Goal: Information Seeking & Learning: Learn about a topic

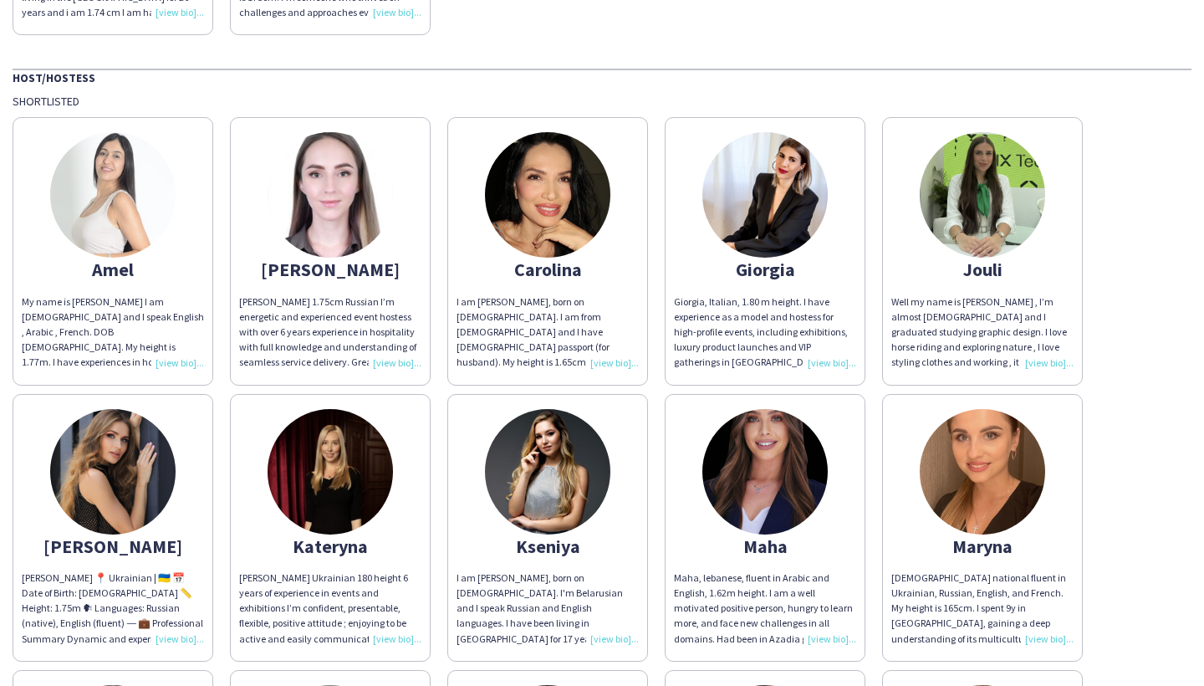
scroll to position [872, 0]
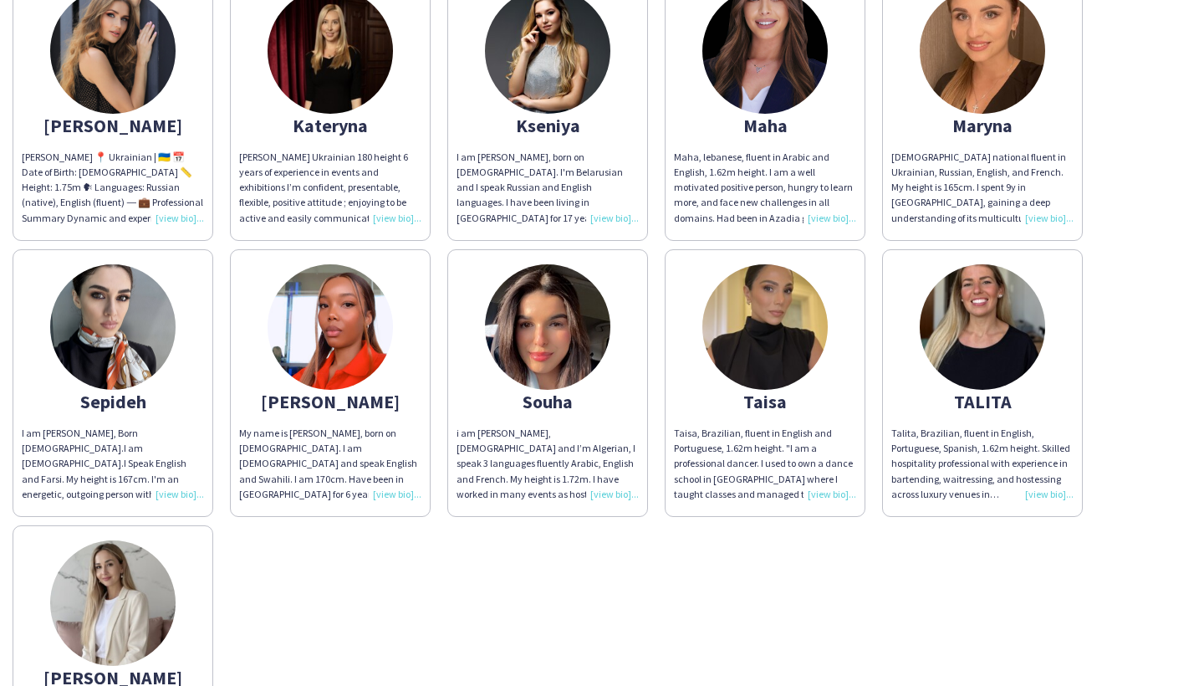
click at [346, 352] on img at bounding box center [330, 326] width 125 height 125
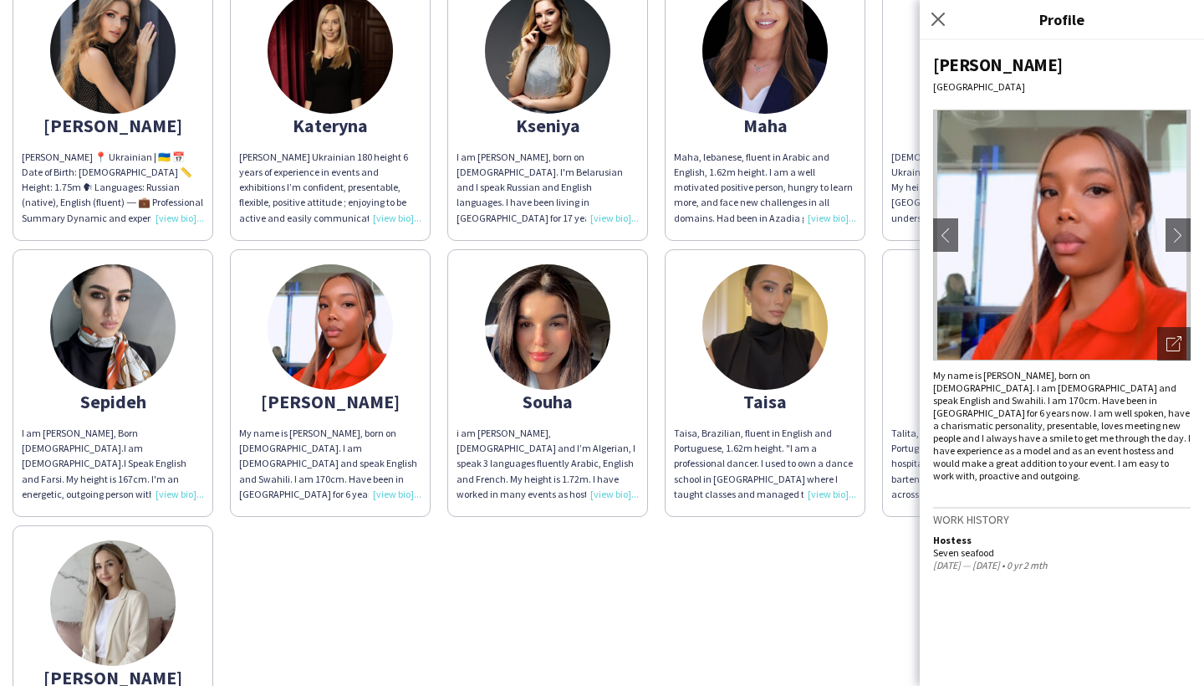
click at [1178, 217] on img at bounding box center [1062, 235] width 258 height 251
click at [1176, 228] on app-icon "chevron-right" at bounding box center [1178, 234] width 23 height 15
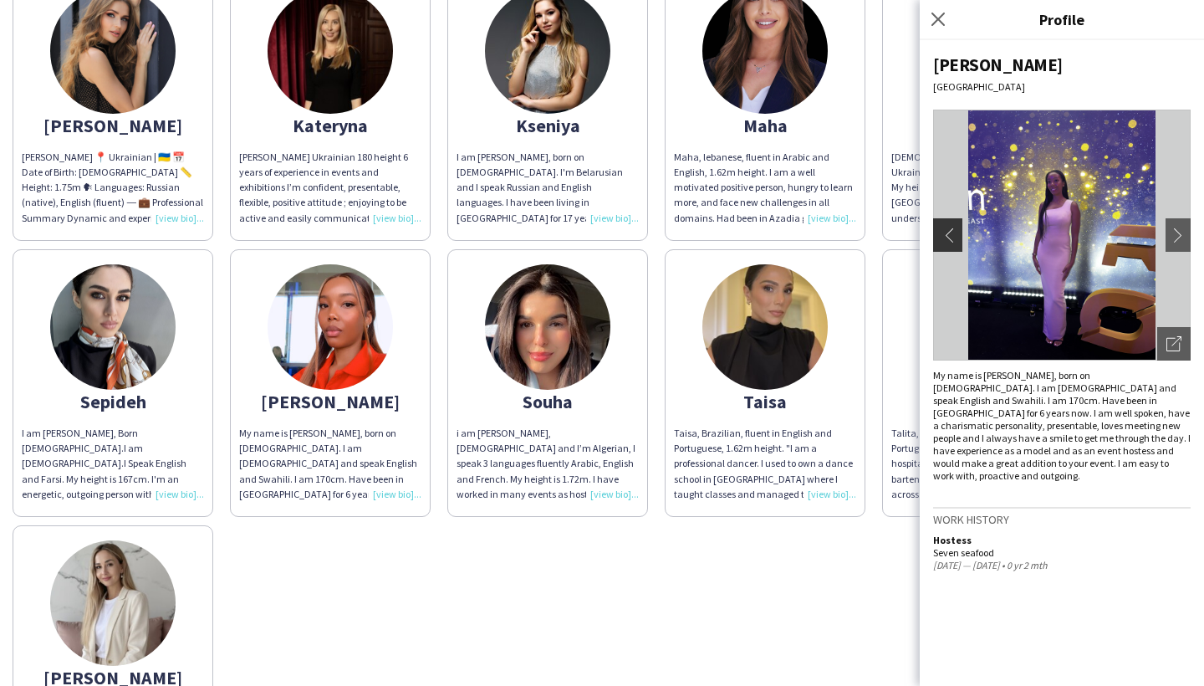
click at [944, 226] on button "chevron-left" at bounding box center [945, 234] width 33 height 33
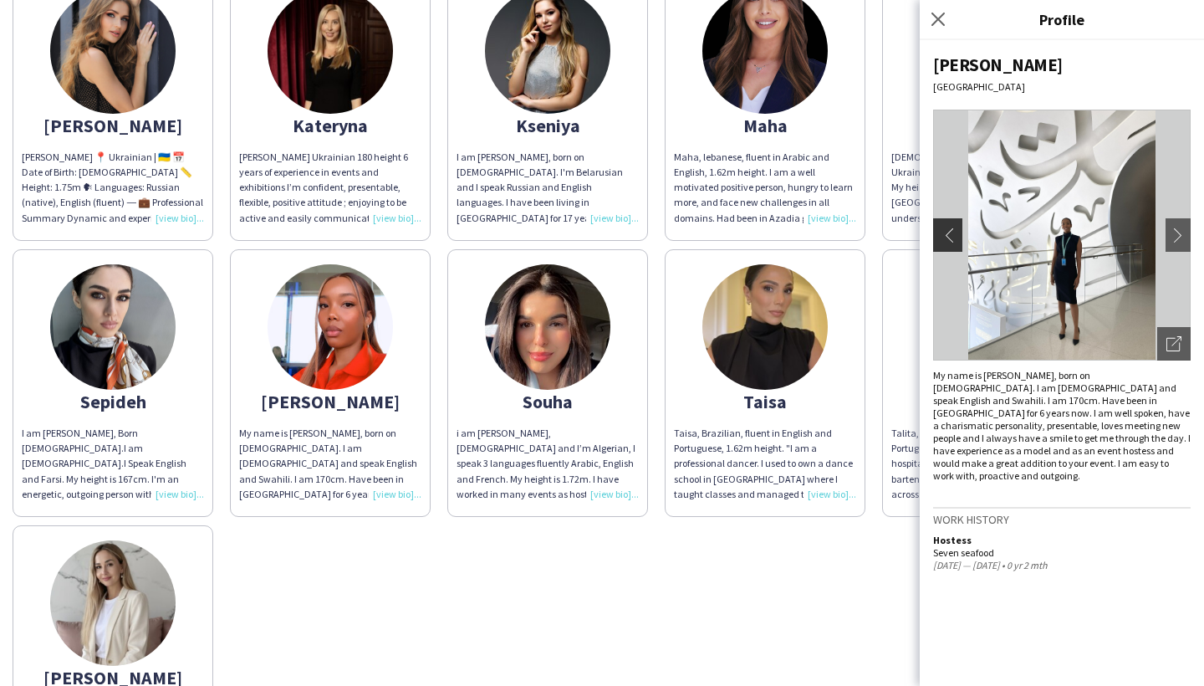
click at [944, 226] on button "chevron-left" at bounding box center [945, 234] width 33 height 33
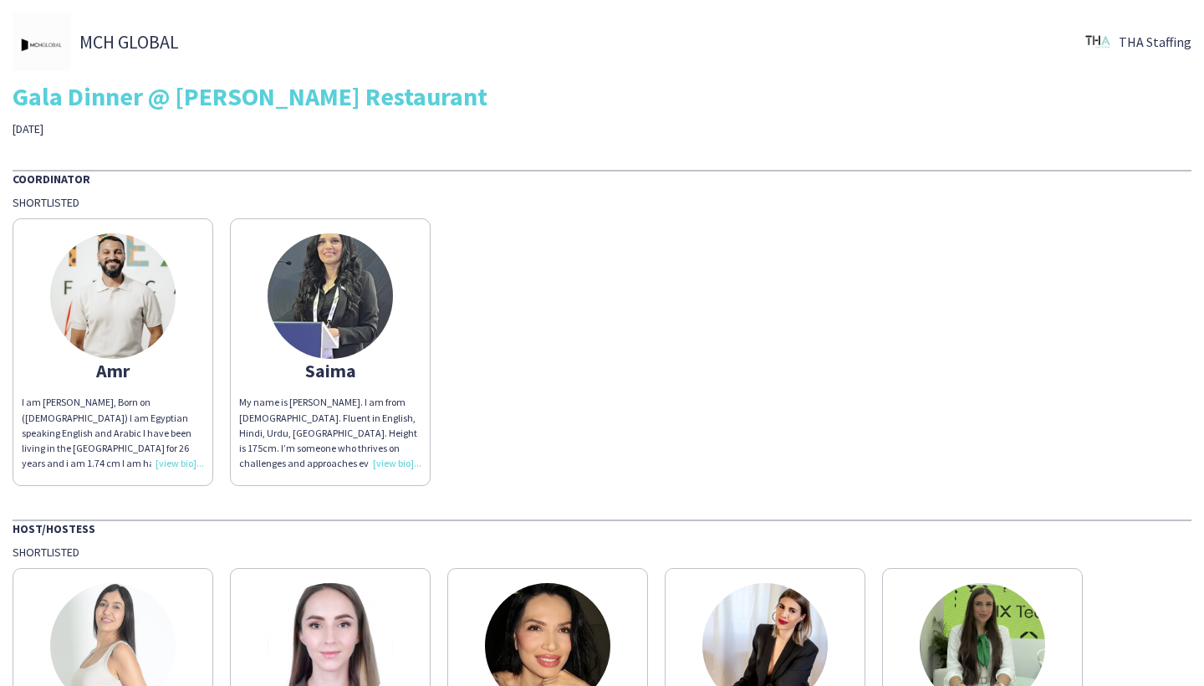
click at [124, 299] on img at bounding box center [112, 295] width 125 height 125
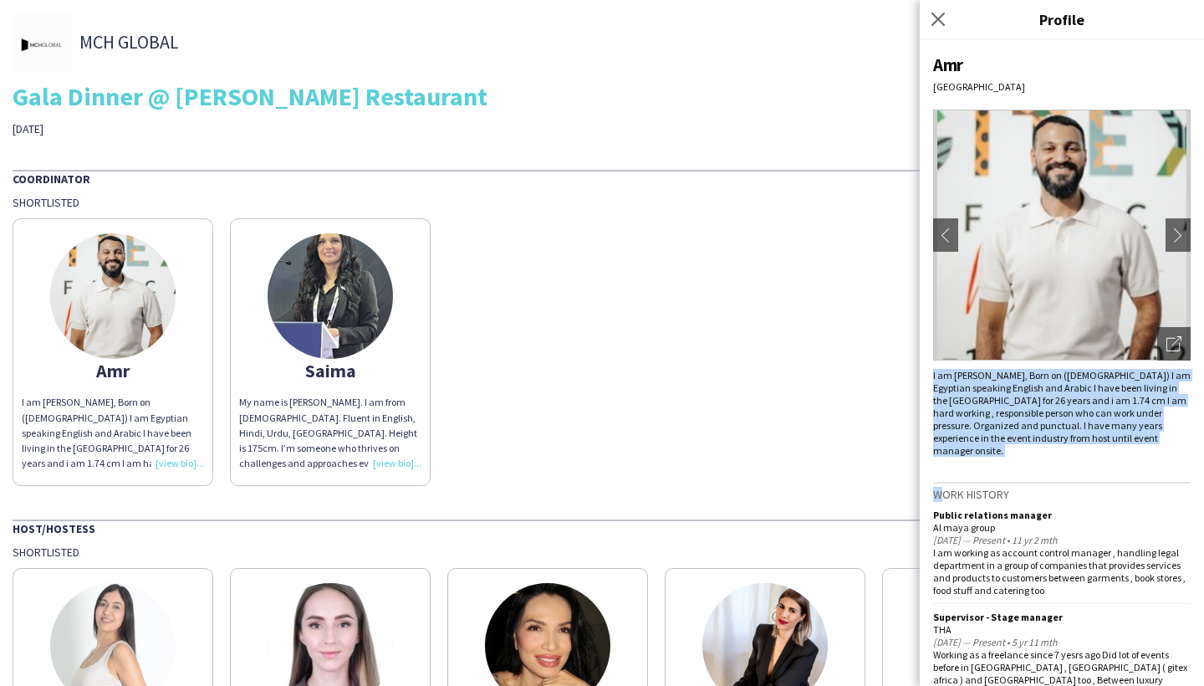
drag, startPoint x: 1107, startPoint y: 446, endPoint x: 933, endPoint y: 368, distance: 191.3
click at [933, 368] on div "Amr [GEOGRAPHIC_DATA] chevron-left chevron-right Open photos pop-in I am [PERSO…" at bounding box center [1062, 363] width 284 height 646
copy div "I am [PERSON_NAME], Born on ([DEMOGRAPHIC_DATA]) I am Egyptian speaking English…"
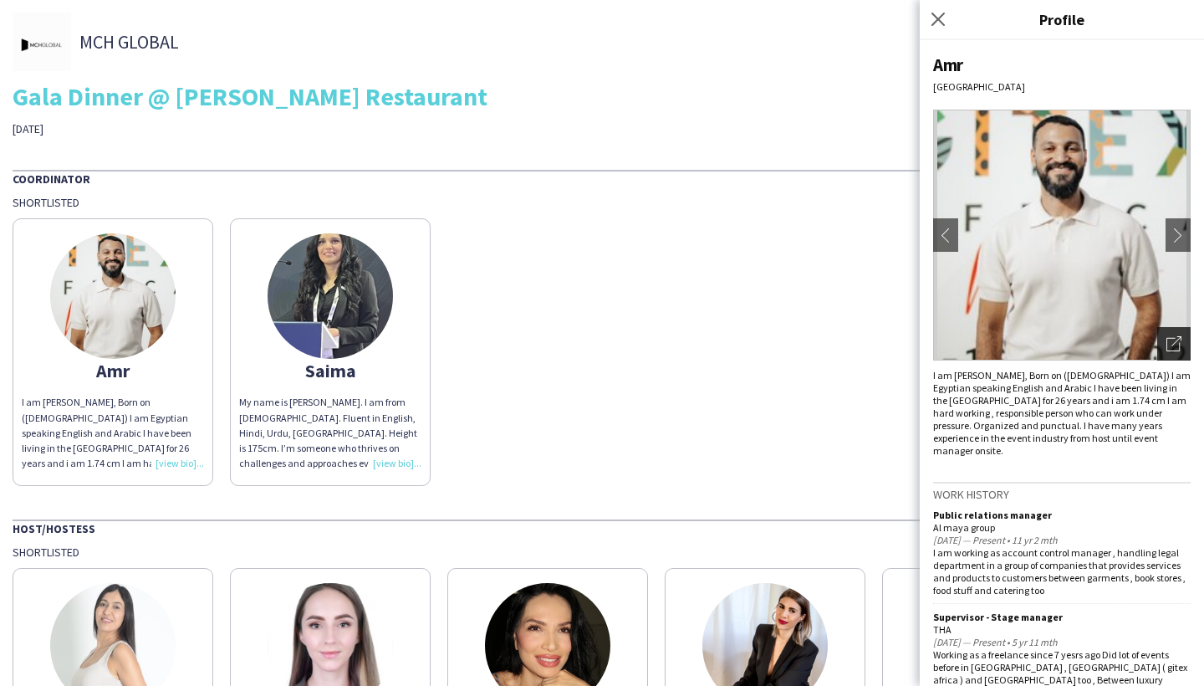
click at [1181, 345] on icon "Open photos pop-in" at bounding box center [1174, 343] width 15 height 15
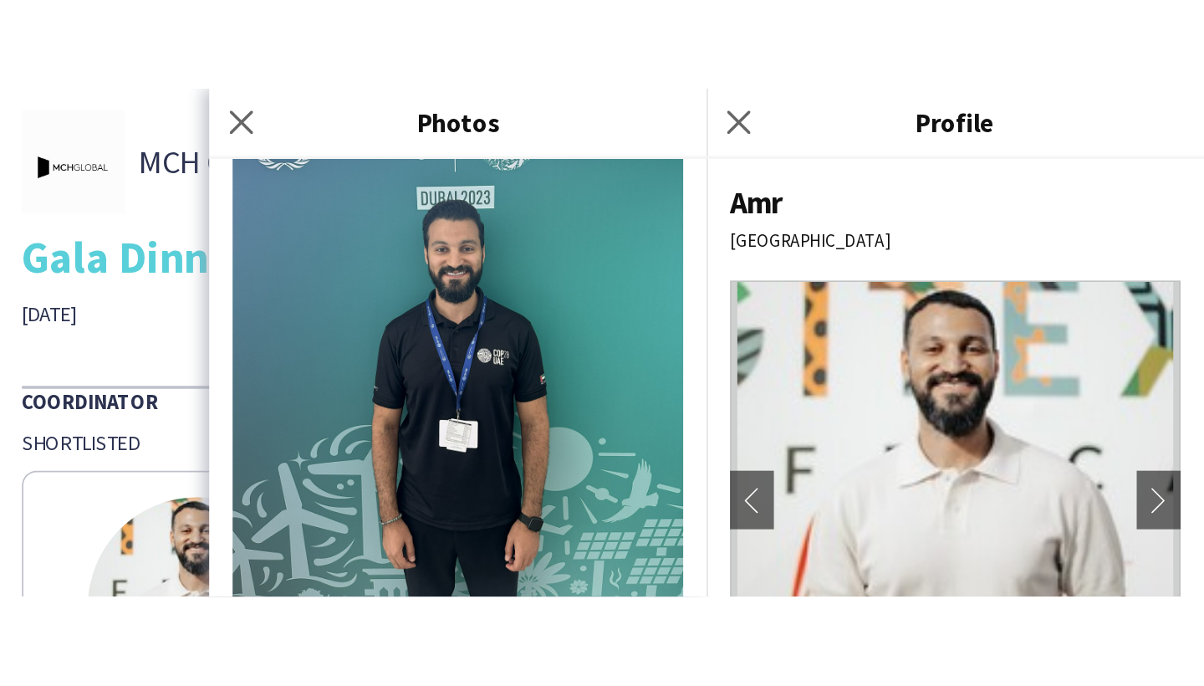
scroll to position [1759, 0]
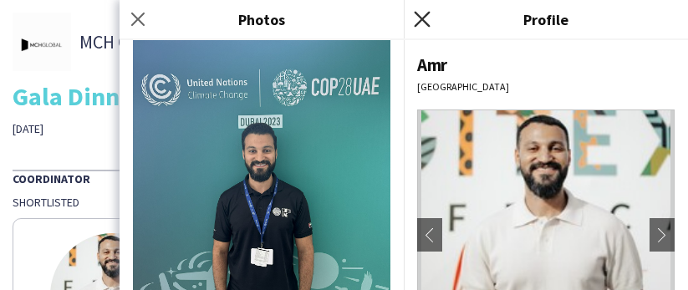
click at [424, 26] on icon "Close pop-in" at bounding box center [422, 19] width 16 height 16
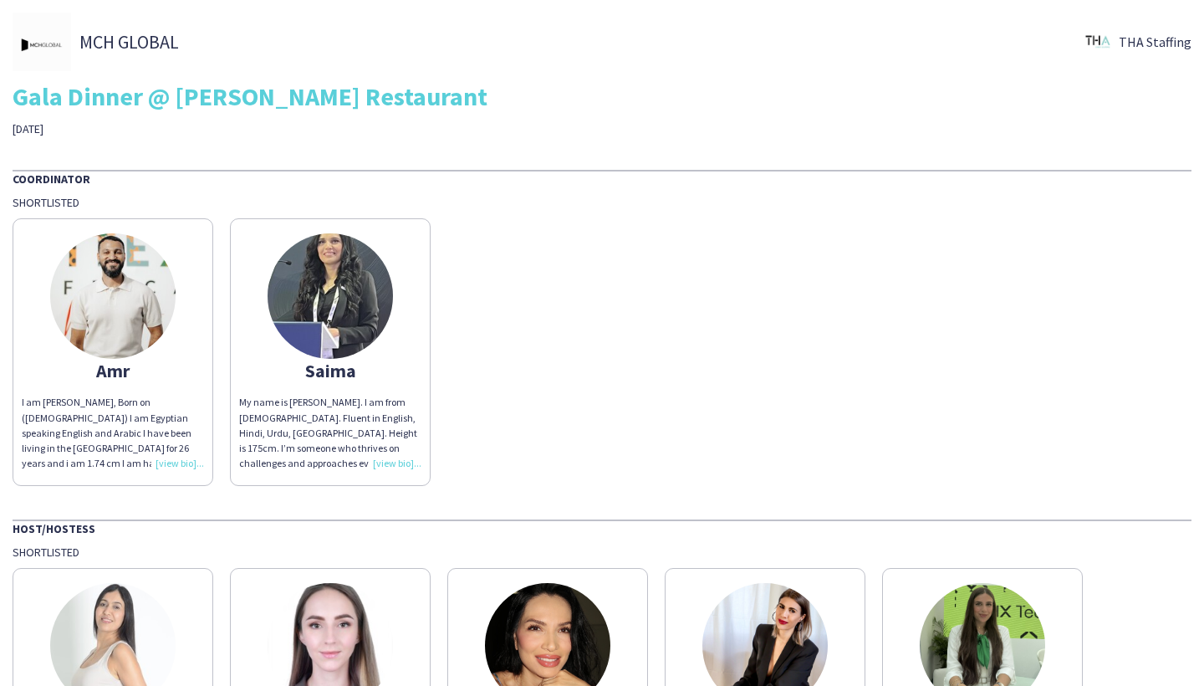
click at [171, 463] on div "I am [PERSON_NAME], Born on ([DEMOGRAPHIC_DATA]) I am Egyptian speaking English…" at bounding box center [113, 433] width 182 height 76
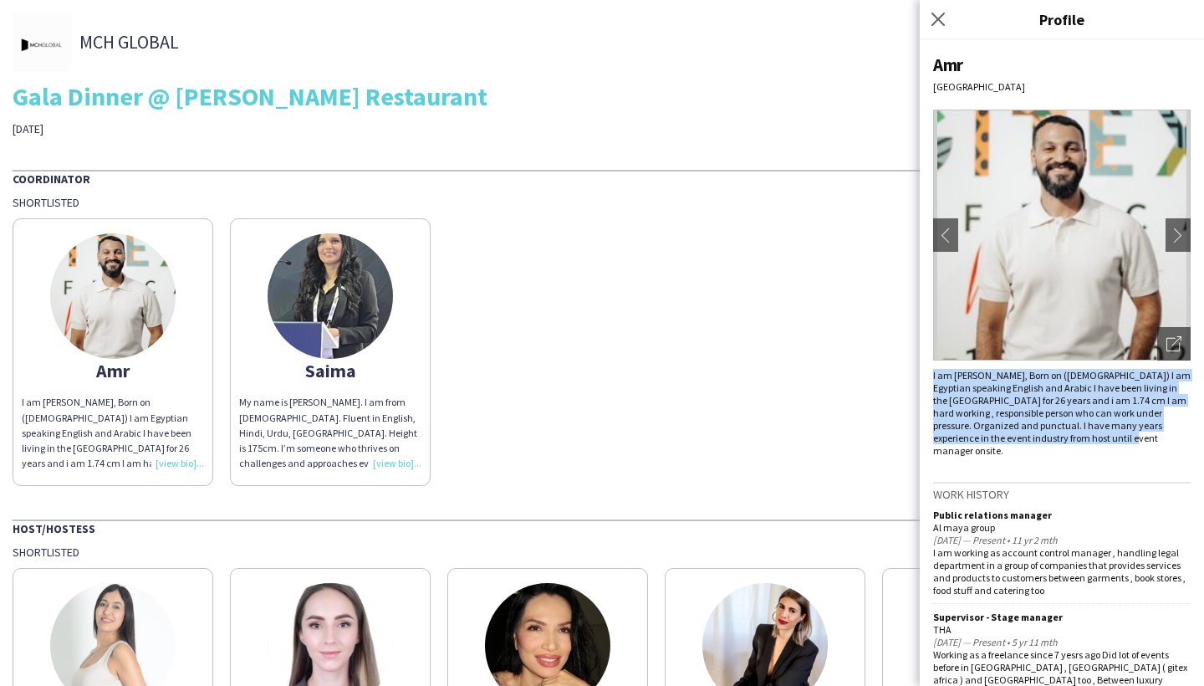
drag, startPoint x: 1103, startPoint y: 442, endPoint x: 932, endPoint y: 380, distance: 182.3
click at [932, 380] on div "Amr [GEOGRAPHIC_DATA] chevron-left chevron-right Open photos pop-in I am [PERSO…" at bounding box center [1062, 363] width 284 height 646
copy div "I am [PERSON_NAME], Born on ([DEMOGRAPHIC_DATA]) I am Egyptian speaking English…"
click at [319, 314] on img at bounding box center [330, 295] width 125 height 125
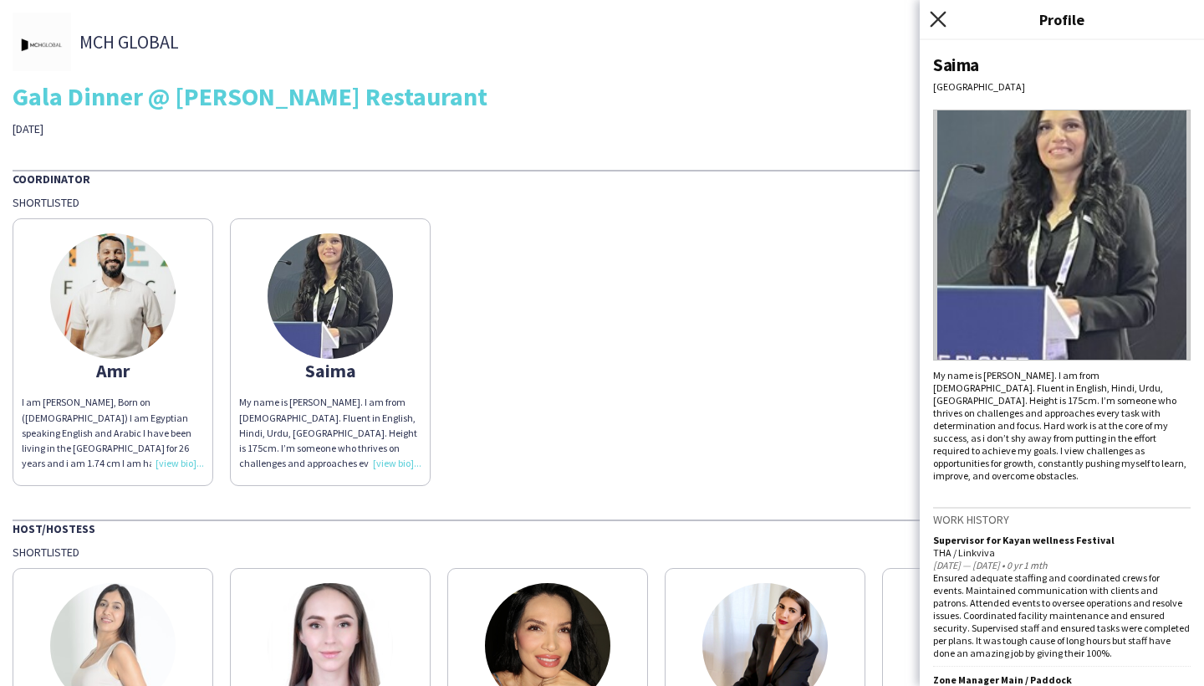
click at [935, 20] on icon "Close pop-in" at bounding box center [938, 19] width 16 height 16
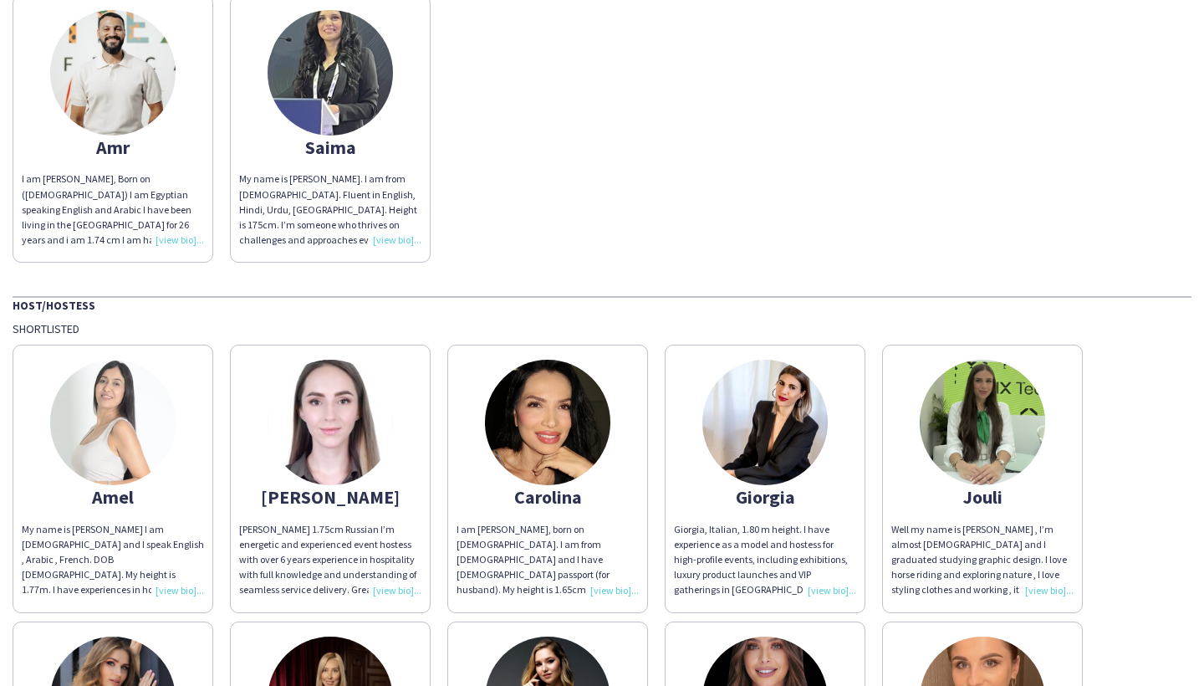
scroll to position [212, 0]
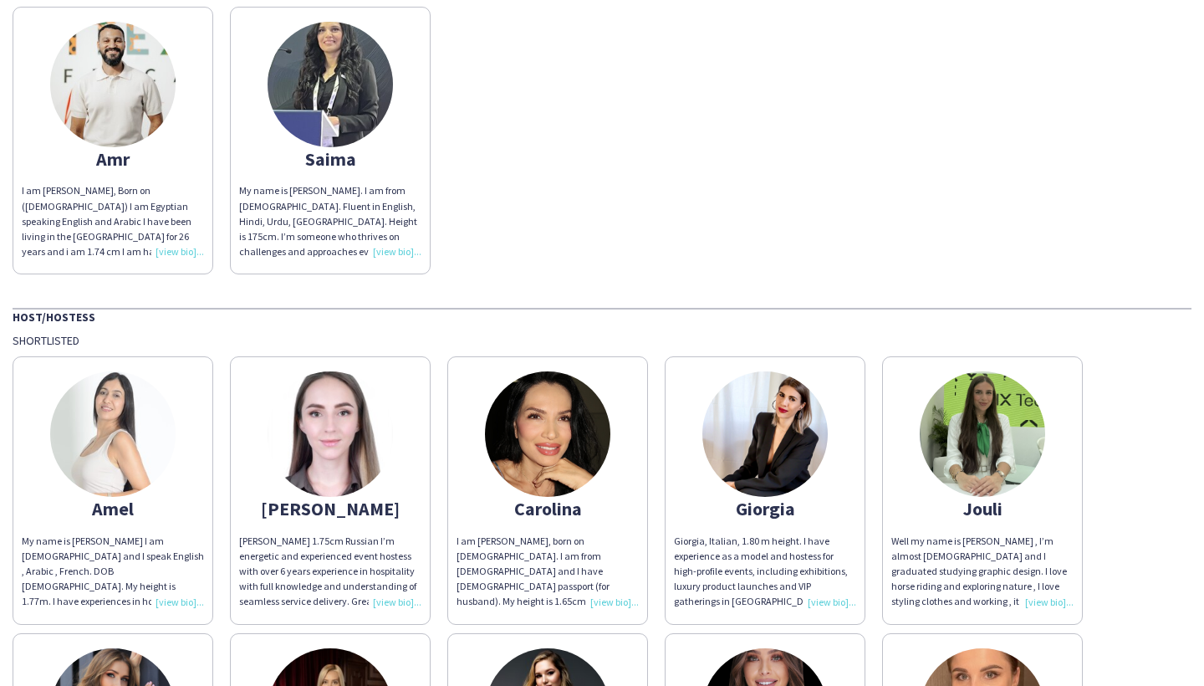
click at [348, 97] on img at bounding box center [330, 84] width 125 height 125
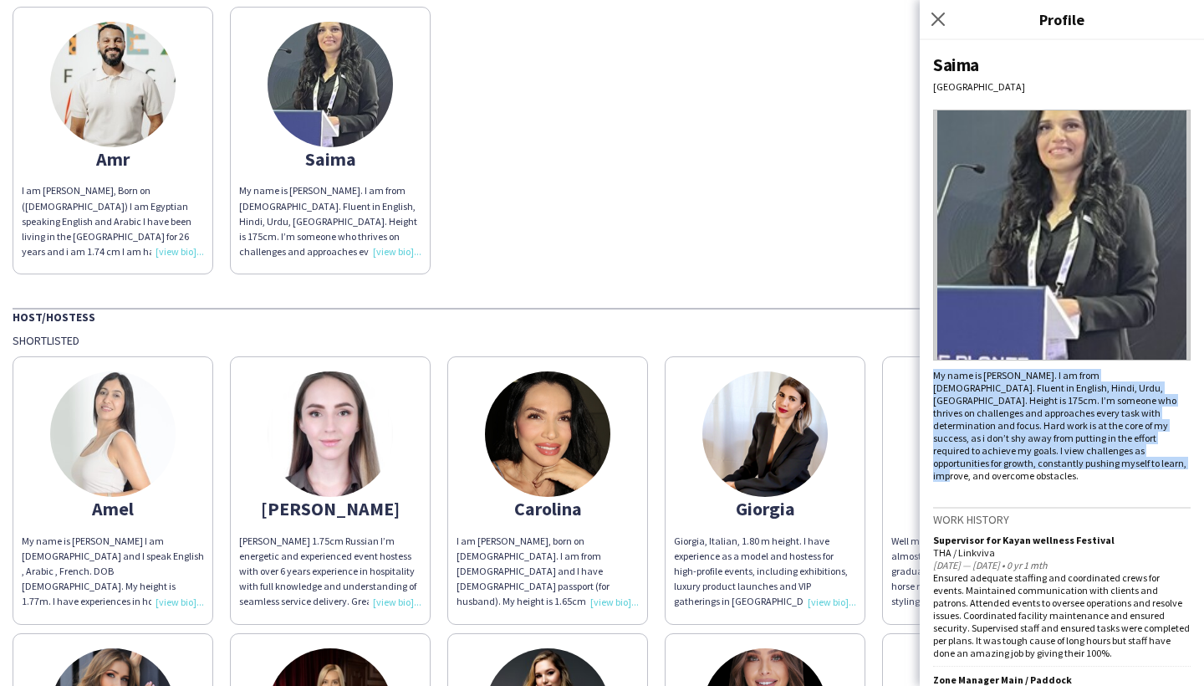
drag, startPoint x: 1088, startPoint y: 467, endPoint x: 926, endPoint y: 375, distance: 186.5
click at [926, 375] on div "[PERSON_NAME] Dubai My name is [PERSON_NAME]. I am from [DEMOGRAPHIC_DATA]. Flu…" at bounding box center [1062, 363] width 284 height 646
copy div "My name is [PERSON_NAME]. I am from [DEMOGRAPHIC_DATA]. Fluent in English, Hind…"
click at [1051, 442] on div "My name is [PERSON_NAME]. I am from [DEMOGRAPHIC_DATA]. Fluent in English, Hind…" at bounding box center [1062, 425] width 258 height 113
drag, startPoint x: 1105, startPoint y: 464, endPoint x: 930, endPoint y: 375, distance: 196.4
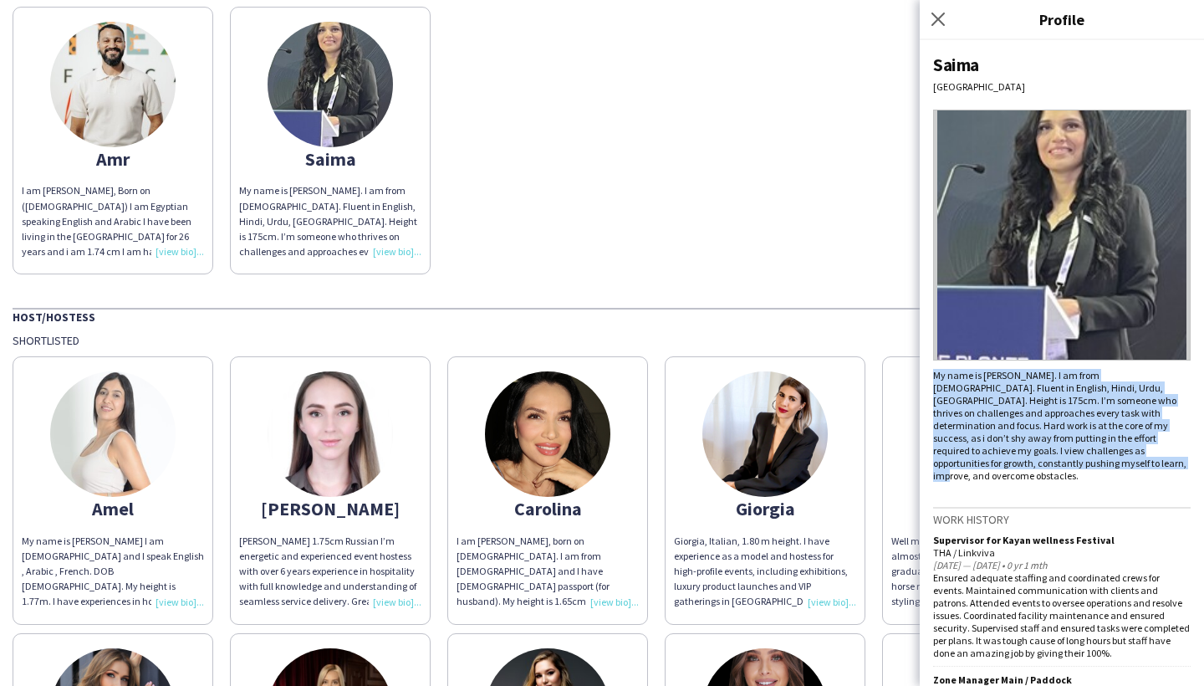
click at [930, 375] on div "[PERSON_NAME] Dubai My name is [PERSON_NAME]. I am from [DEMOGRAPHIC_DATA]. Flu…" at bounding box center [1062, 363] width 284 height 646
copy div "My name is [PERSON_NAME]. I am from [DEMOGRAPHIC_DATA]. Fluent in English, Hind…"
click at [1061, 201] on img at bounding box center [1062, 235] width 258 height 251
click at [1158, 323] on img at bounding box center [1062, 235] width 258 height 251
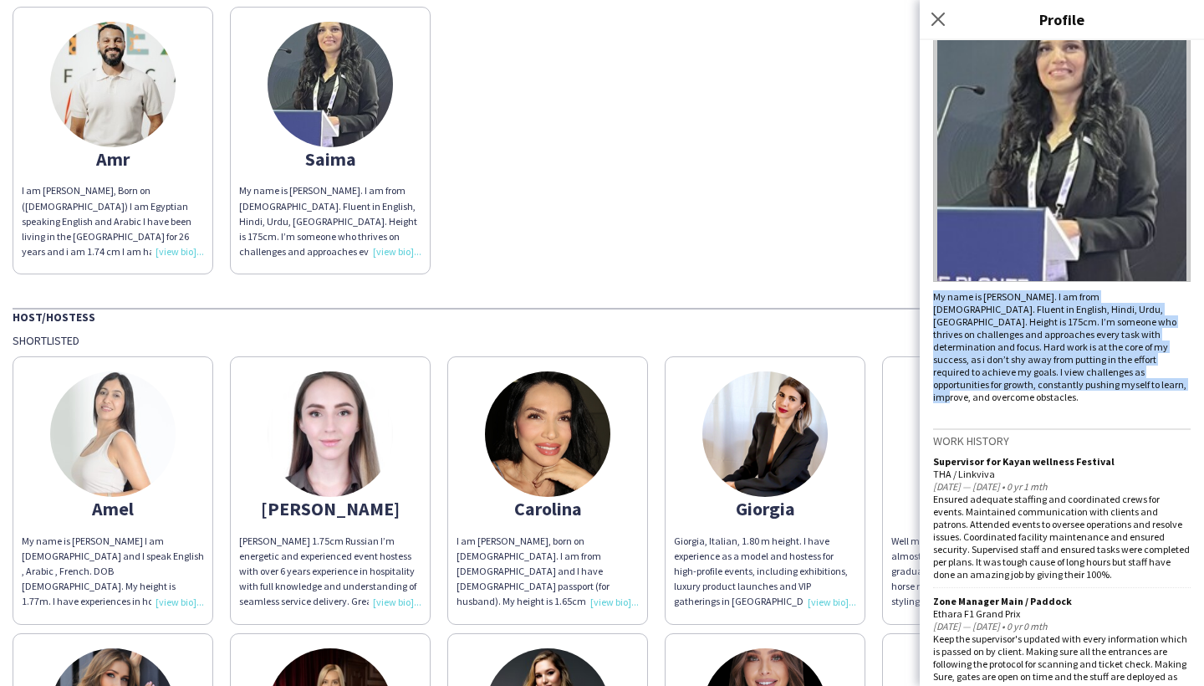
click at [1148, 217] on img at bounding box center [1062, 156] width 258 height 251
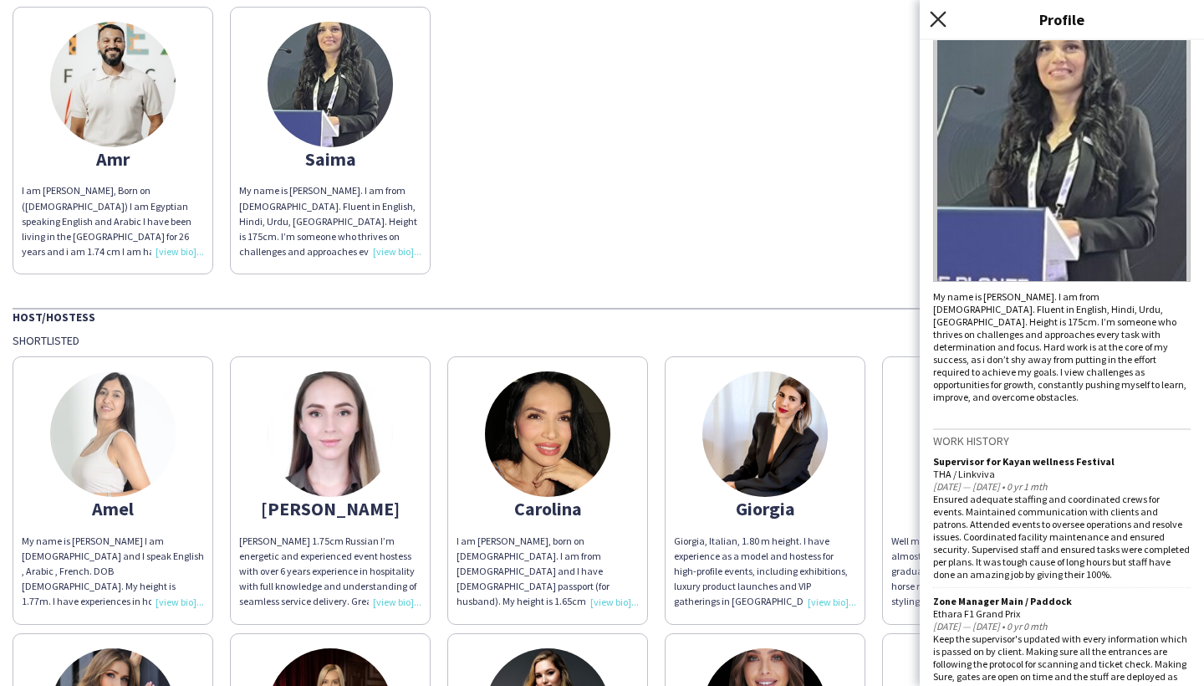
click at [944, 20] on app-icon "Close pop-in" at bounding box center [939, 20] width 24 height 24
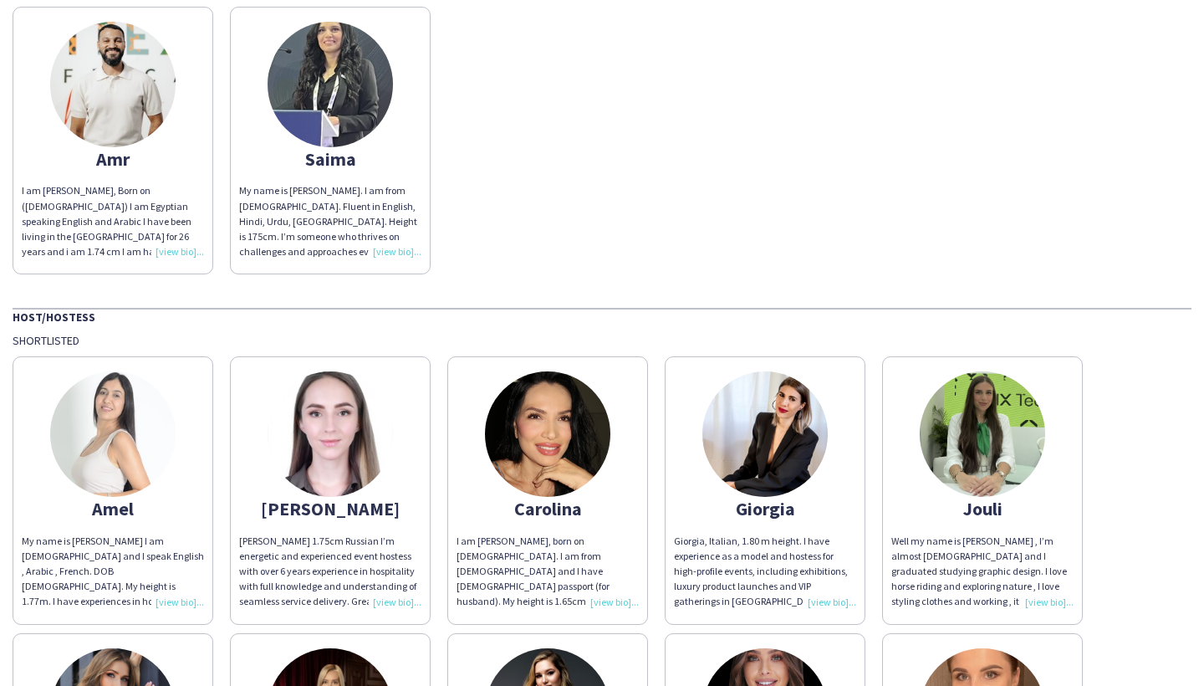
click at [320, 86] on img at bounding box center [330, 84] width 125 height 125
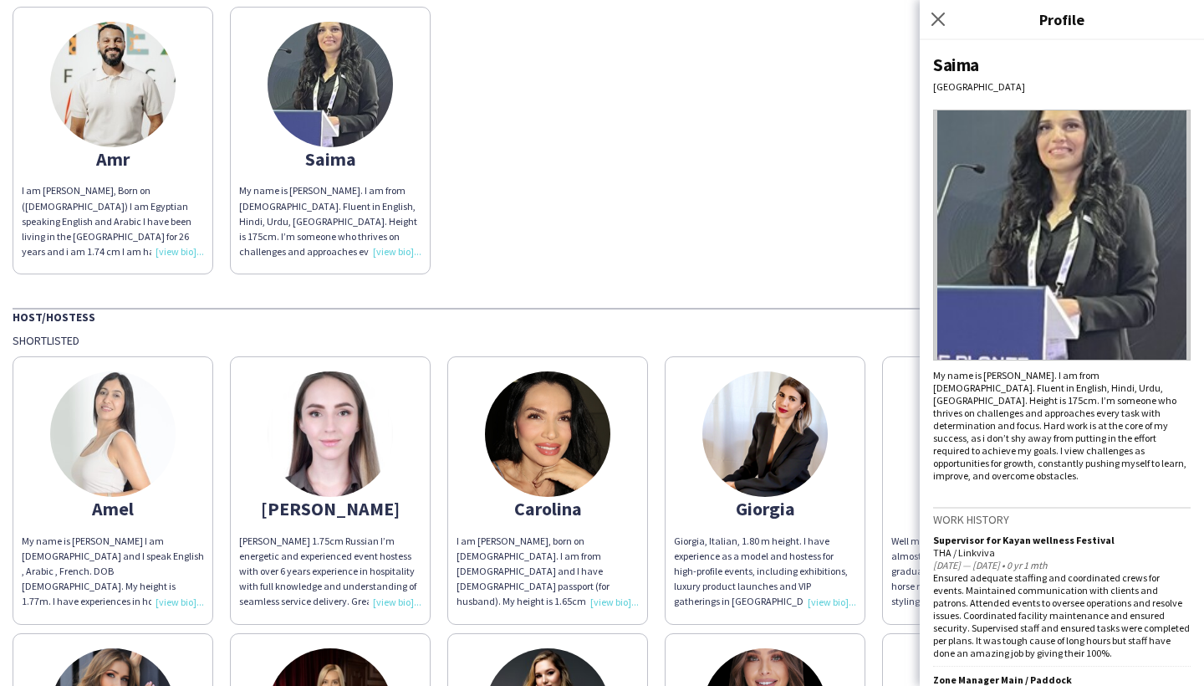
click at [998, 166] on img at bounding box center [1062, 235] width 258 height 251
click at [141, 93] on img at bounding box center [112, 84] width 125 height 125
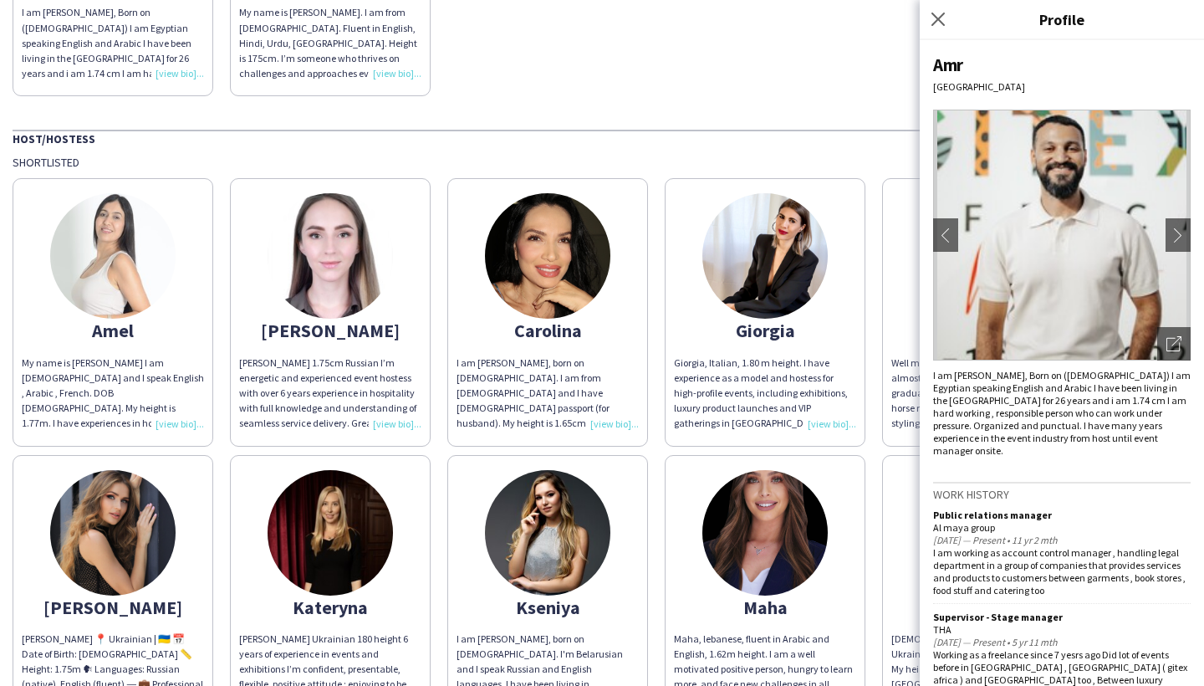
scroll to position [412, 0]
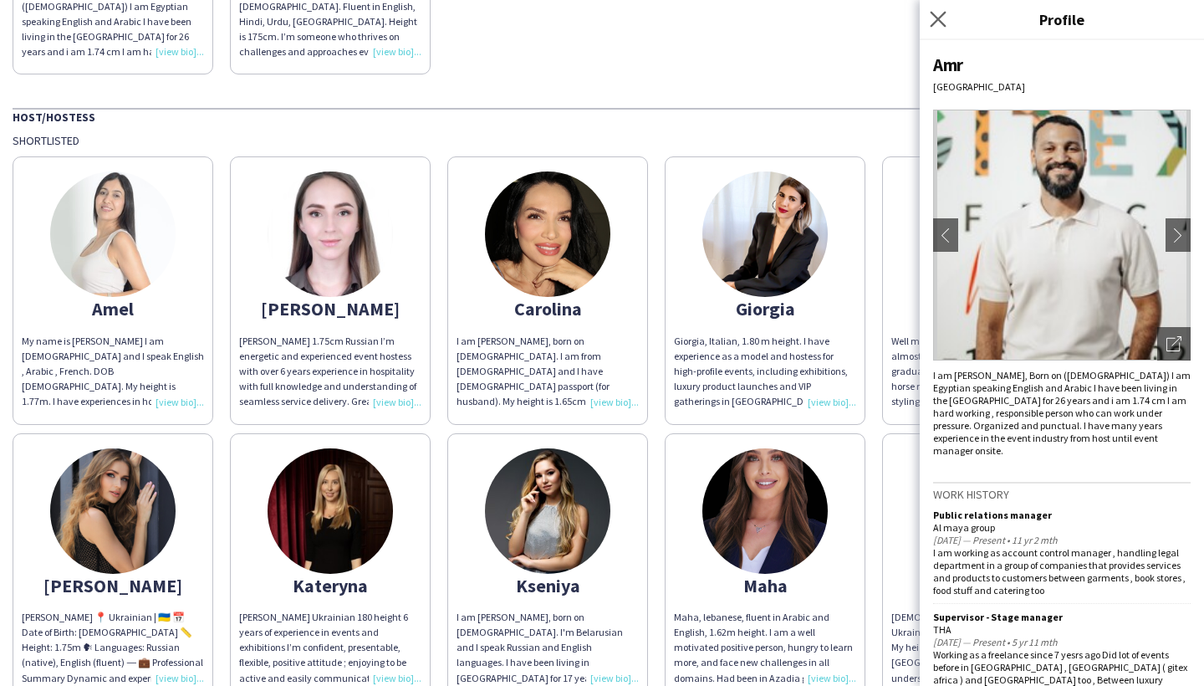
click at [929, 18] on app-icon "Close pop-in" at bounding box center [939, 20] width 24 height 24
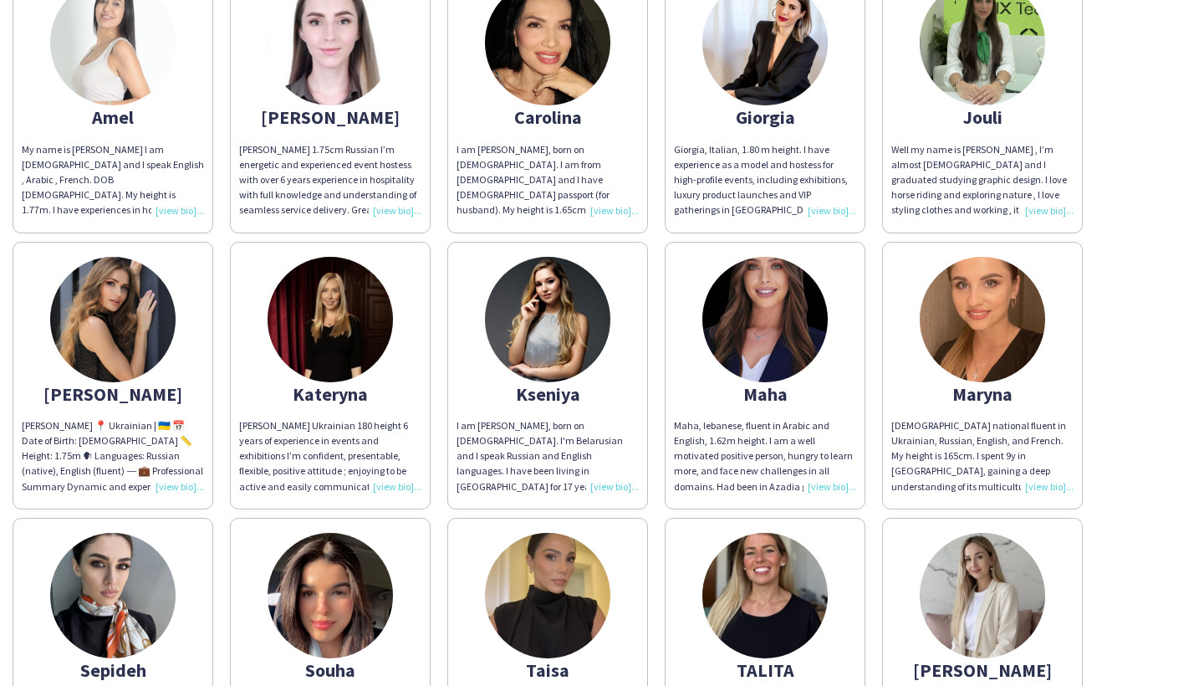
scroll to position [431, 0]
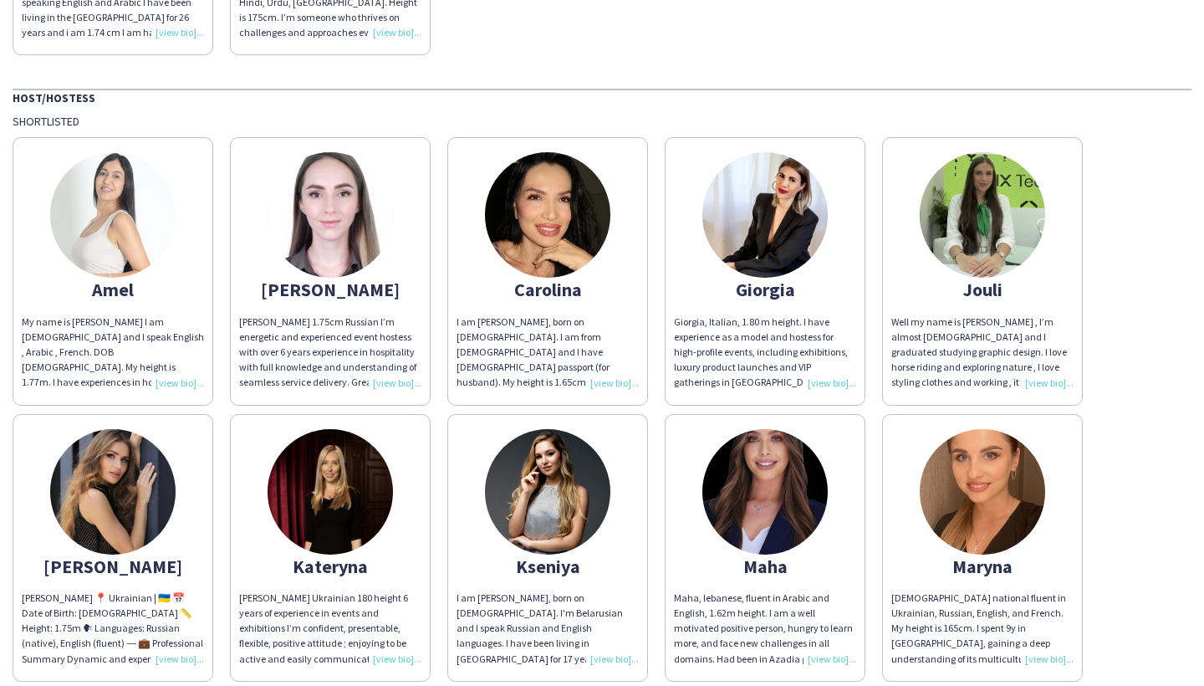
click at [98, 207] on img at bounding box center [112, 214] width 125 height 125
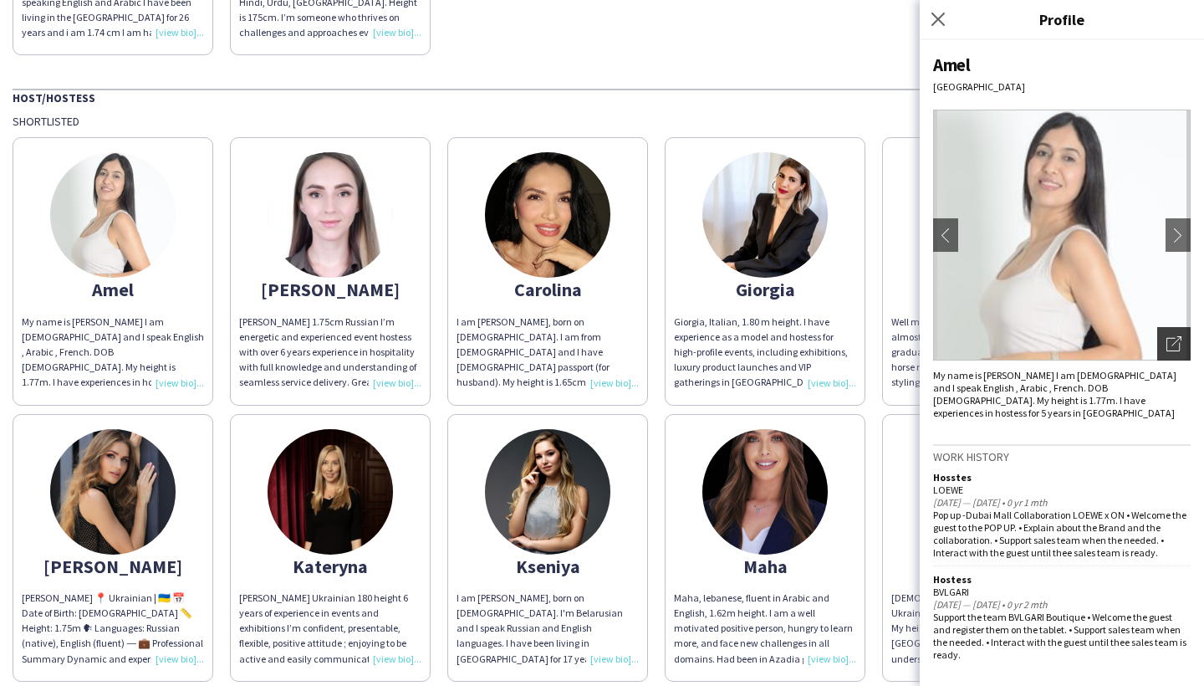
click at [1167, 340] on icon at bounding box center [1173, 344] width 13 height 13
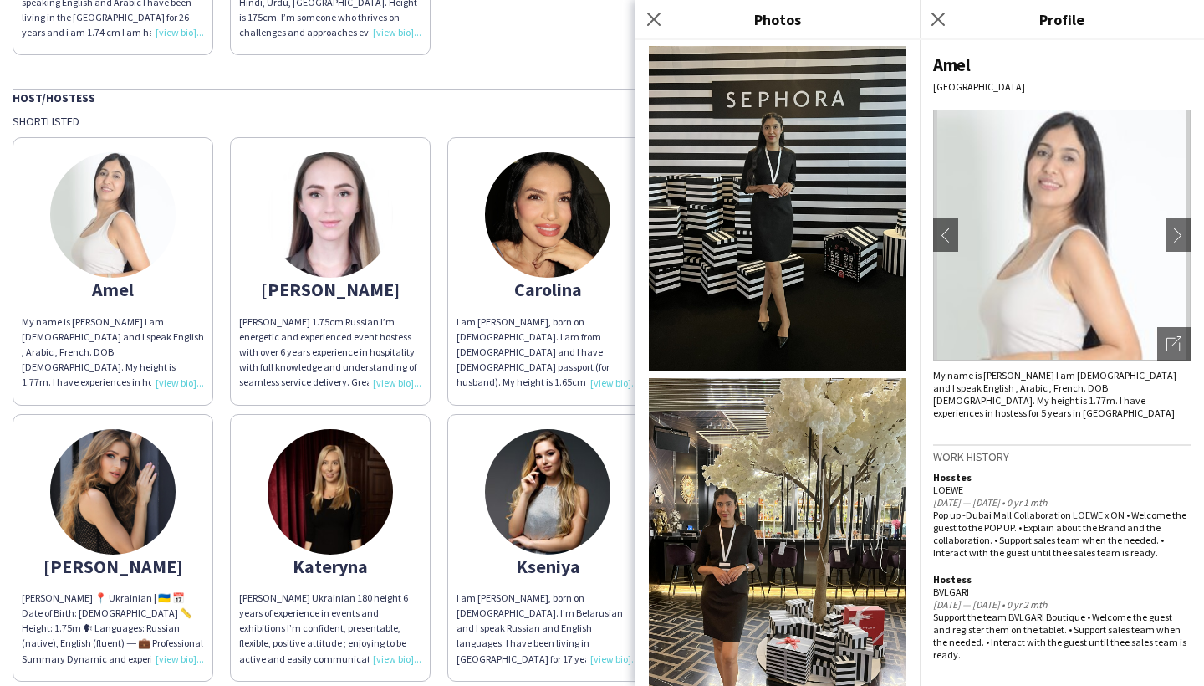
scroll to position [1234, 0]
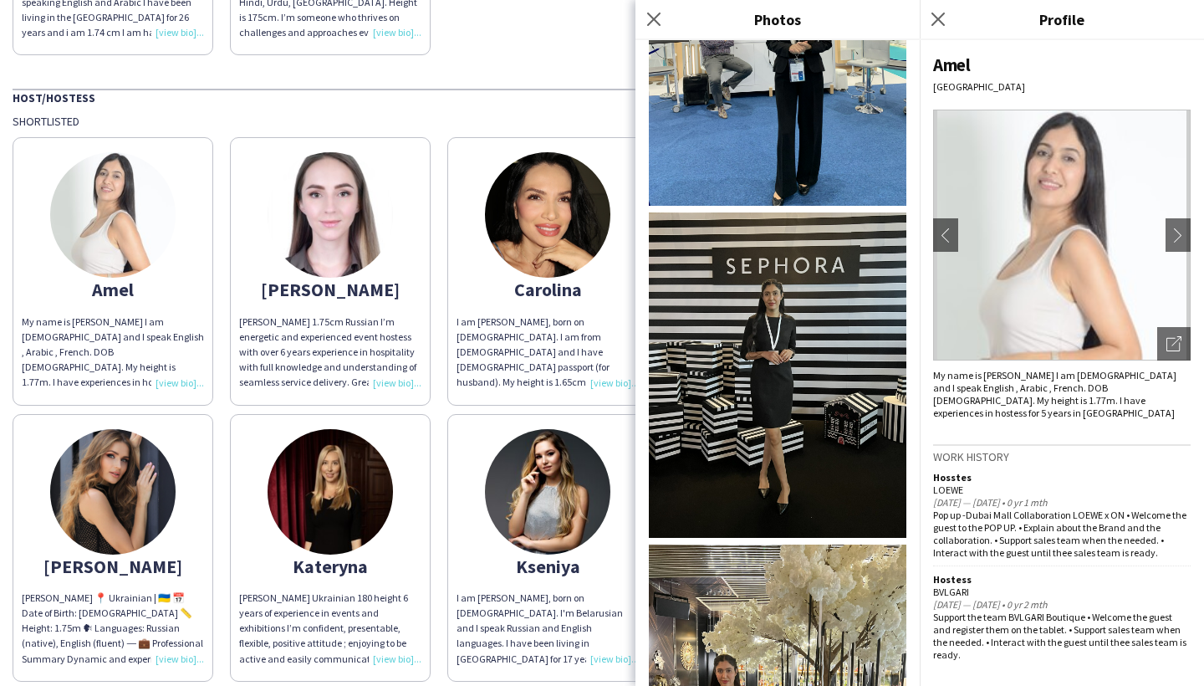
click at [773, 314] on img at bounding box center [778, 374] width 258 height 325
click at [363, 187] on img at bounding box center [330, 214] width 125 height 125
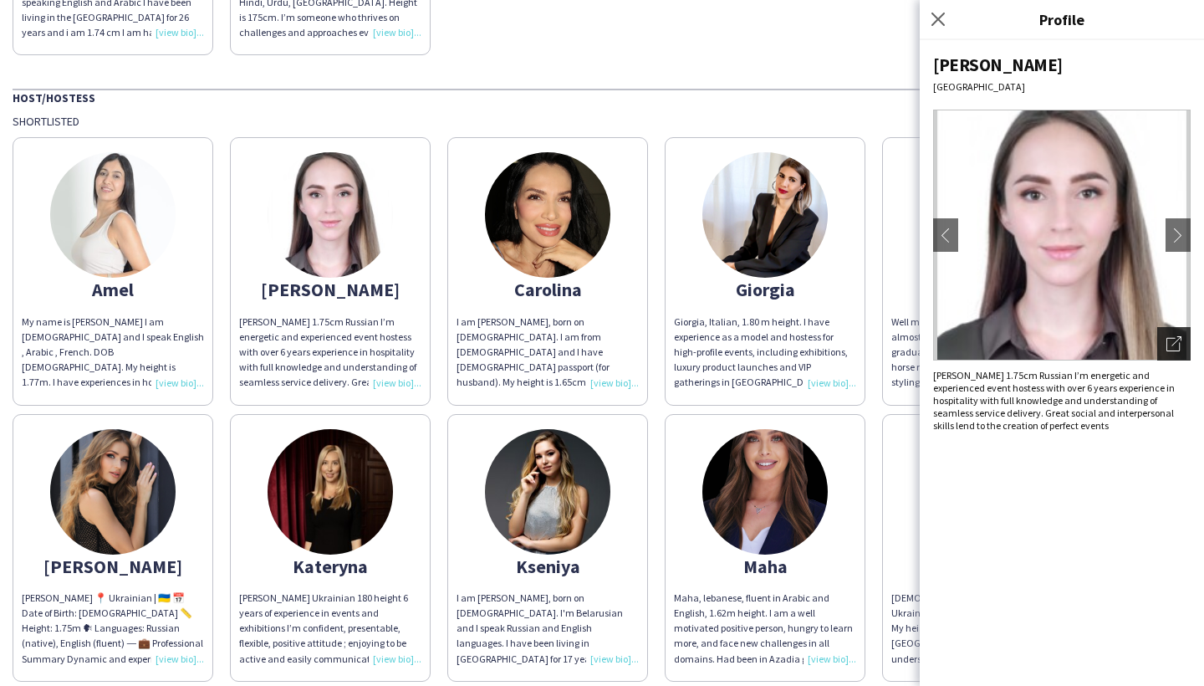
click at [1172, 349] on icon "Open photos pop-in" at bounding box center [1174, 343] width 15 height 15
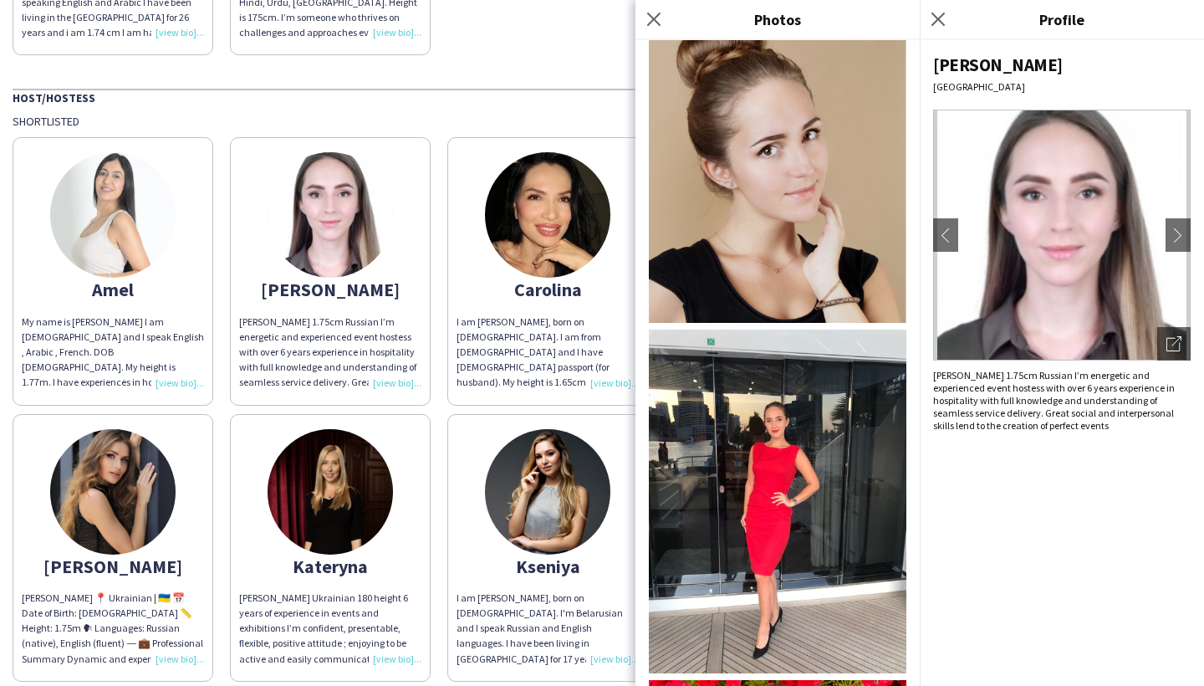
scroll to position [960, 0]
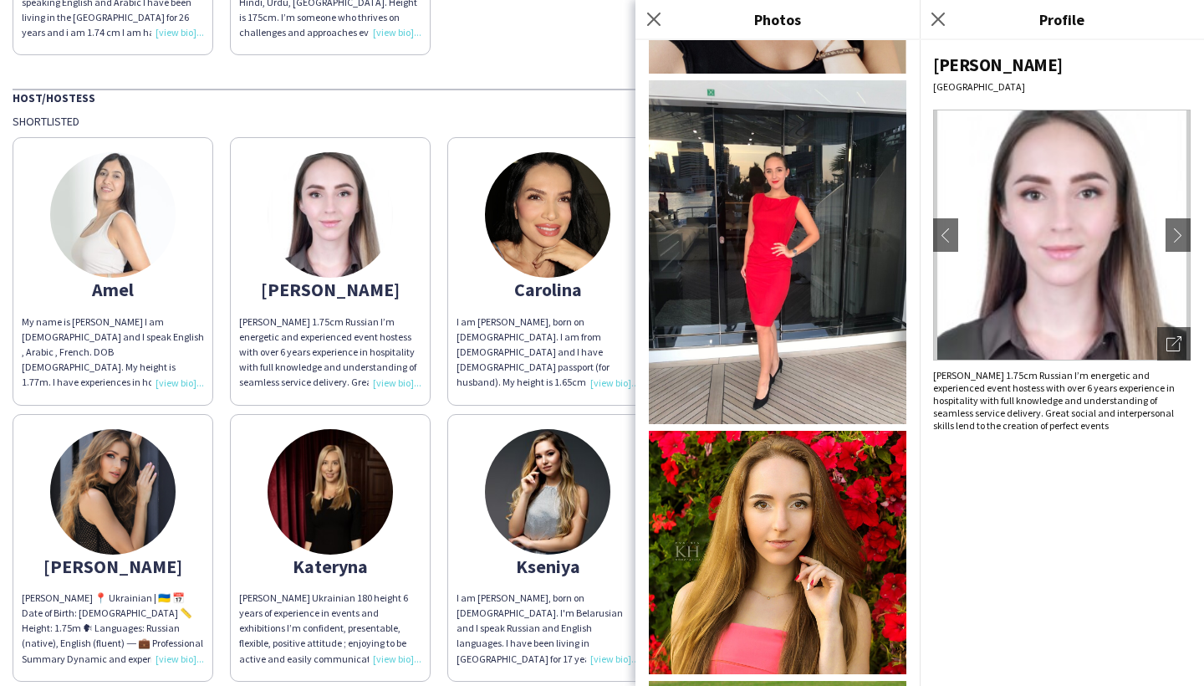
click at [751, 293] on img at bounding box center [778, 252] width 258 height 344
click at [533, 181] on img at bounding box center [547, 214] width 125 height 125
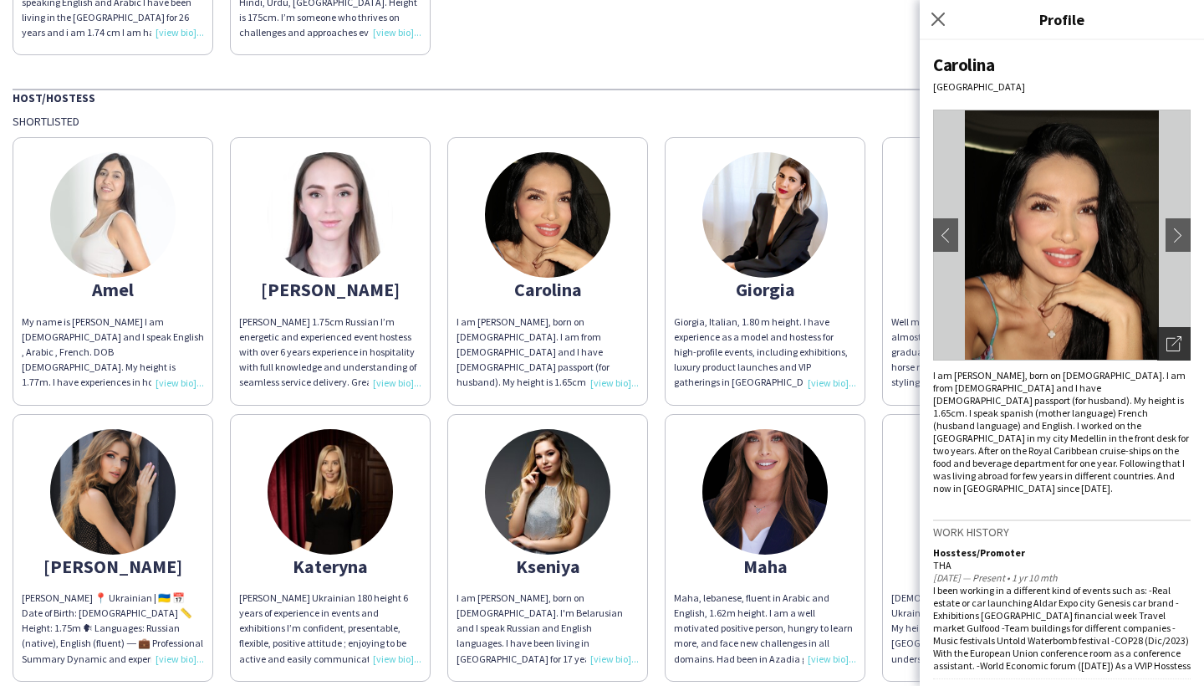
click at [1179, 334] on div "Open photos pop-in" at bounding box center [1174, 343] width 33 height 33
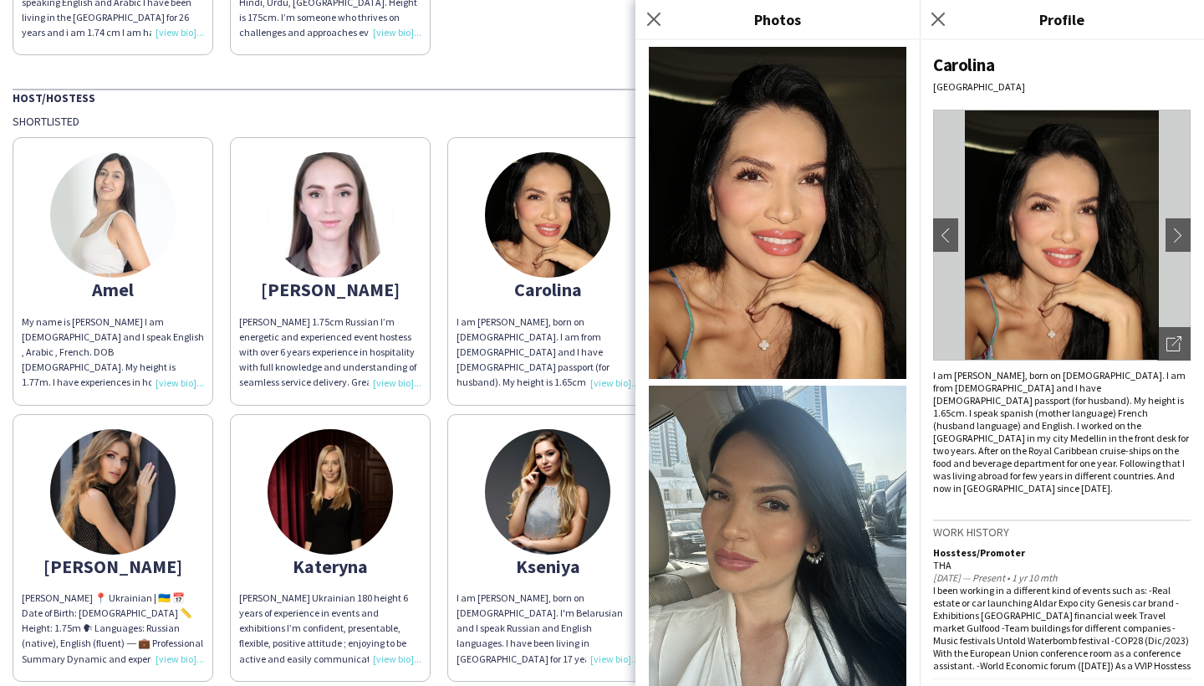
scroll to position [511, 0]
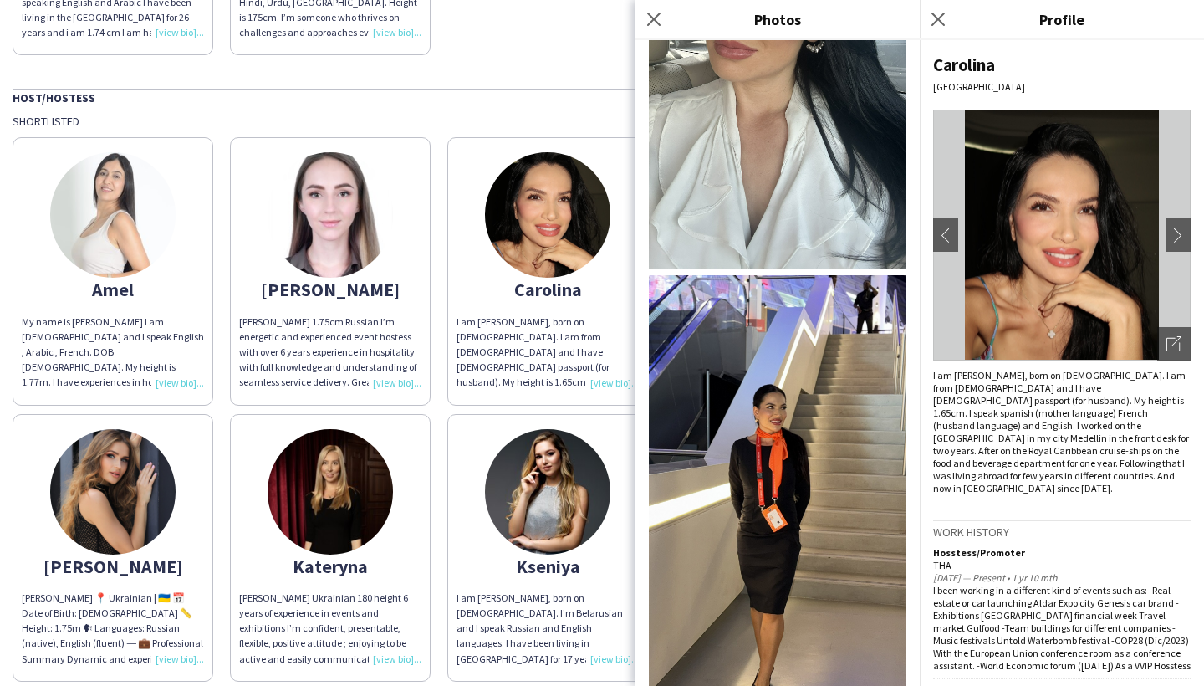
click at [743, 345] on img at bounding box center [778, 504] width 258 height 458
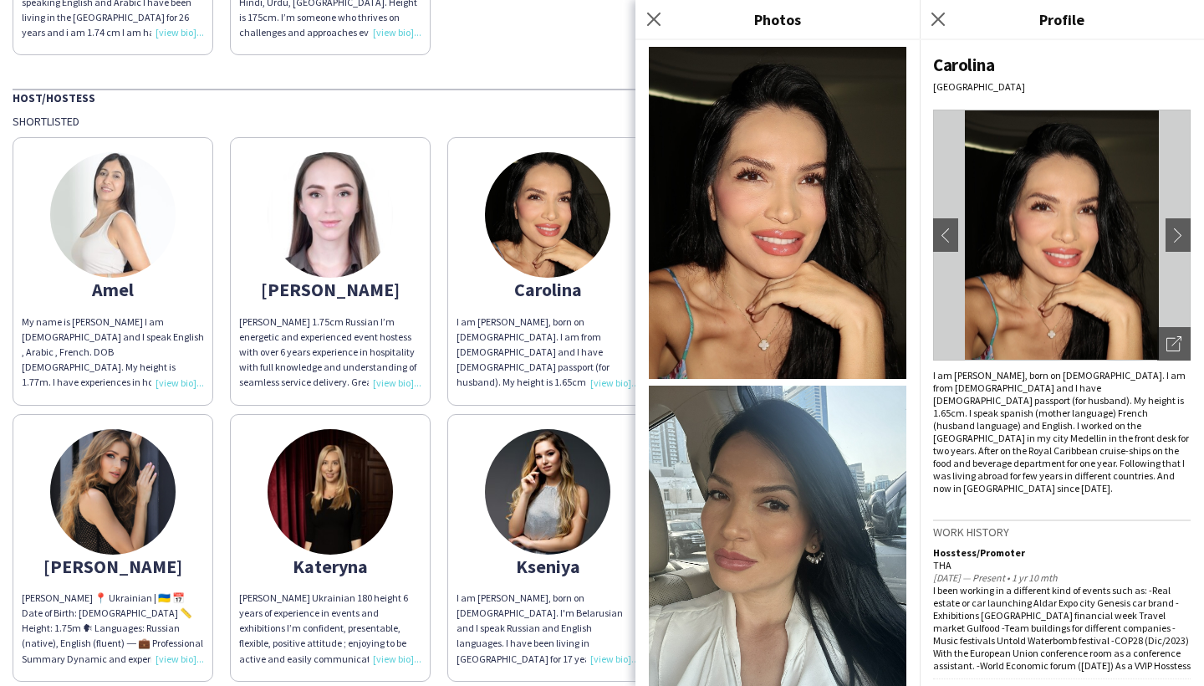
scroll to position [-5, 0]
click at [739, 207] on img at bounding box center [778, 213] width 258 height 332
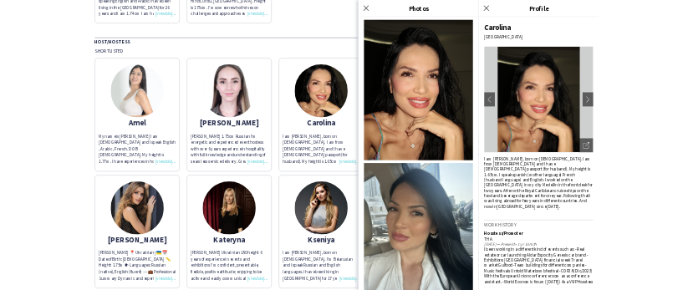
scroll to position [-1, 0]
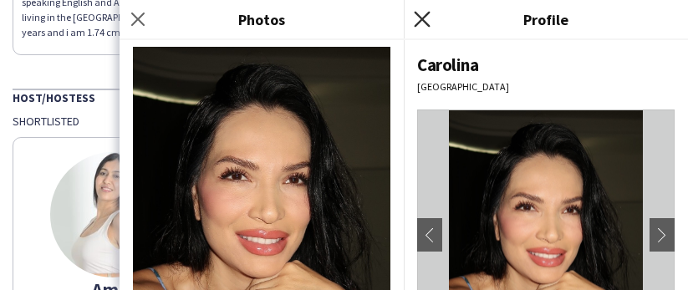
click at [416, 19] on icon "Close pop-in" at bounding box center [422, 19] width 16 height 16
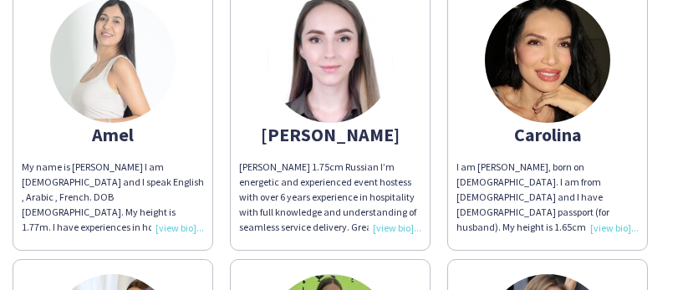
scroll to position [695, 0]
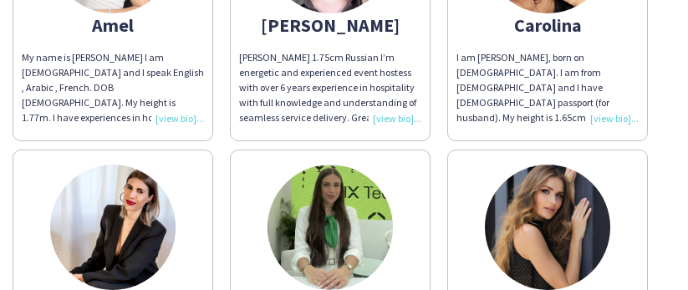
click at [116, 216] on img at bounding box center [112, 227] width 125 height 125
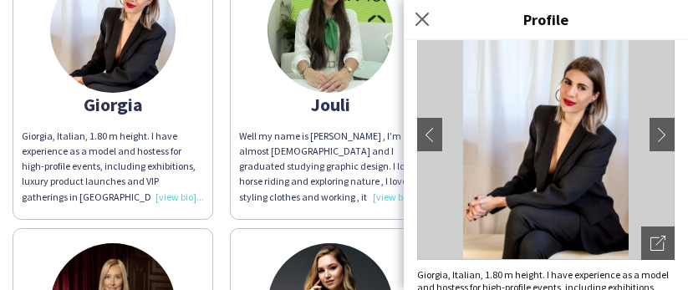
scroll to position [79, 0]
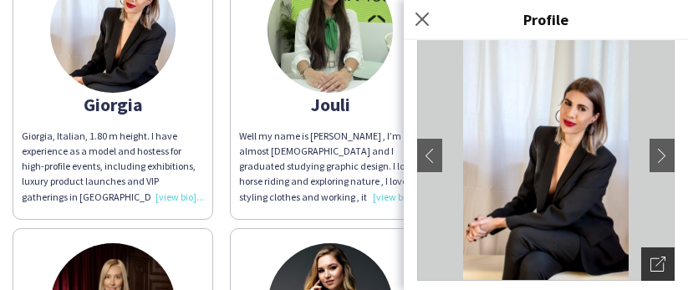
click at [654, 264] on icon "Open photos pop-in" at bounding box center [658, 264] width 15 height 15
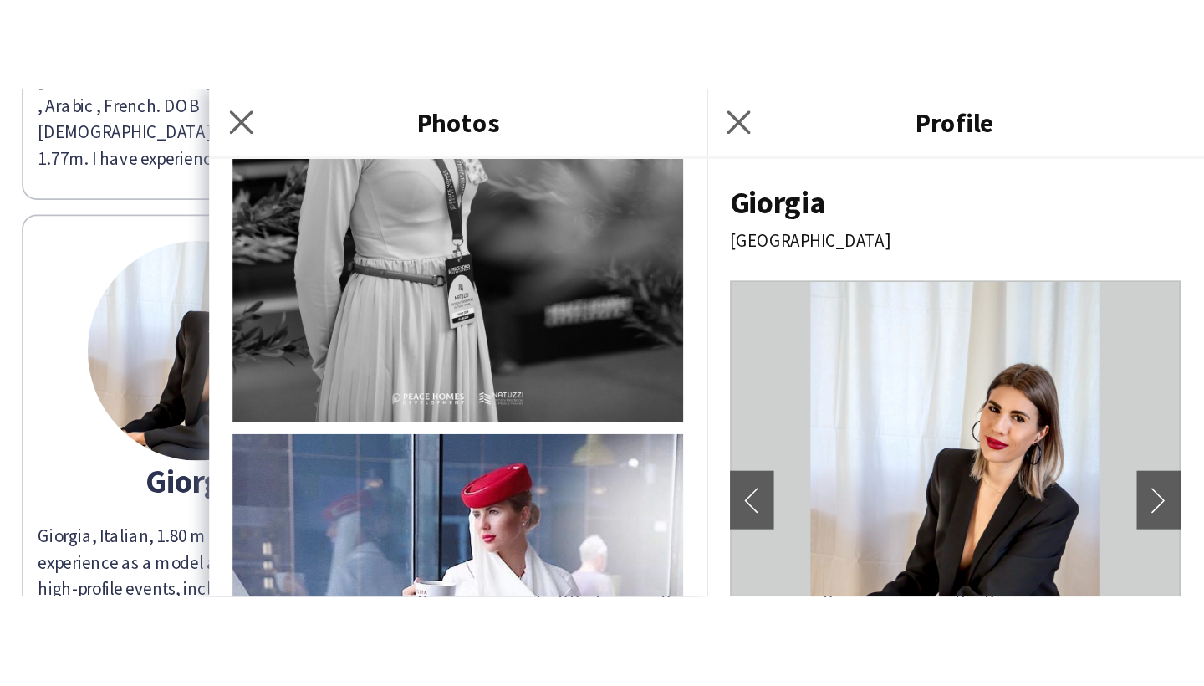
scroll to position [1415, 0]
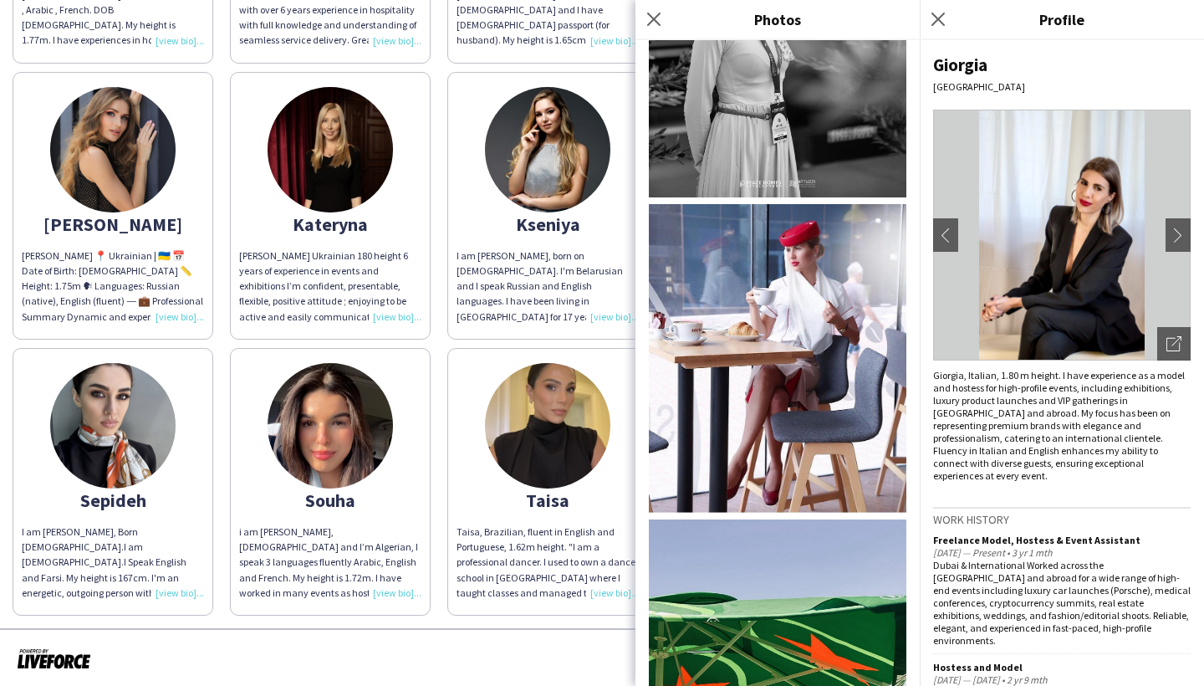
click at [960, 13] on div "Close pop-in" at bounding box center [941, 19] width 42 height 38
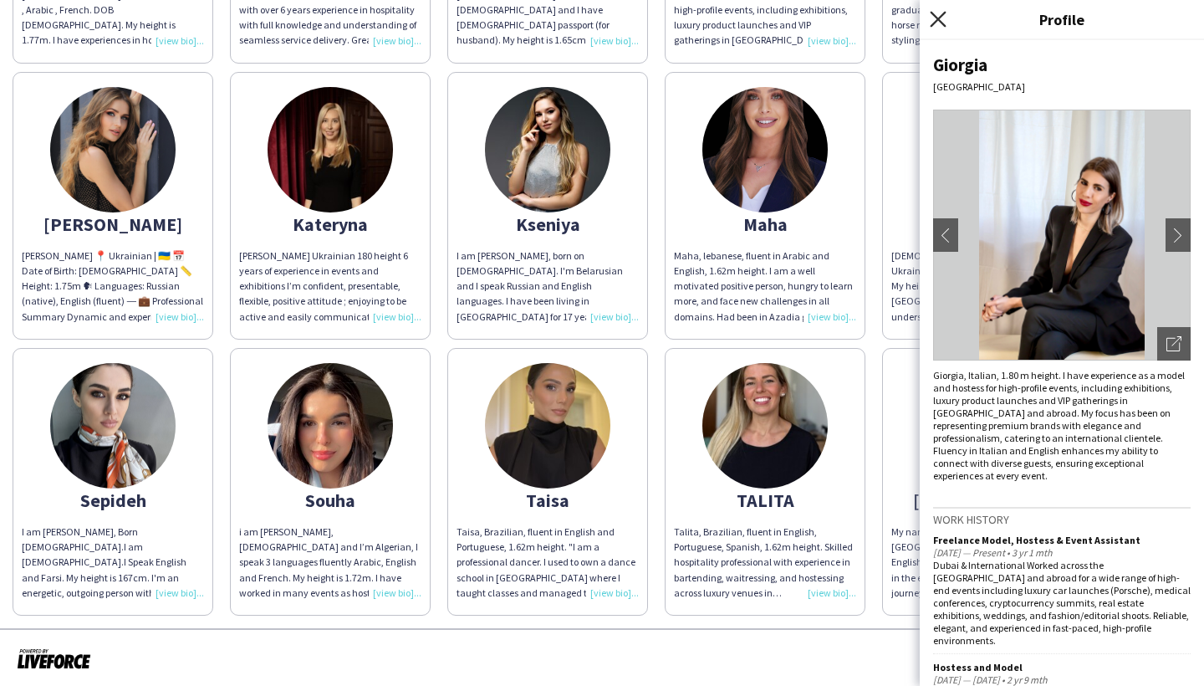
click at [946, 13] on icon at bounding box center [938, 19] width 16 height 16
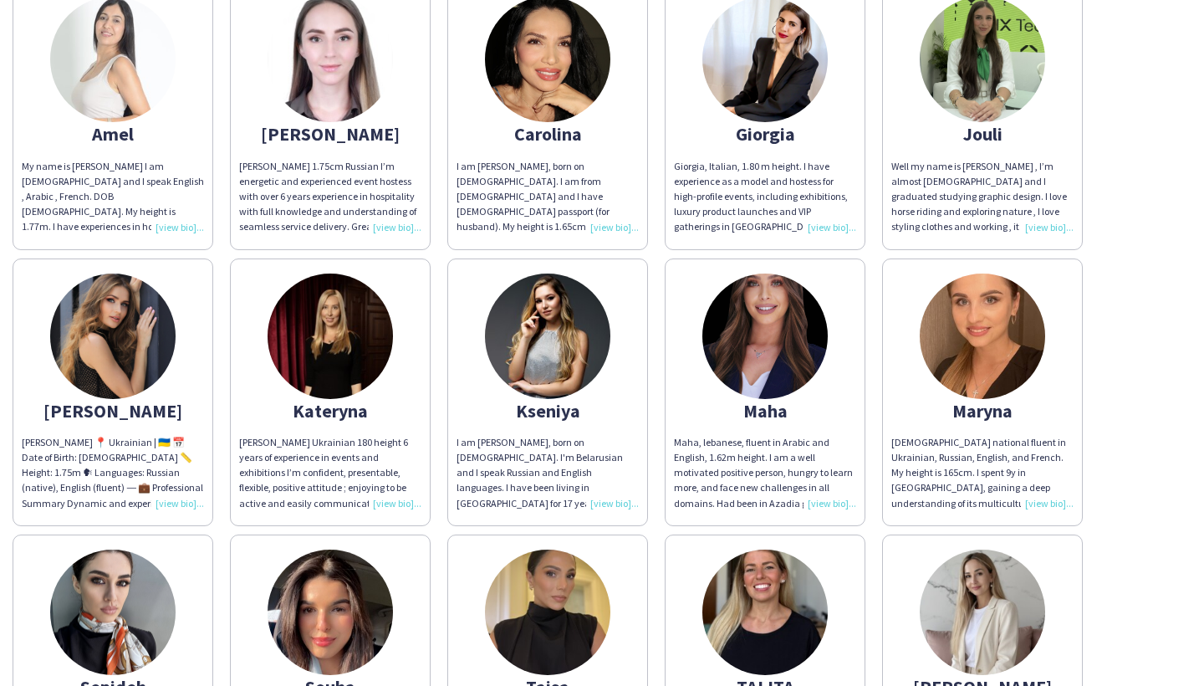
scroll to position [483, 0]
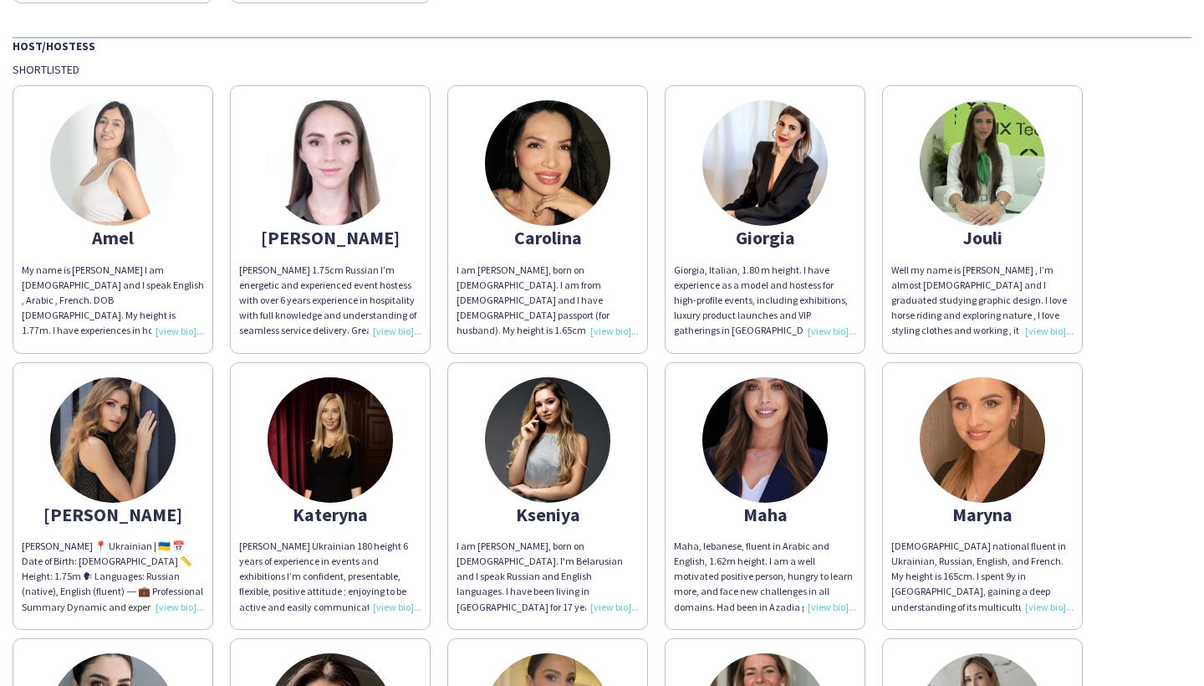
click at [1007, 146] on img at bounding box center [982, 162] width 125 height 125
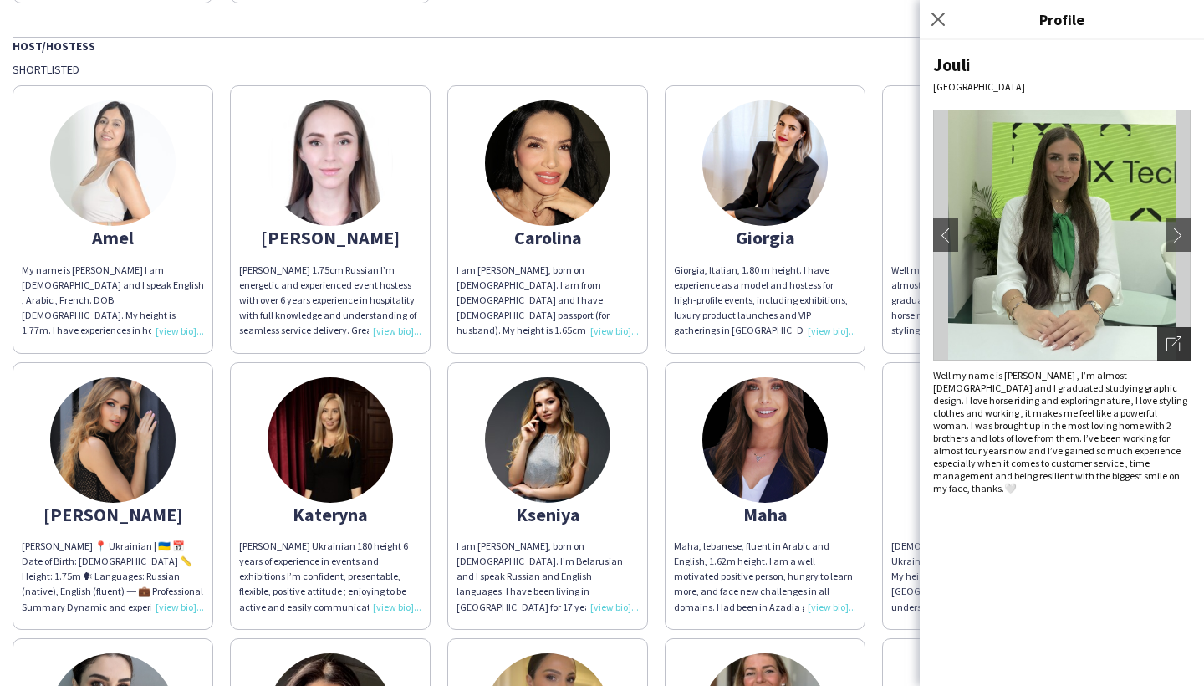
click at [1175, 342] on icon "Open photos pop-in" at bounding box center [1174, 343] width 15 height 15
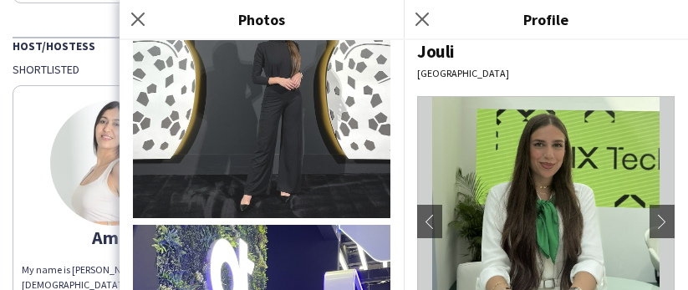
scroll to position [163, 0]
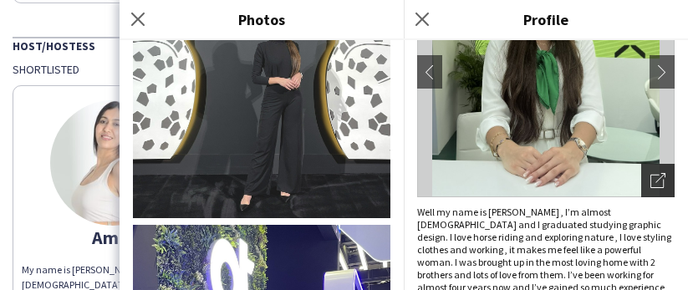
click at [653, 185] on icon "Open photos pop-in" at bounding box center [658, 180] width 15 height 15
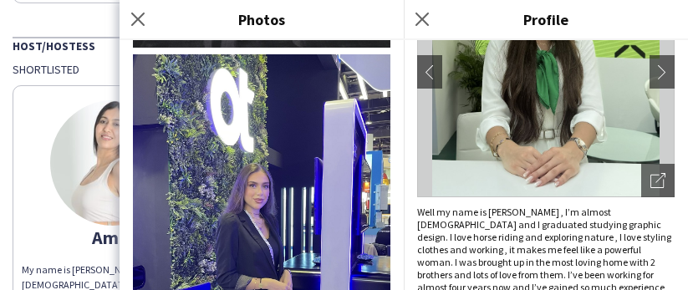
scroll to position [1015, 0]
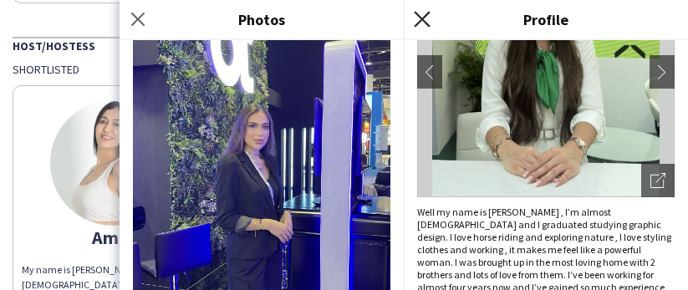
click at [417, 21] on icon "Close pop-in" at bounding box center [422, 19] width 16 height 16
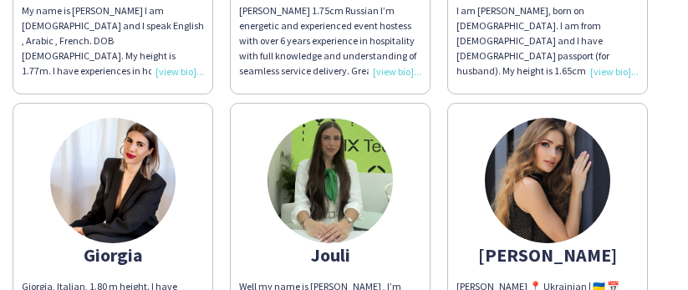
scroll to position [821, 0]
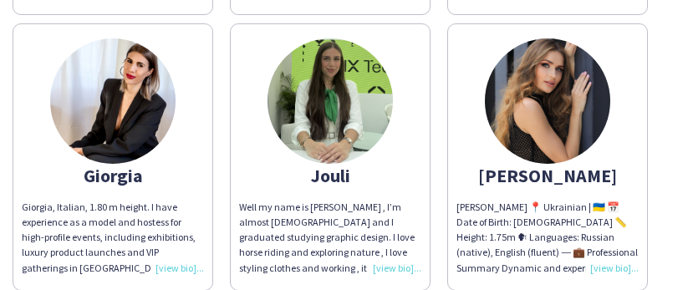
click at [563, 90] on img at bounding box center [547, 100] width 125 height 125
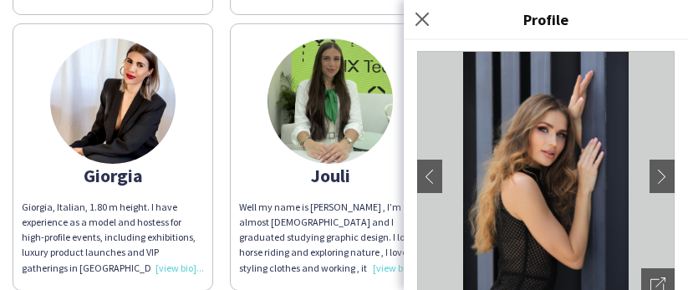
scroll to position [108, 0]
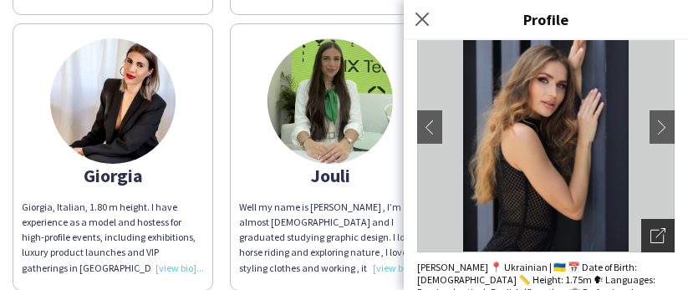
click at [661, 239] on icon "Open photos pop-in" at bounding box center [658, 235] width 15 height 15
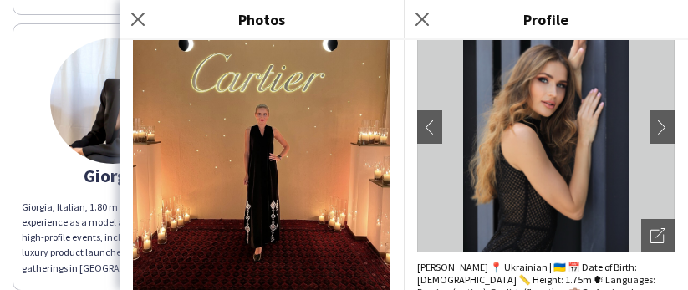
scroll to position [2564, 0]
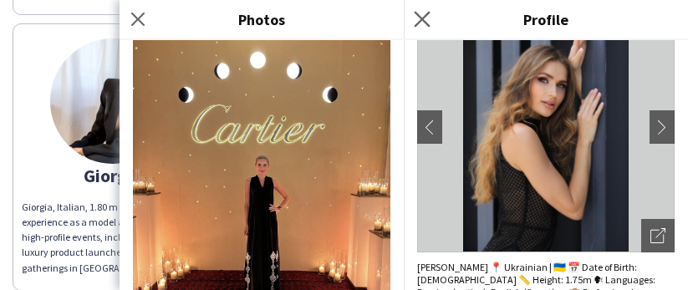
click at [433, 22] on app-icon "Close pop-in" at bounding box center [423, 20] width 24 height 24
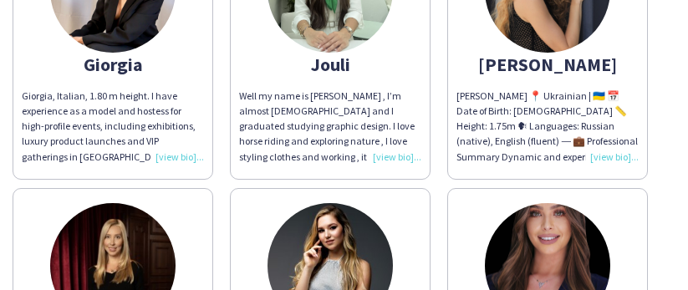
scroll to position [999, 0]
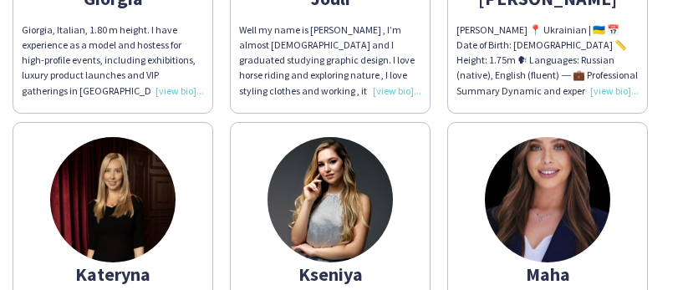
click at [135, 199] on img at bounding box center [112, 199] width 125 height 125
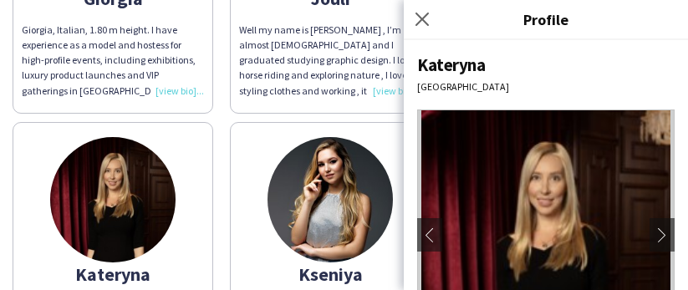
scroll to position [142, 0]
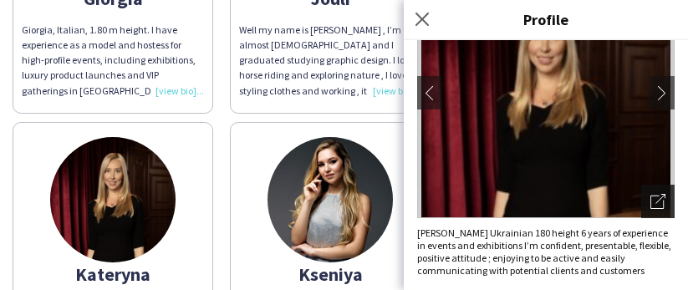
click at [663, 206] on icon "Open photos pop-in" at bounding box center [658, 201] width 15 height 15
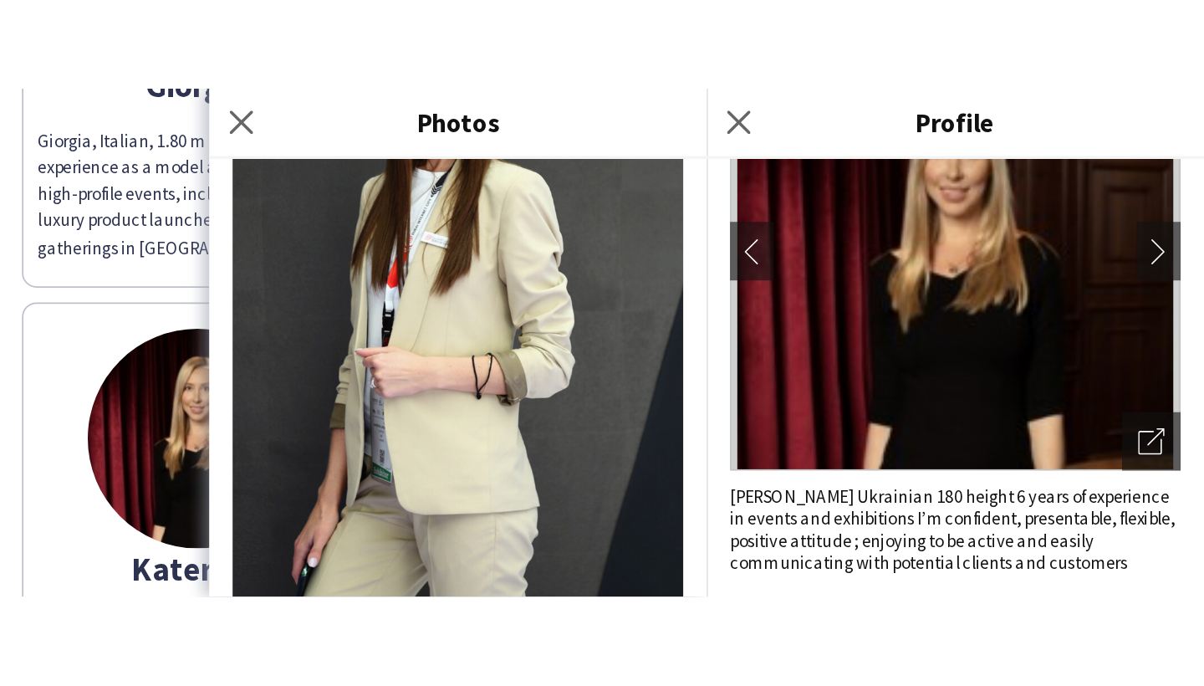
scroll to position [1141, 0]
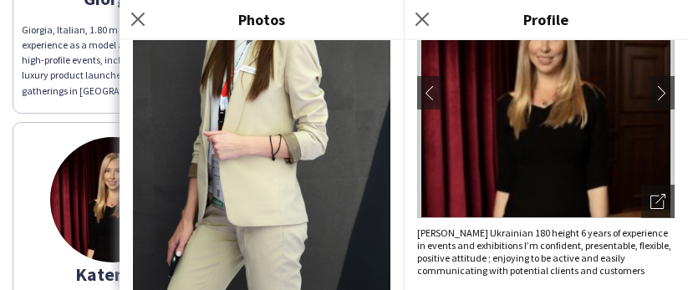
click at [292, 177] on img at bounding box center [262, 109] width 258 height 386
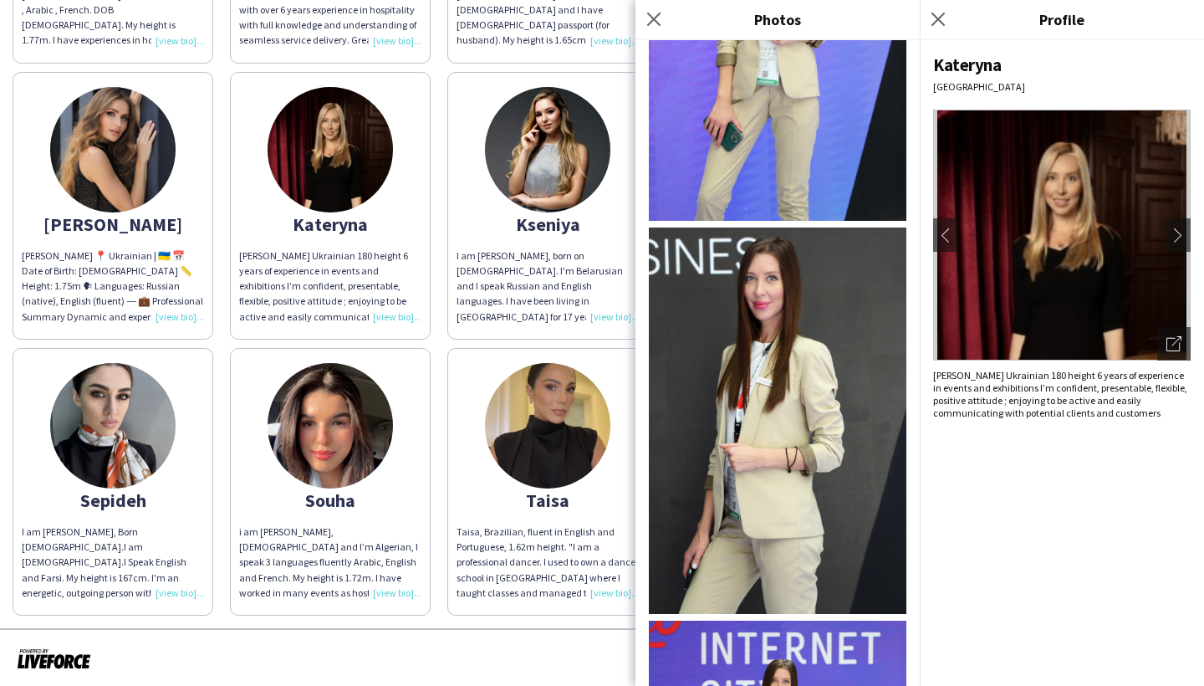
scroll to position [898, 0]
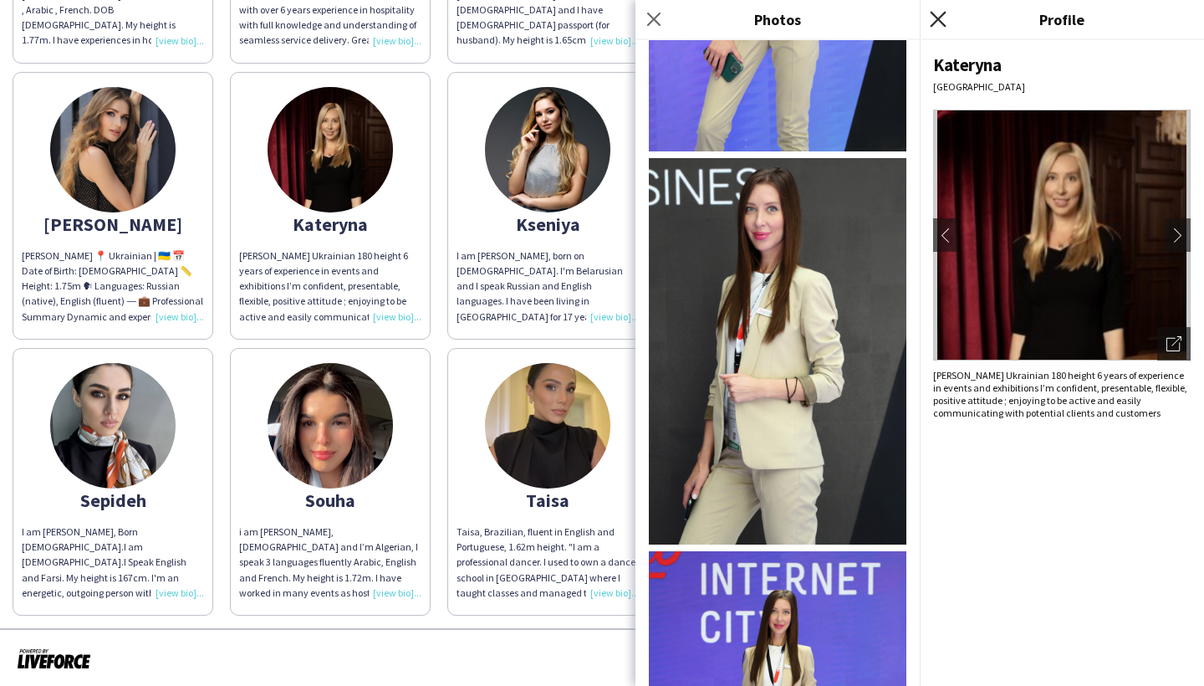
click at [942, 21] on icon "Close pop-in" at bounding box center [938, 19] width 16 height 16
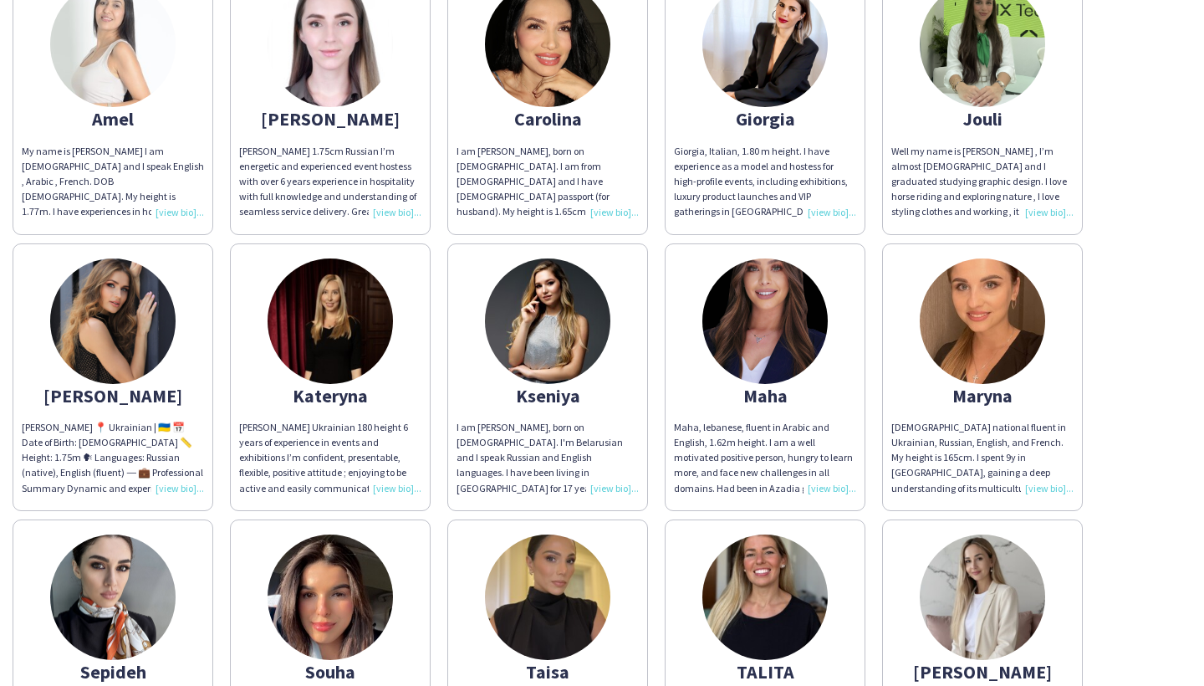
scroll to position [598, 0]
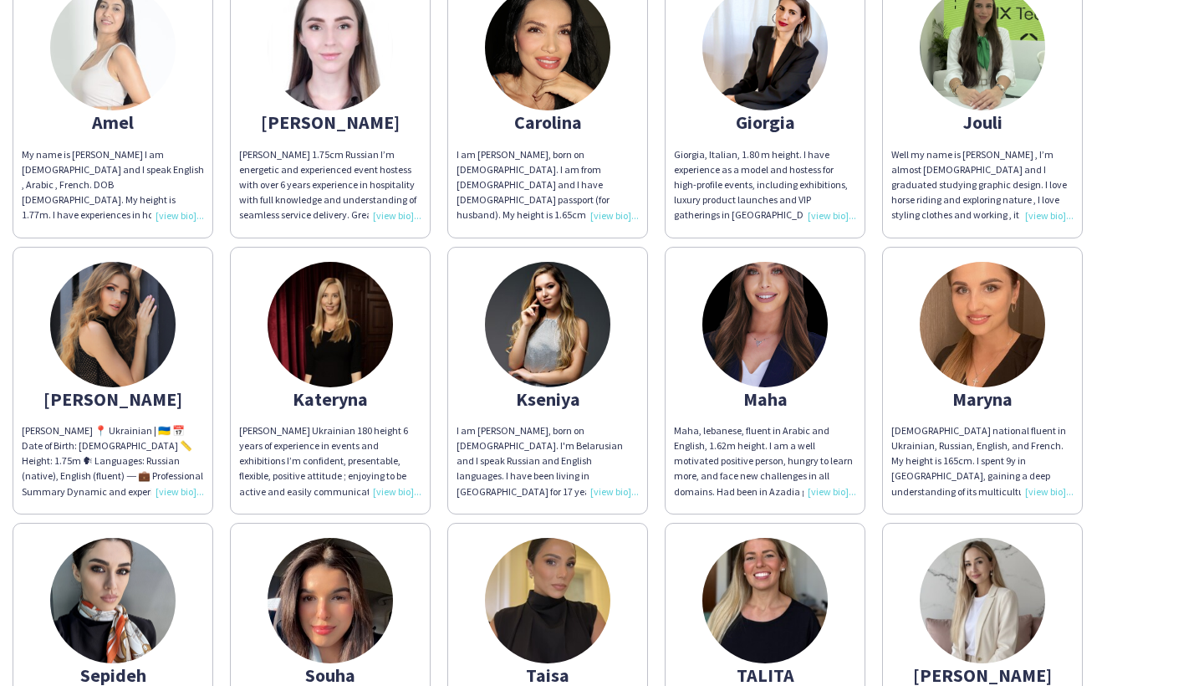
click at [561, 343] on img at bounding box center [547, 324] width 125 height 125
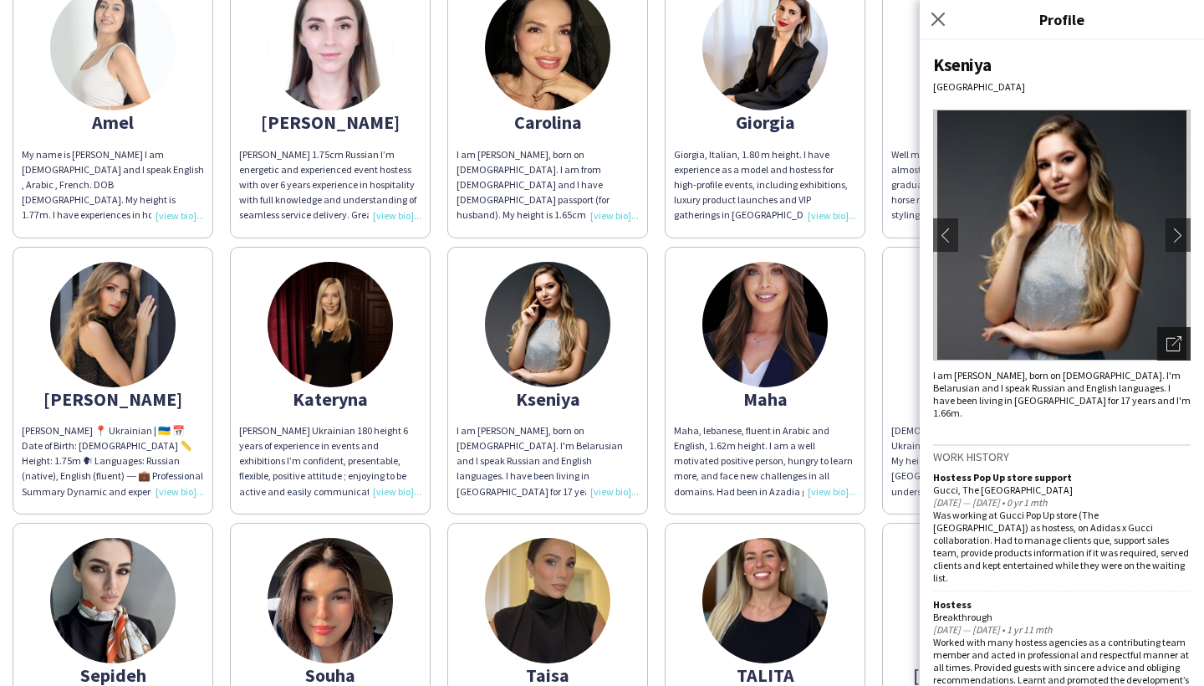
click at [1173, 344] on icon "Open photos pop-in" at bounding box center [1174, 343] width 15 height 15
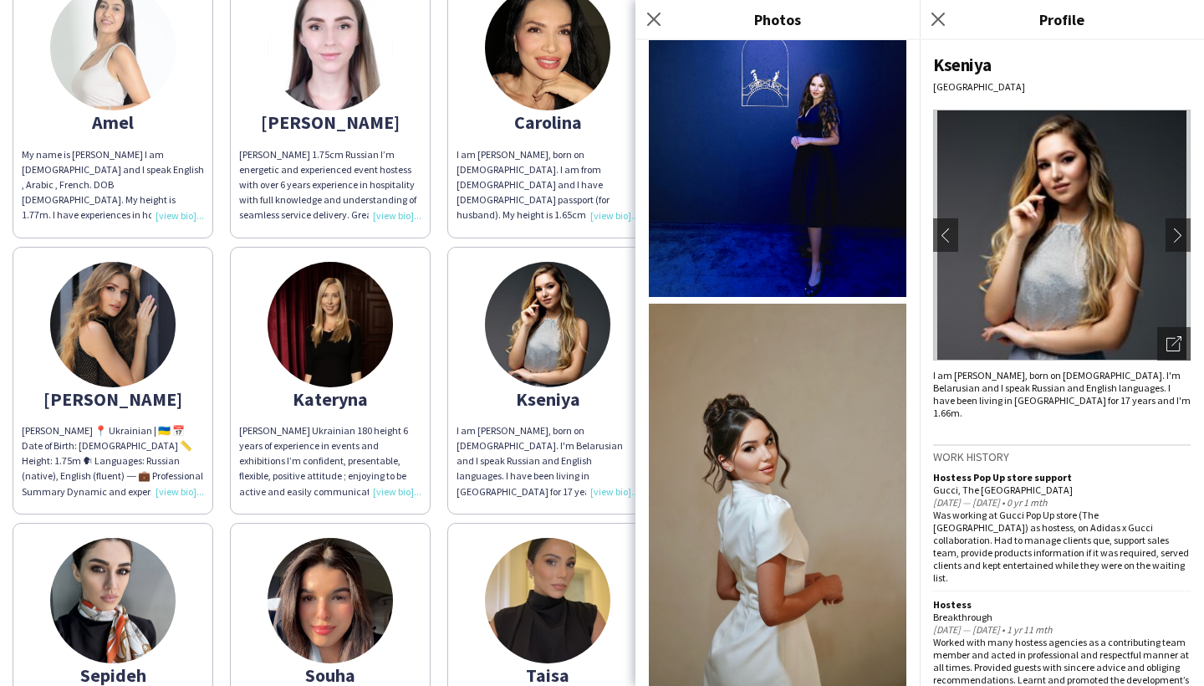
scroll to position [0, 0]
click at [799, 245] on img at bounding box center [778, 150] width 258 height 293
click at [659, 22] on icon "Close pop-in" at bounding box center [654, 19] width 16 height 16
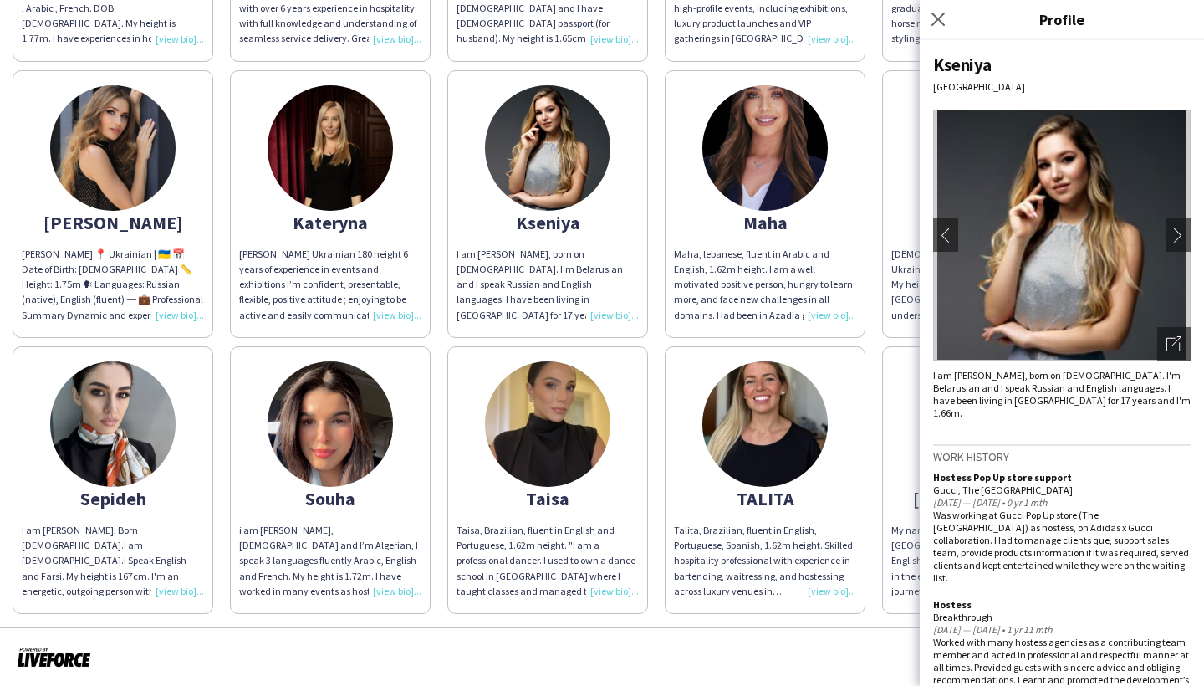
scroll to position [773, 0]
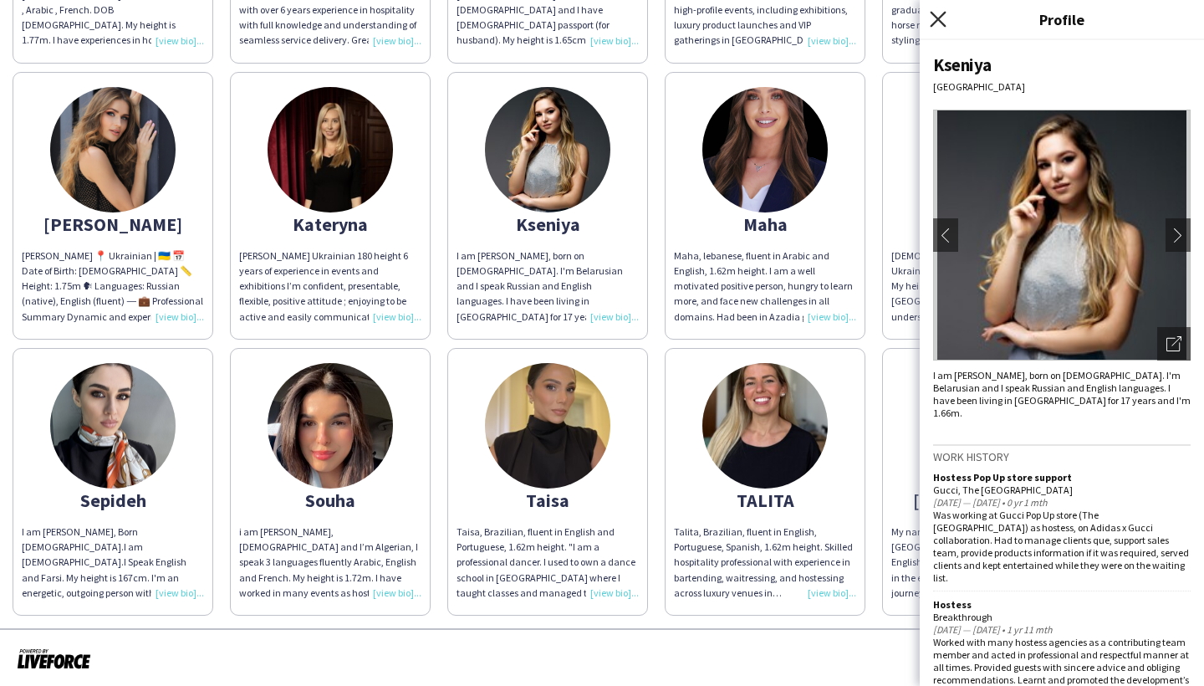
click at [938, 18] on icon at bounding box center [938, 19] width 16 height 16
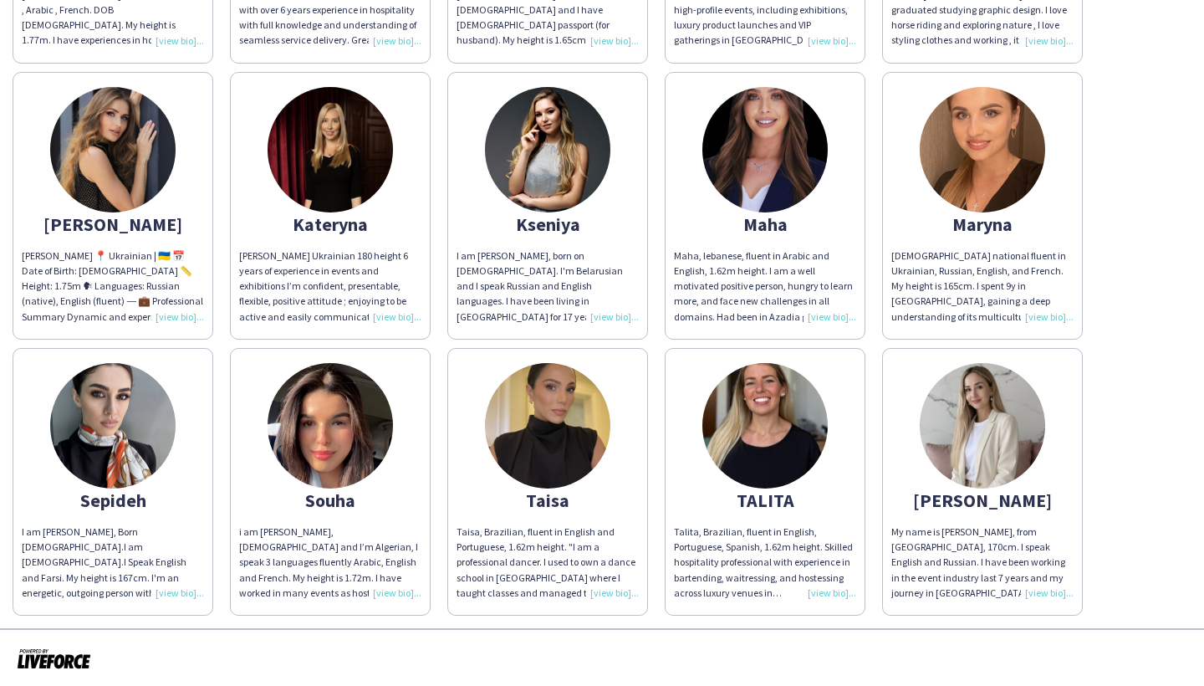
click at [983, 414] on img at bounding box center [982, 425] width 125 height 125
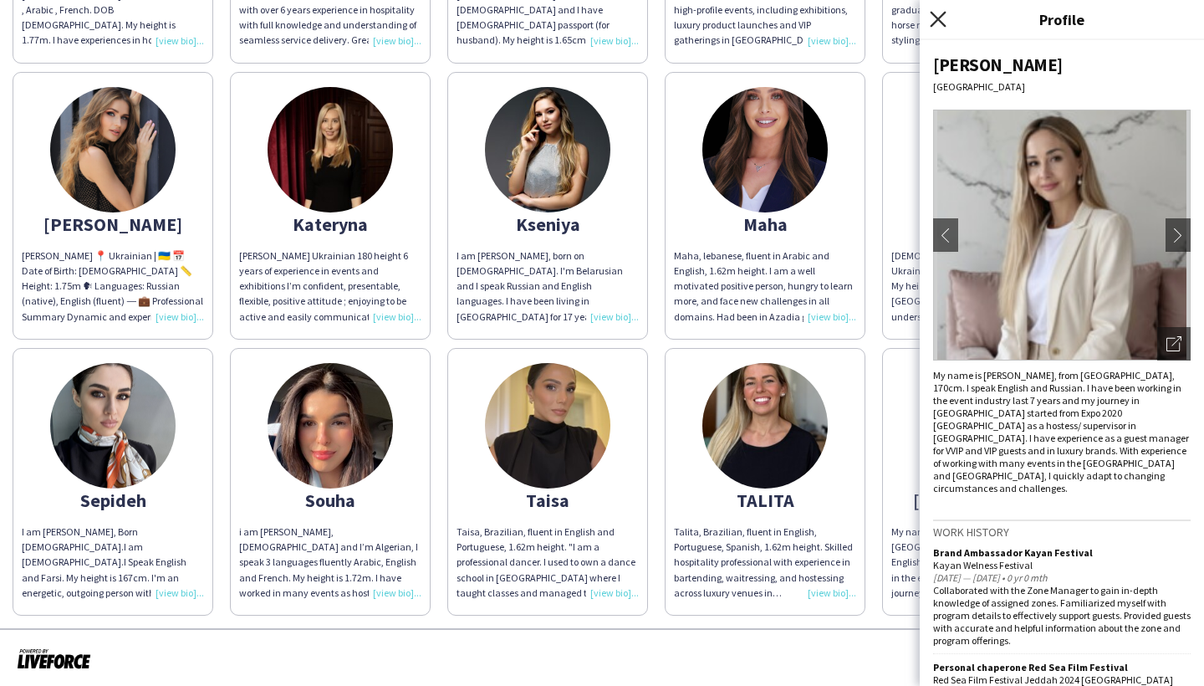
click at [938, 19] on icon at bounding box center [938, 19] width 16 height 16
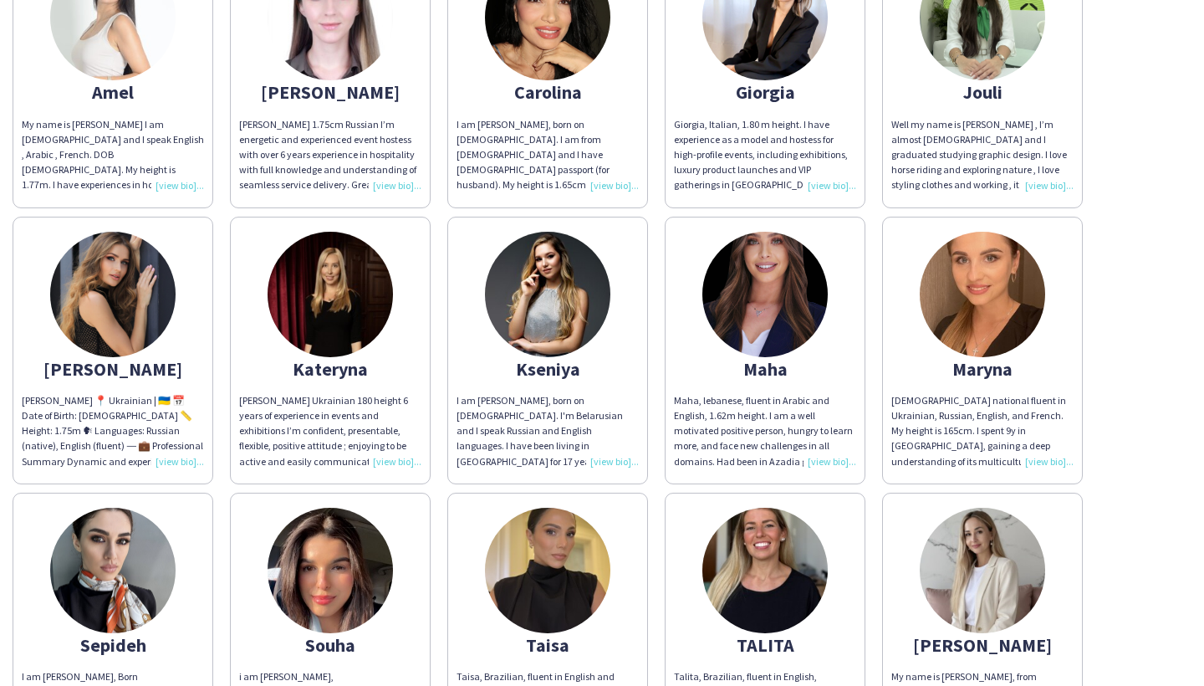
scroll to position [560, 0]
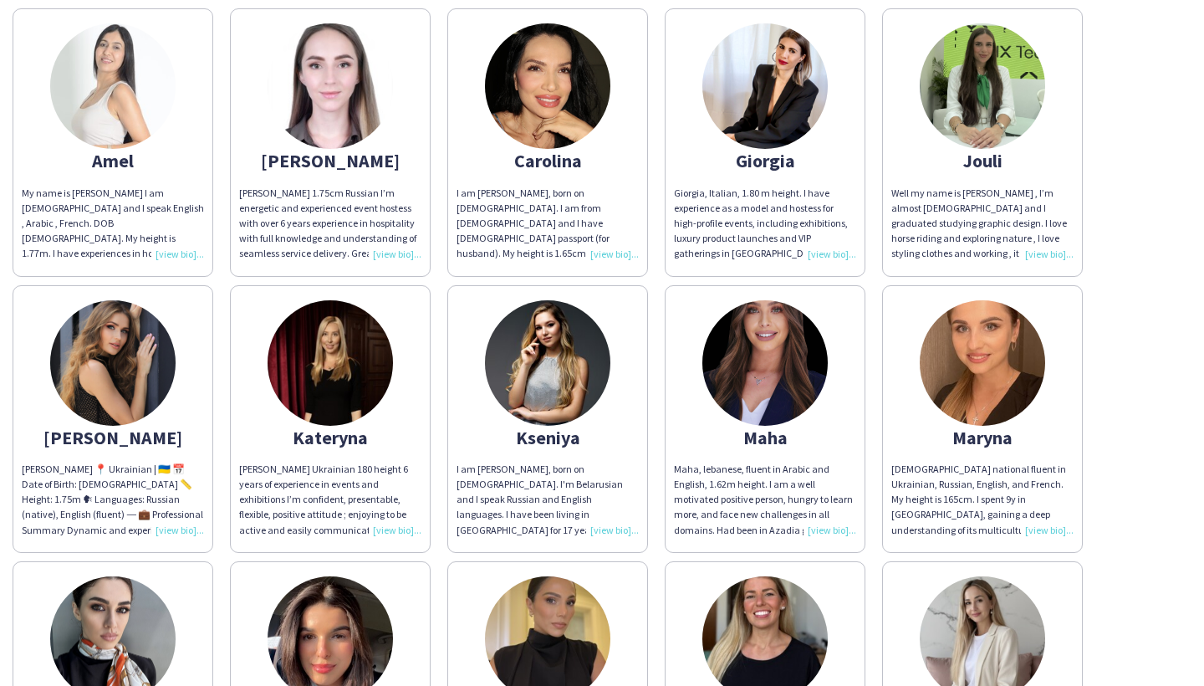
click at [769, 372] on img at bounding box center [765, 362] width 125 height 125
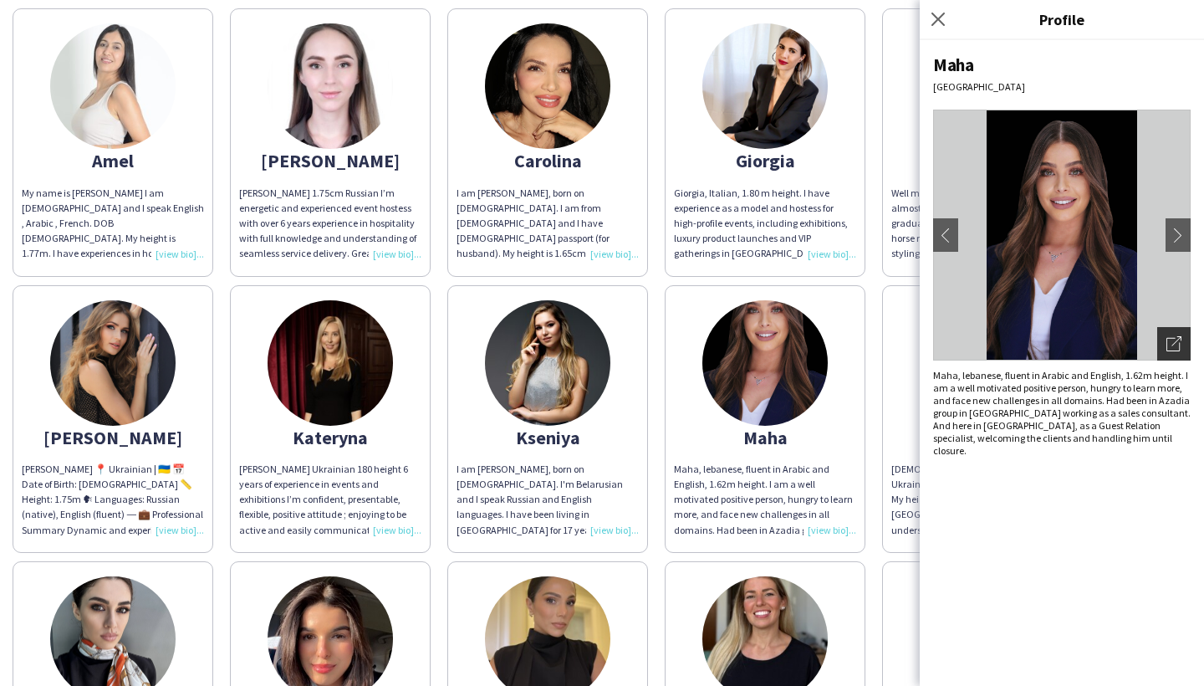
click at [1177, 350] on icon "Open photos pop-in" at bounding box center [1174, 343] width 15 height 15
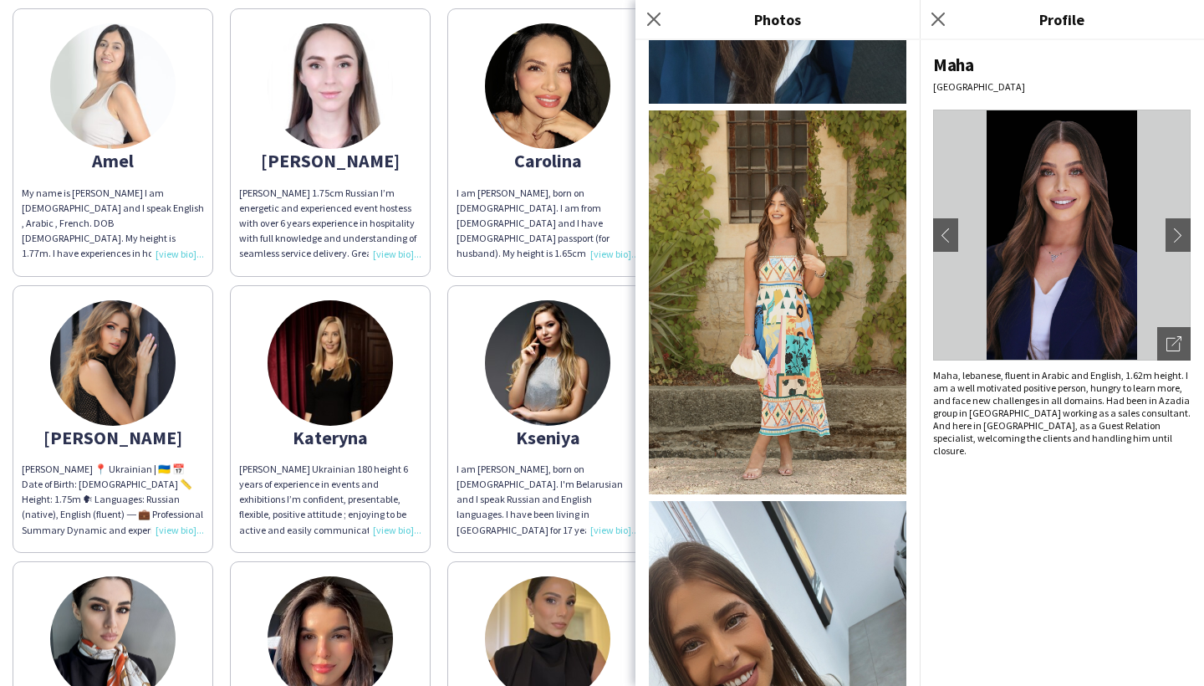
scroll to position [222, 0]
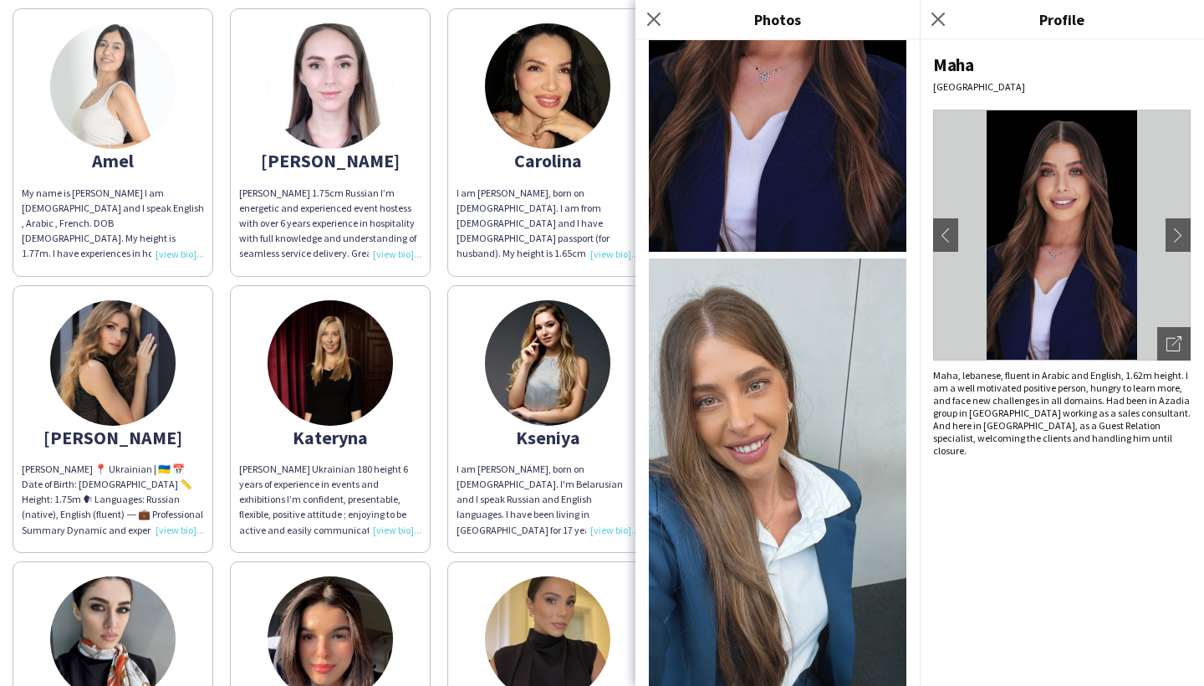
click at [792, 141] on img at bounding box center [778, 38] width 258 height 427
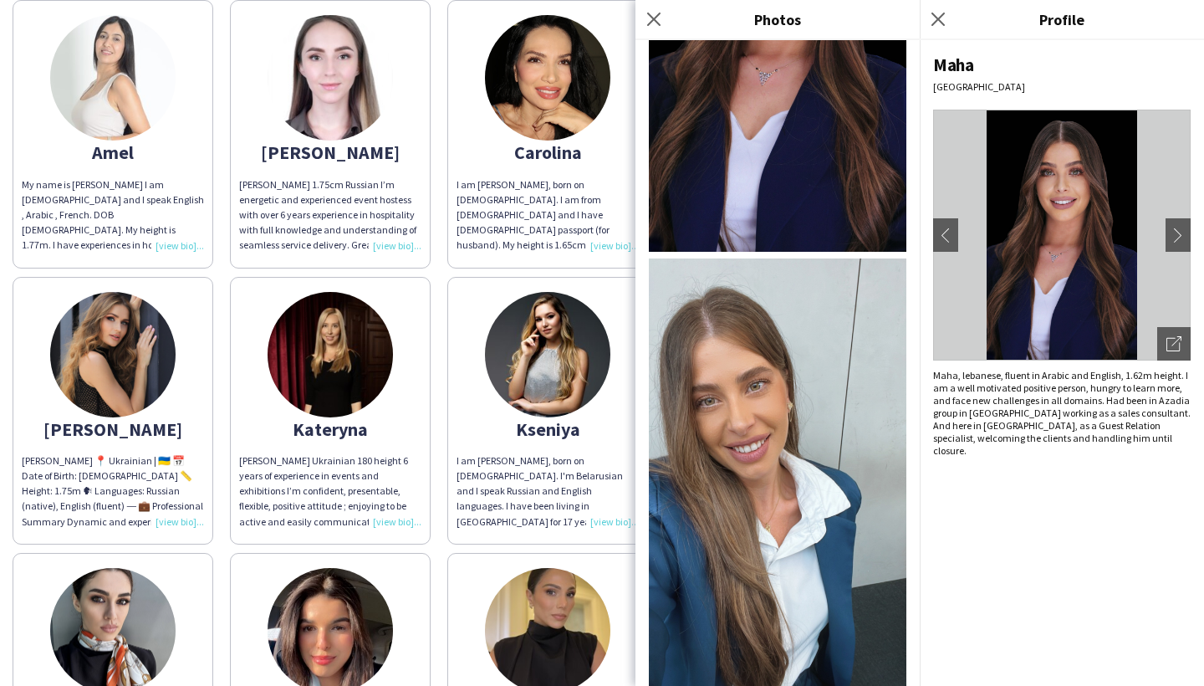
scroll to position [571, 0]
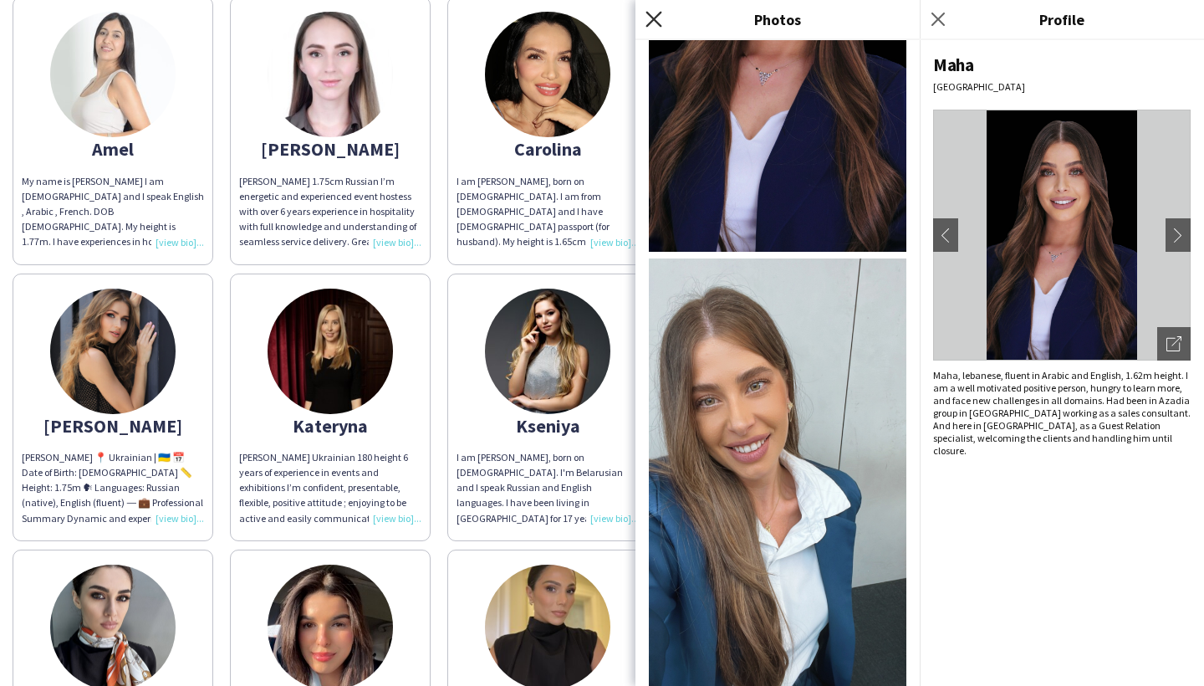
click at [657, 23] on icon at bounding box center [654, 19] width 16 height 16
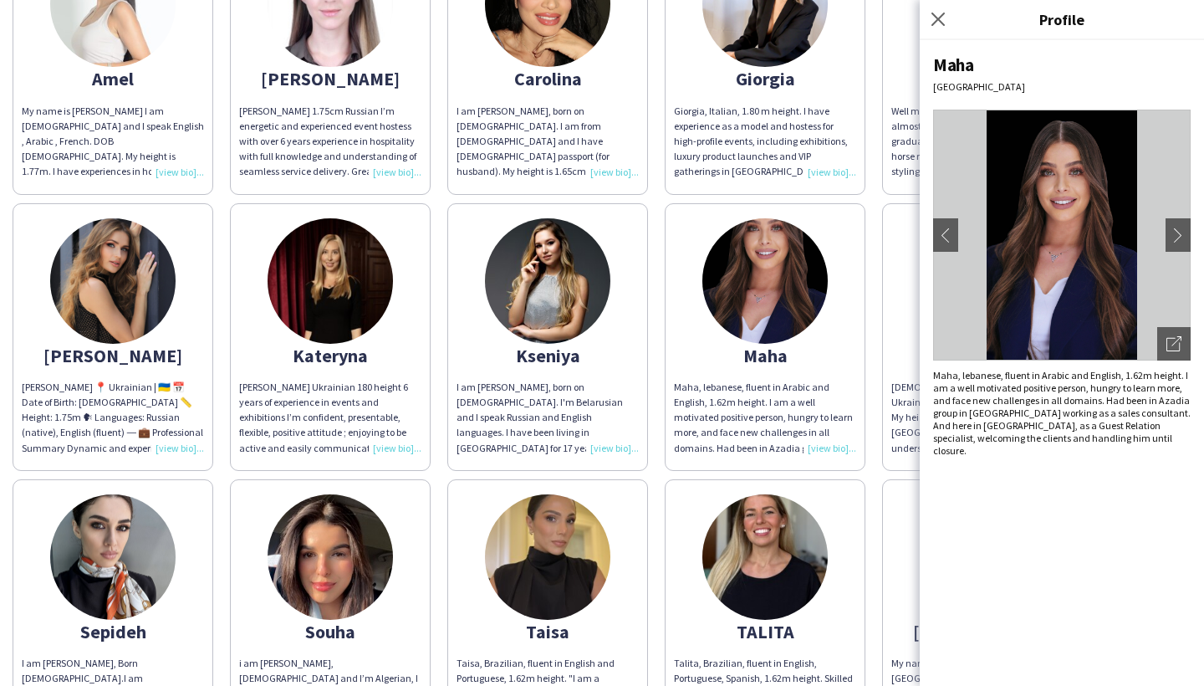
scroll to position [655, 0]
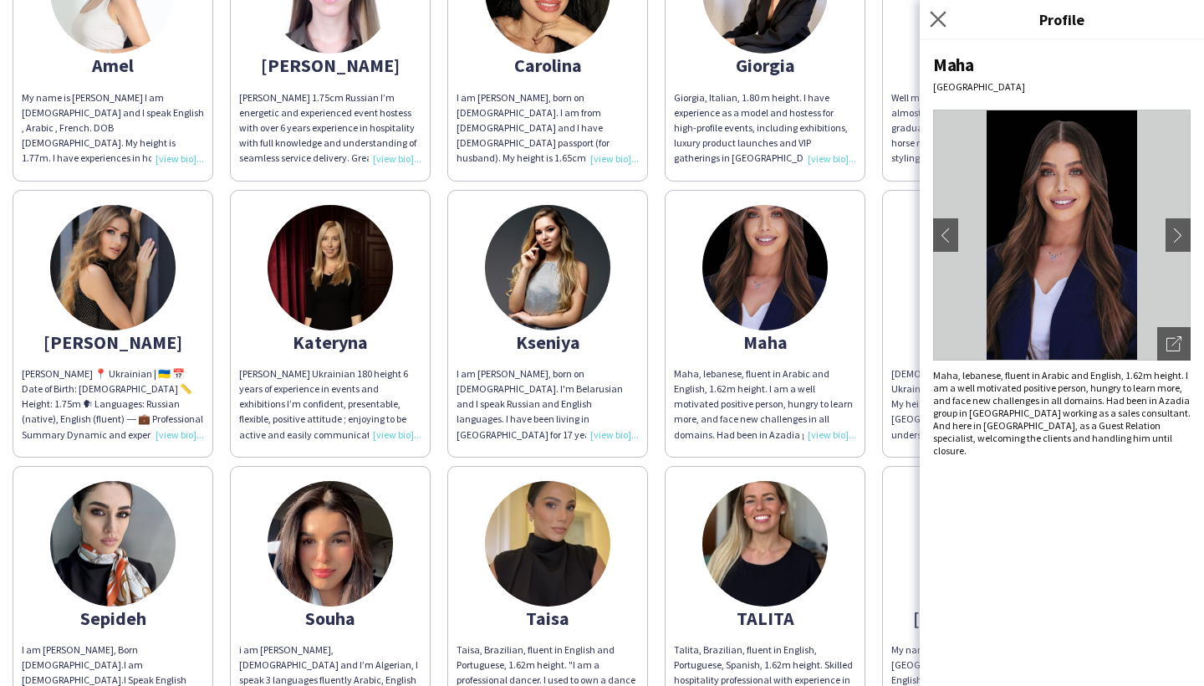
click at [938, 10] on app-icon "Close pop-in" at bounding box center [939, 20] width 24 height 24
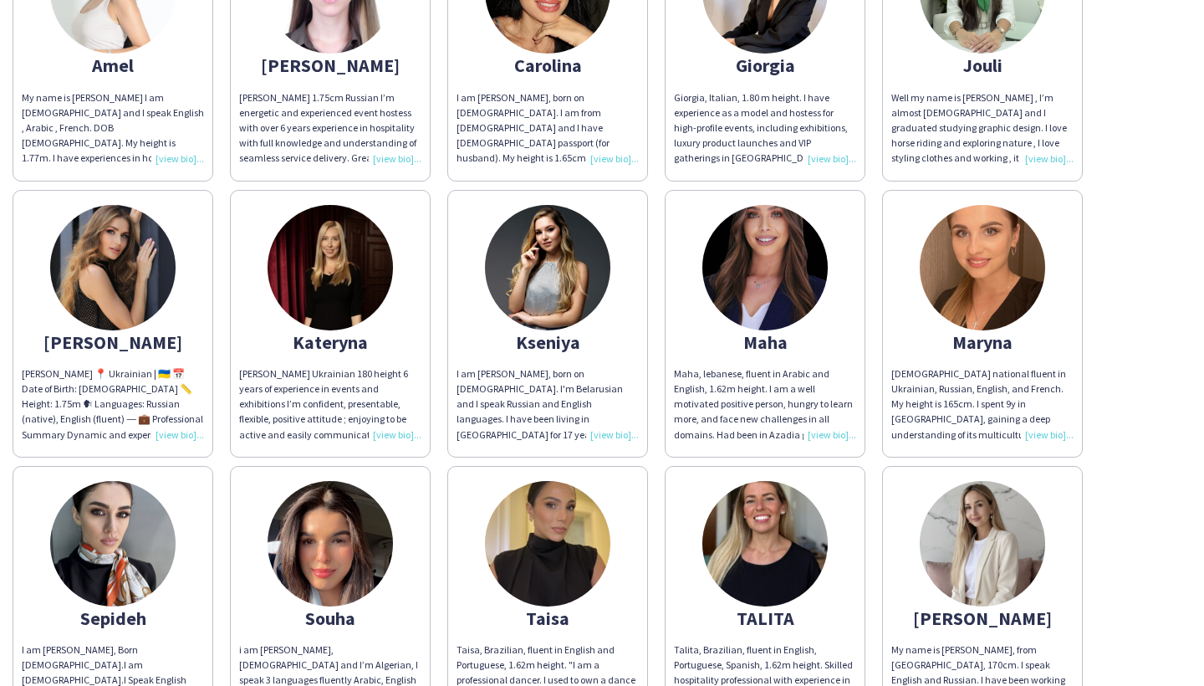
click at [973, 280] on img at bounding box center [982, 267] width 125 height 125
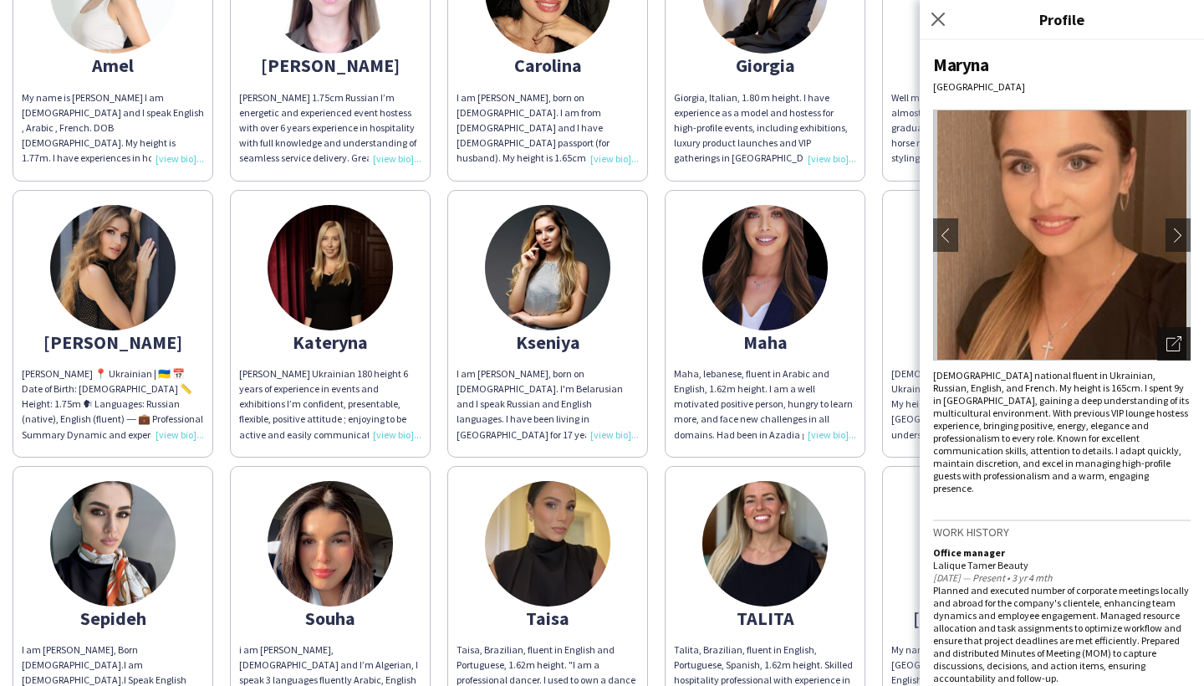
click at [1166, 342] on div "Open photos pop-in" at bounding box center [1174, 343] width 33 height 33
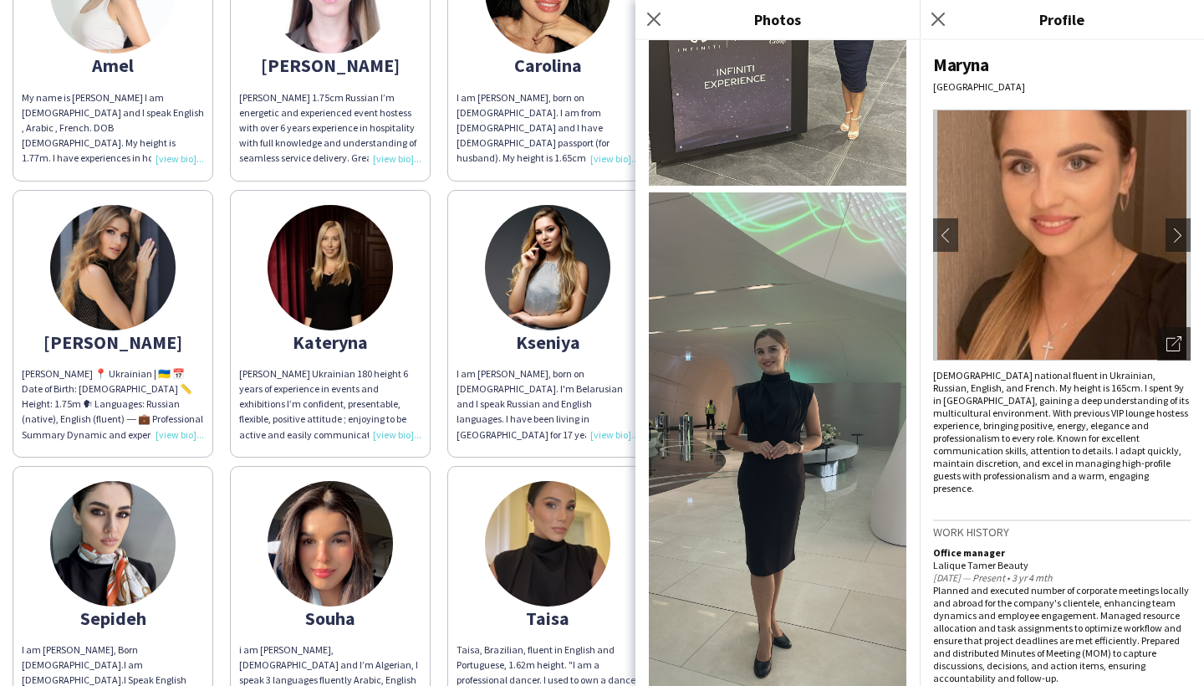
scroll to position [2674, 0]
click at [742, 408] on img at bounding box center [778, 439] width 258 height 494
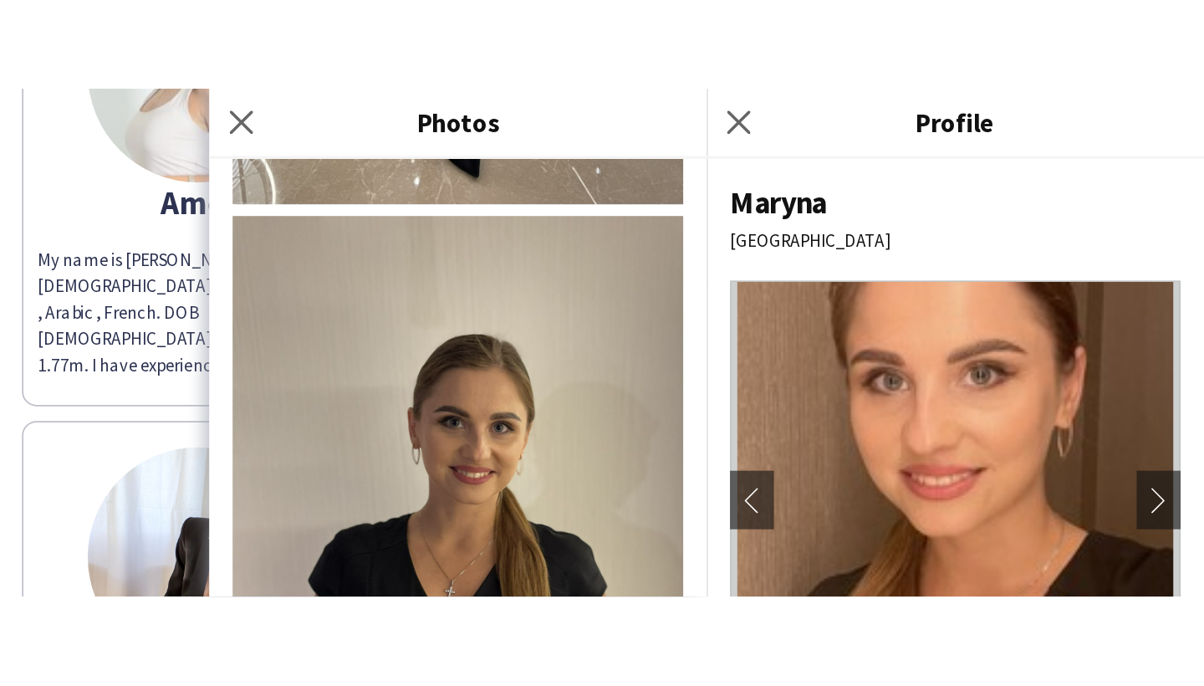
scroll to position [939, 0]
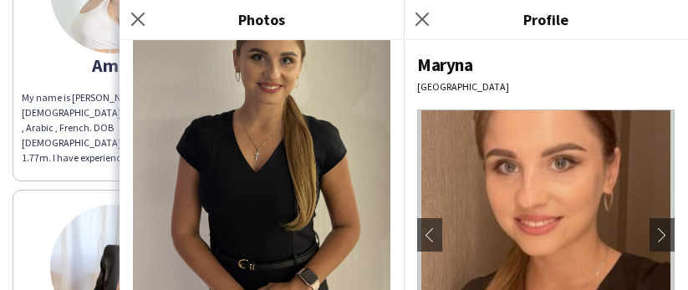
click at [279, 145] on img at bounding box center [262, 147] width 258 height 414
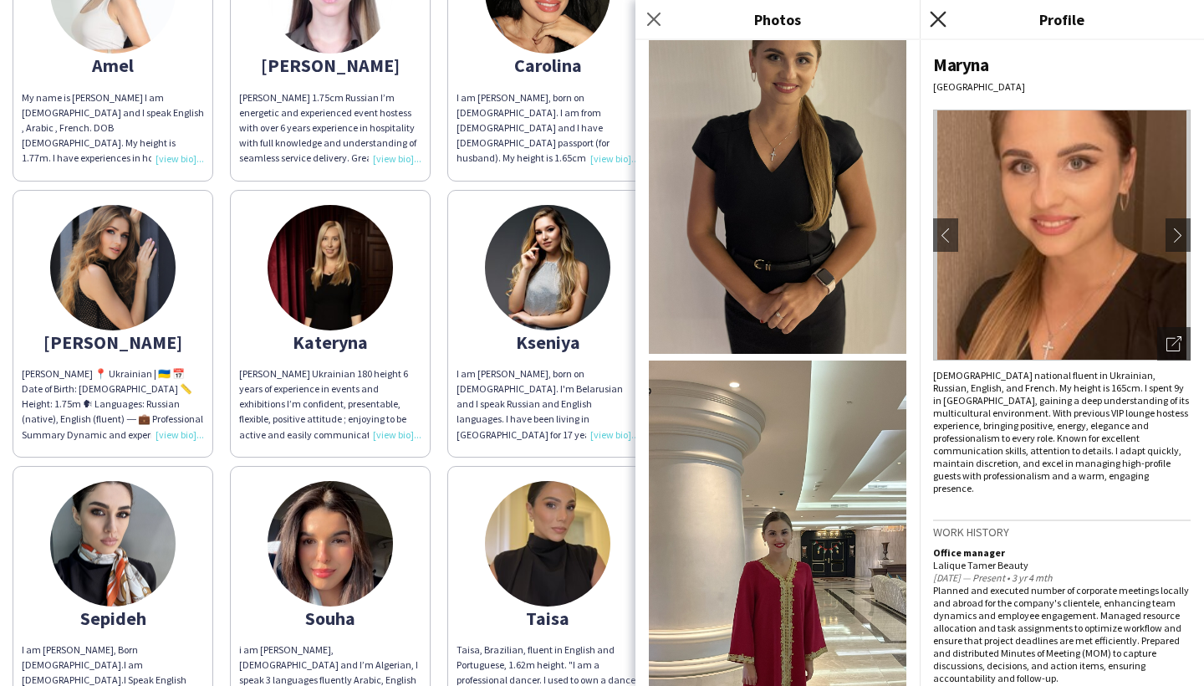
click at [938, 15] on icon "Close pop-in" at bounding box center [938, 19] width 16 height 16
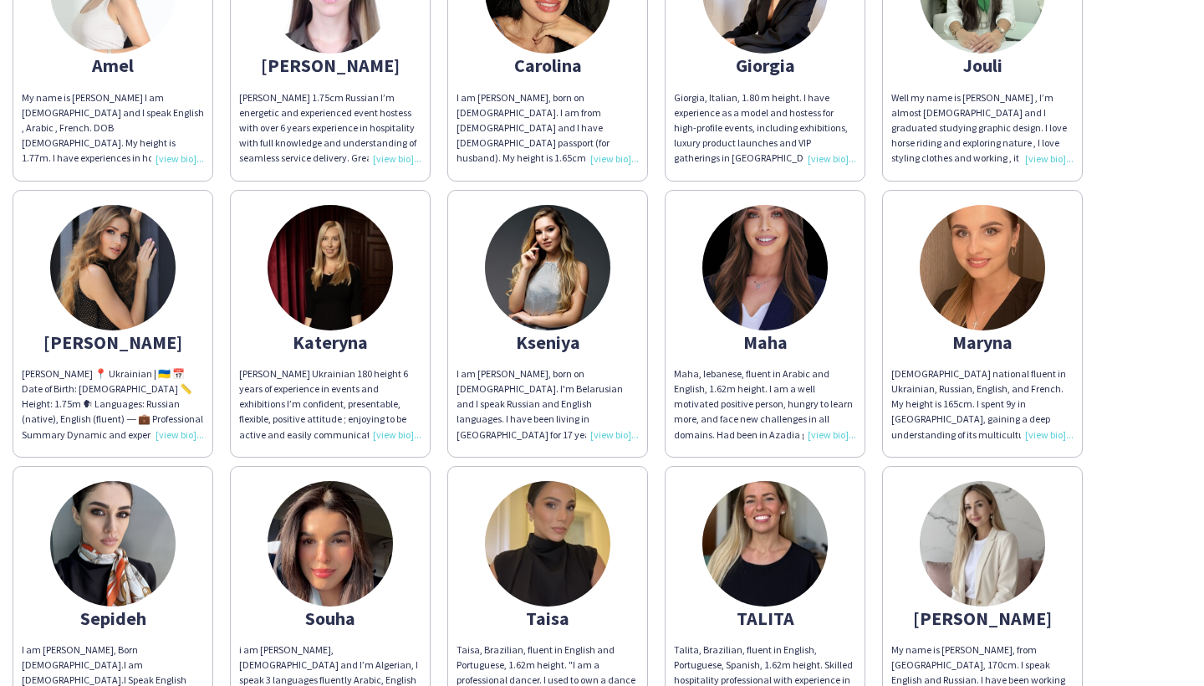
click at [133, 492] on img at bounding box center [112, 543] width 125 height 125
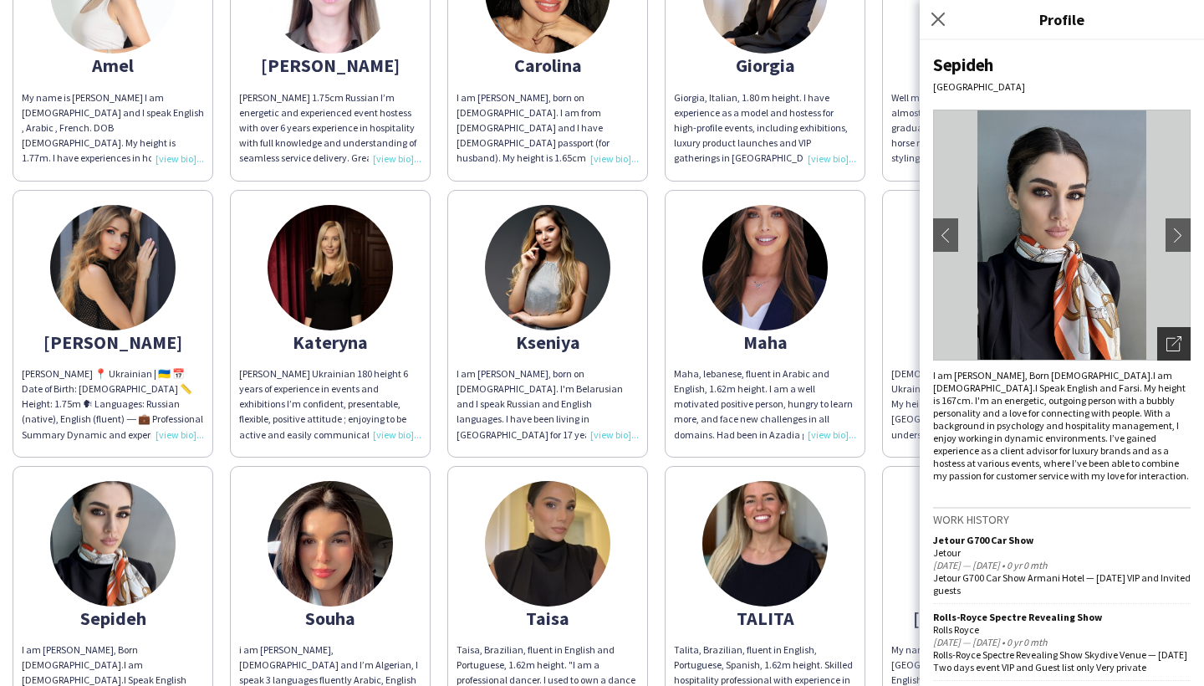
click at [1181, 333] on div "Open photos pop-in" at bounding box center [1174, 343] width 33 height 33
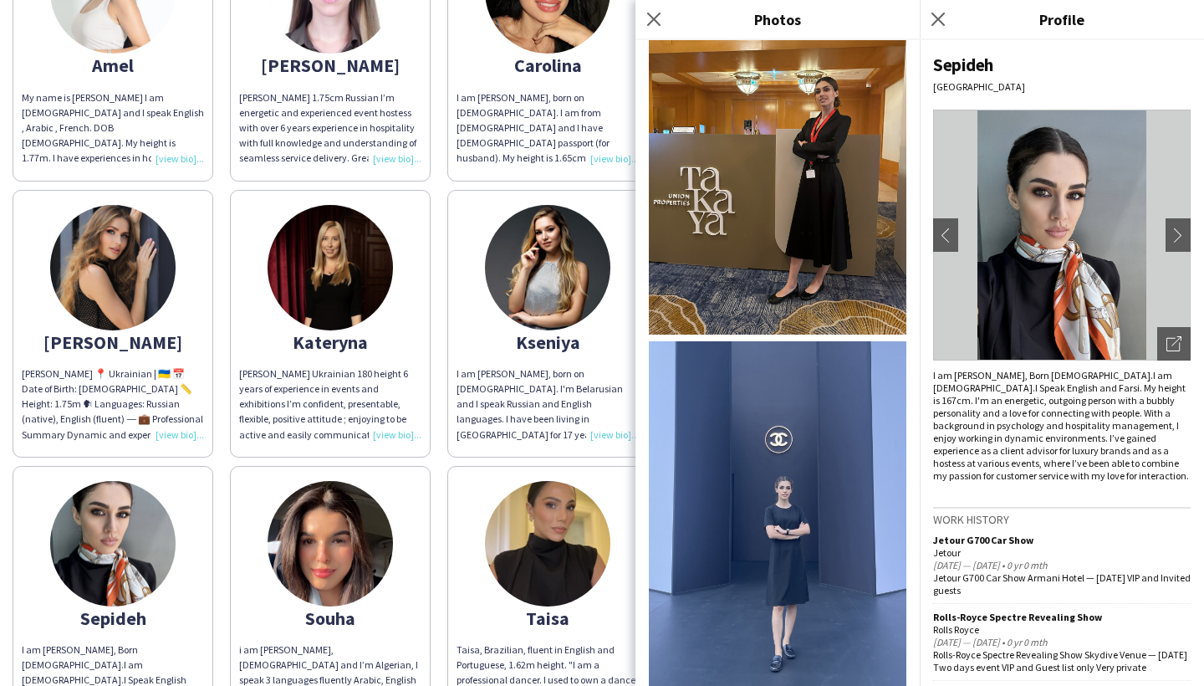
scroll to position [0, 0]
click at [758, 510] on img at bounding box center [778, 513] width 258 height 345
click at [937, 16] on icon "Close pop-in" at bounding box center [938, 19] width 16 height 16
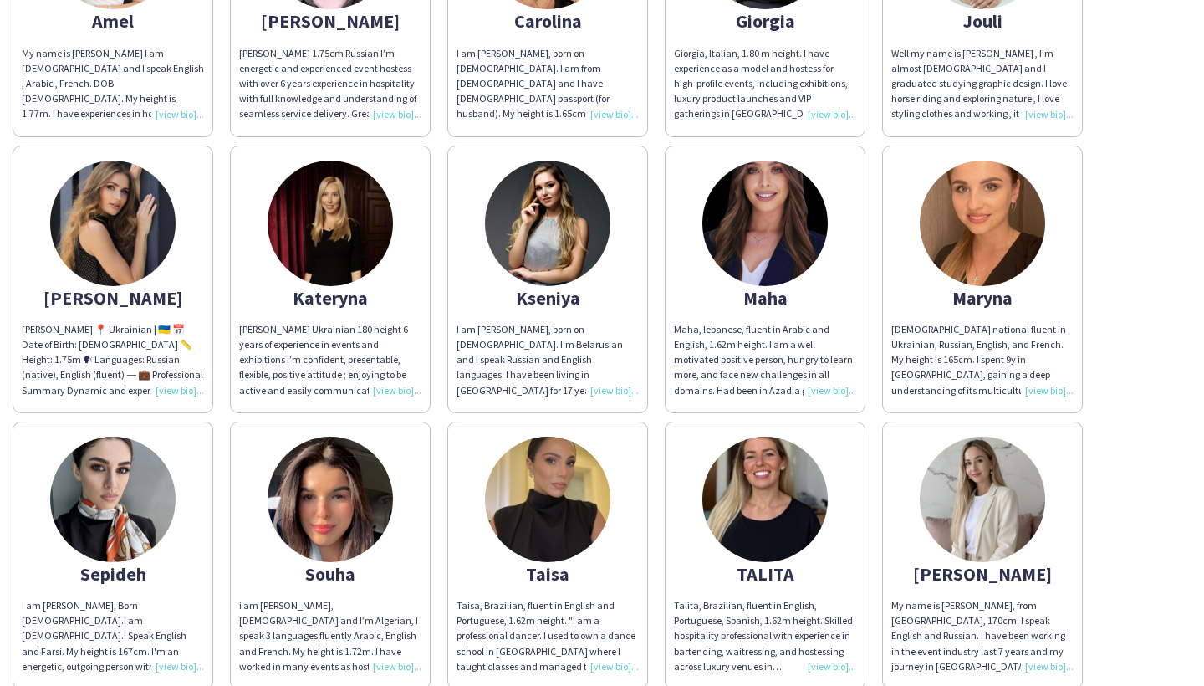
scroll to position [700, 0]
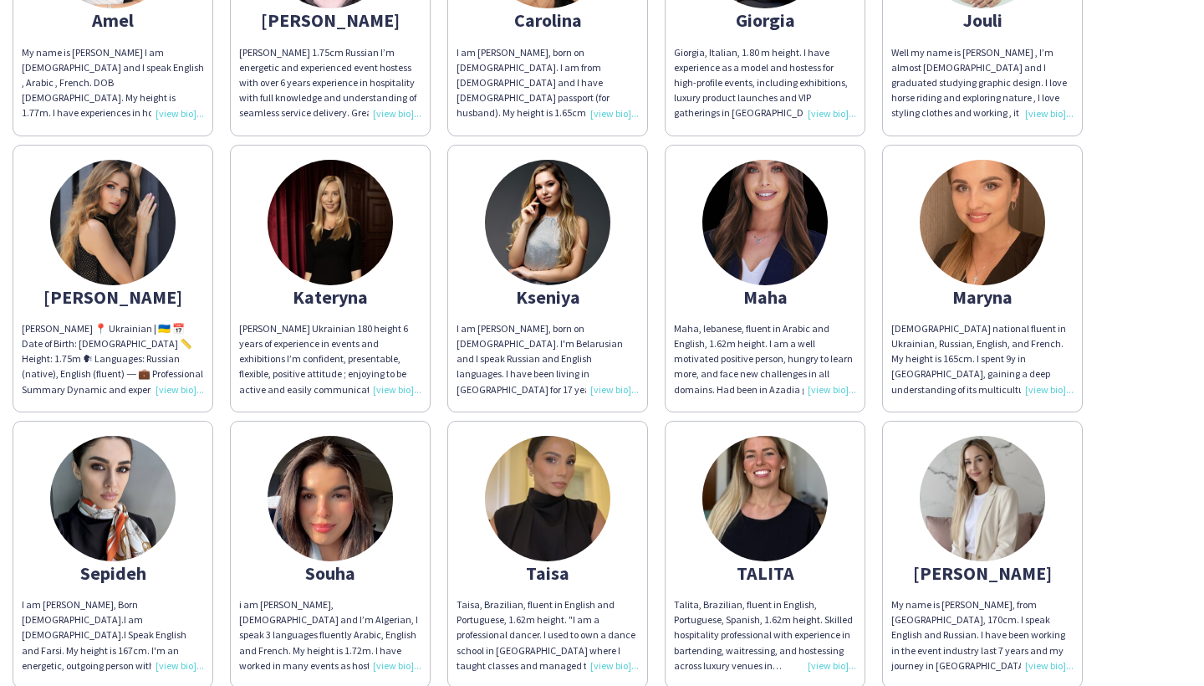
click at [345, 469] on img at bounding box center [330, 498] width 125 height 125
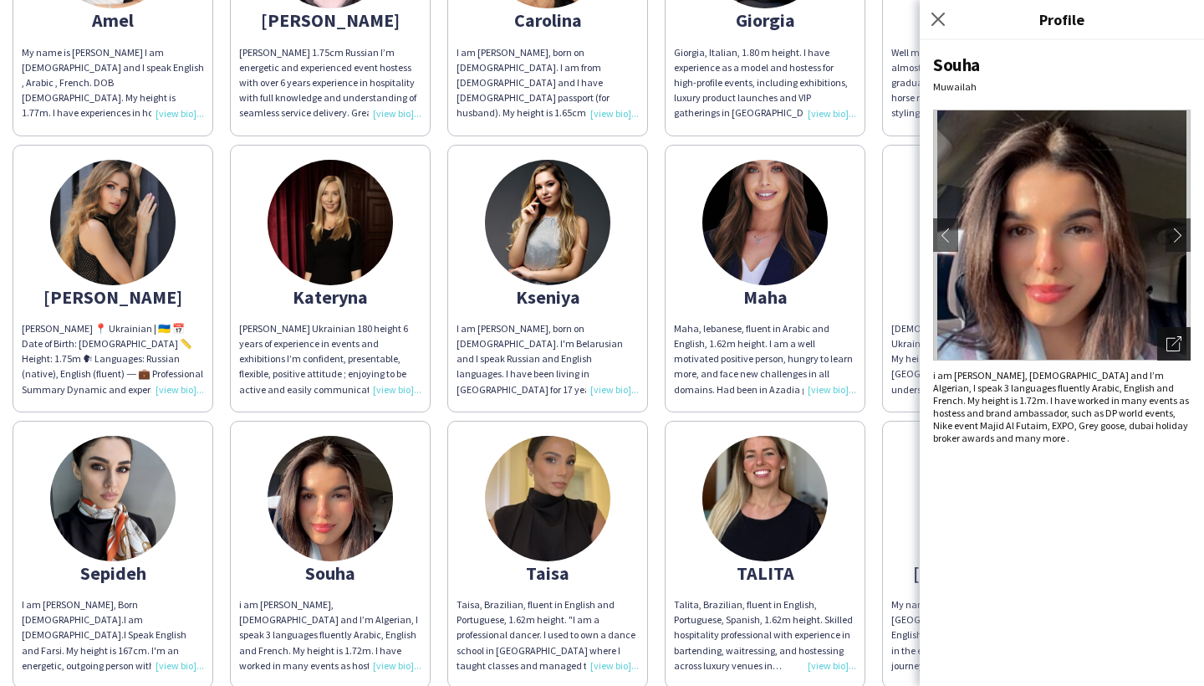
click at [1161, 340] on div "Open photos pop-in" at bounding box center [1174, 343] width 33 height 33
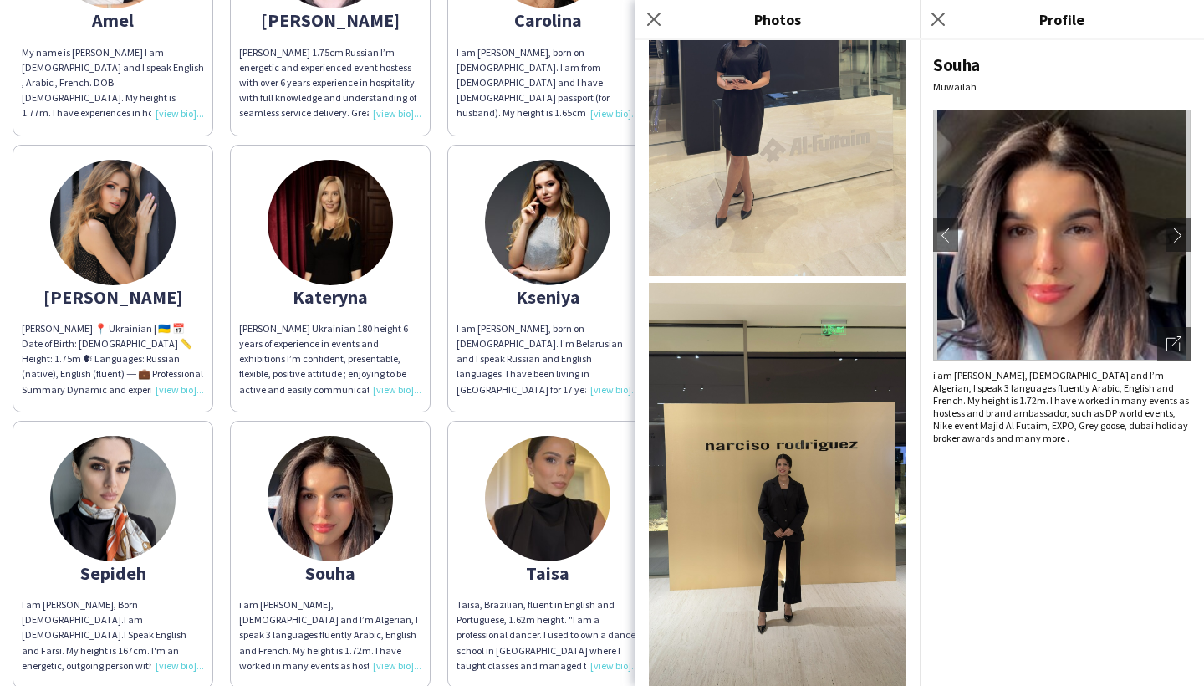
scroll to position [0, 0]
click at [942, 15] on icon at bounding box center [938, 19] width 16 height 16
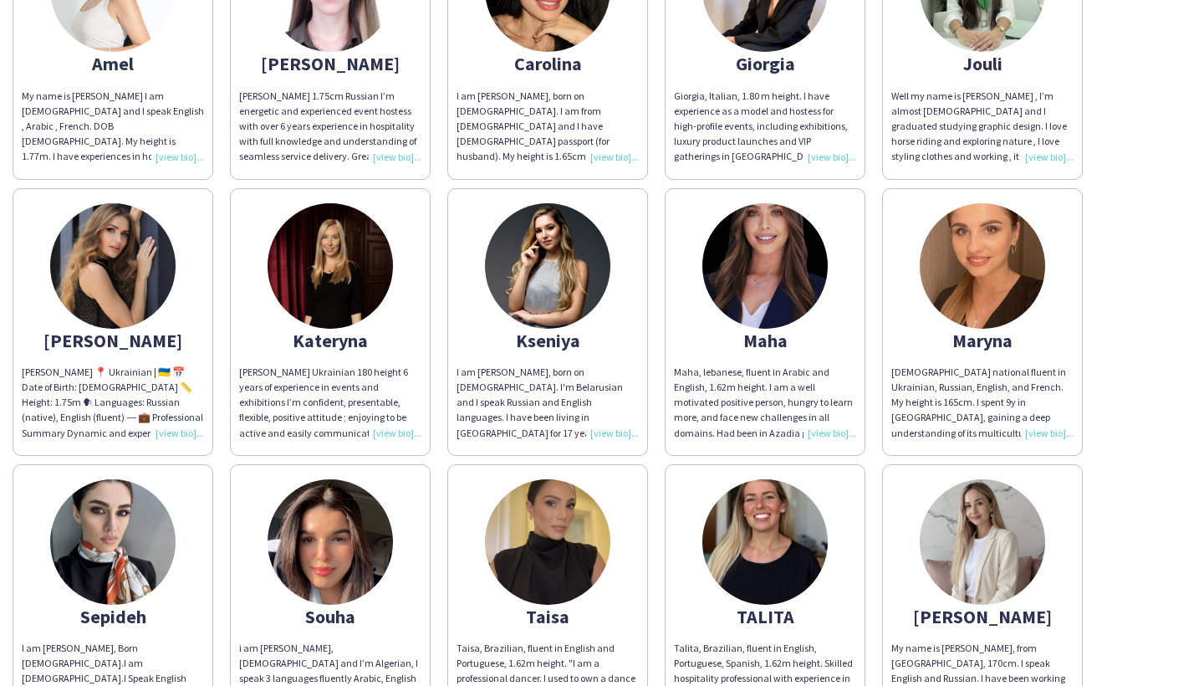
scroll to position [653, 0]
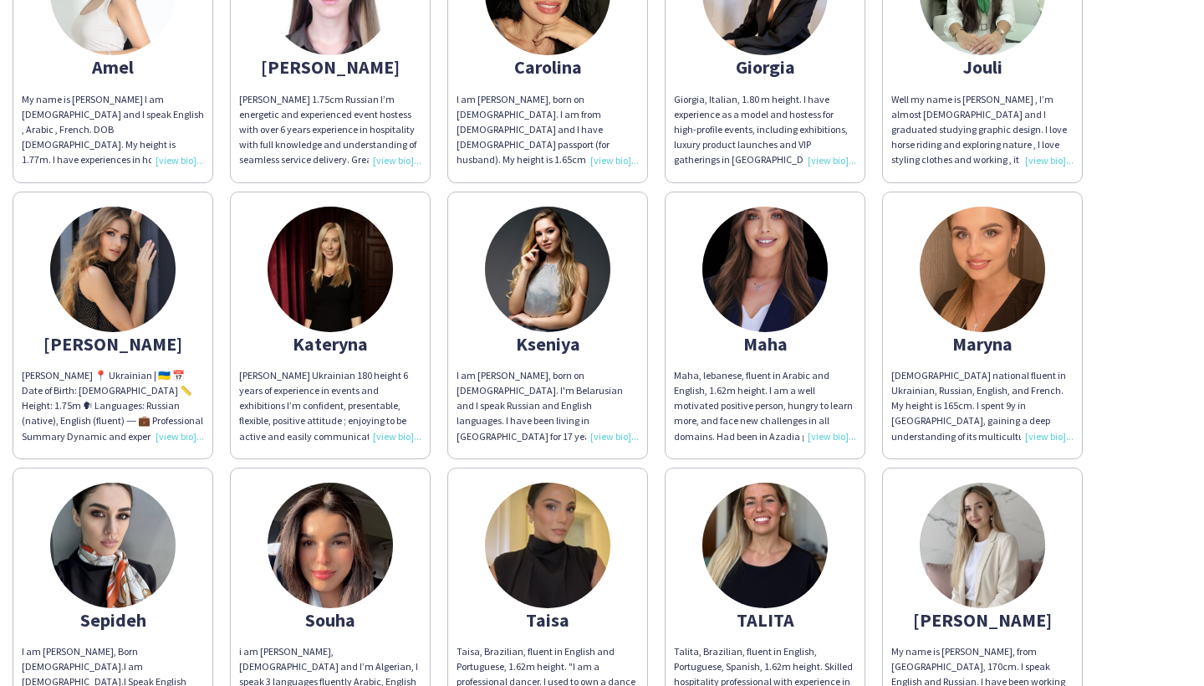
click at [548, 559] on img at bounding box center [547, 545] width 125 height 125
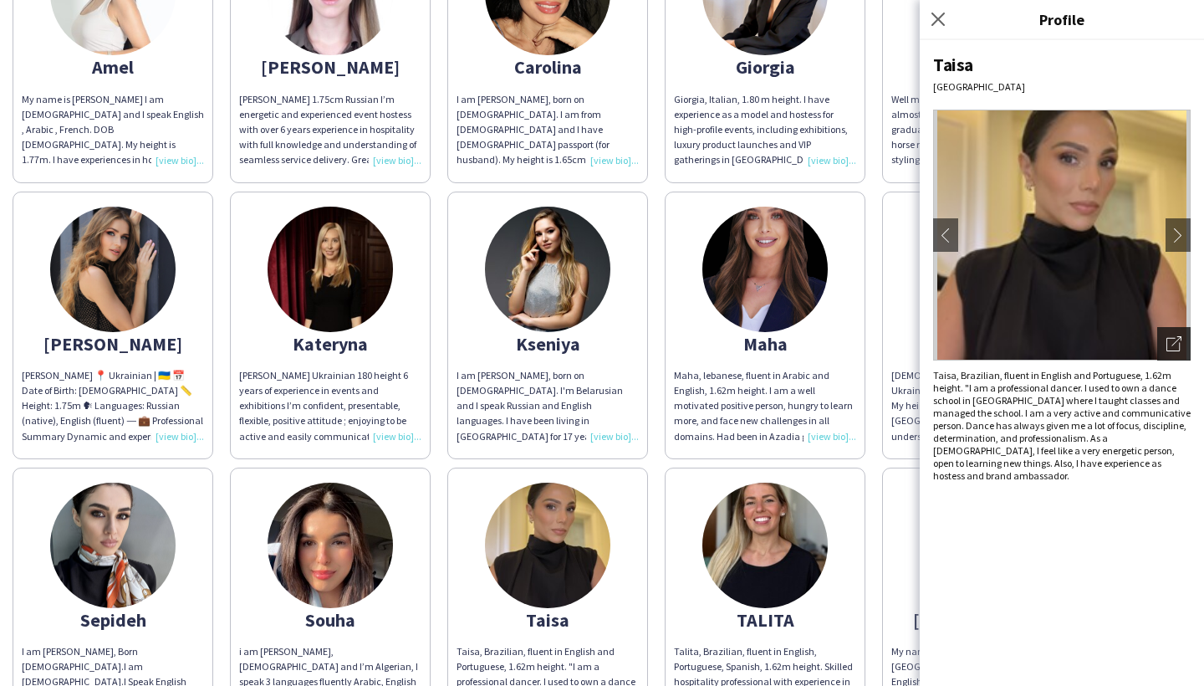
click at [1187, 340] on div "Open photos pop-in" at bounding box center [1174, 343] width 33 height 33
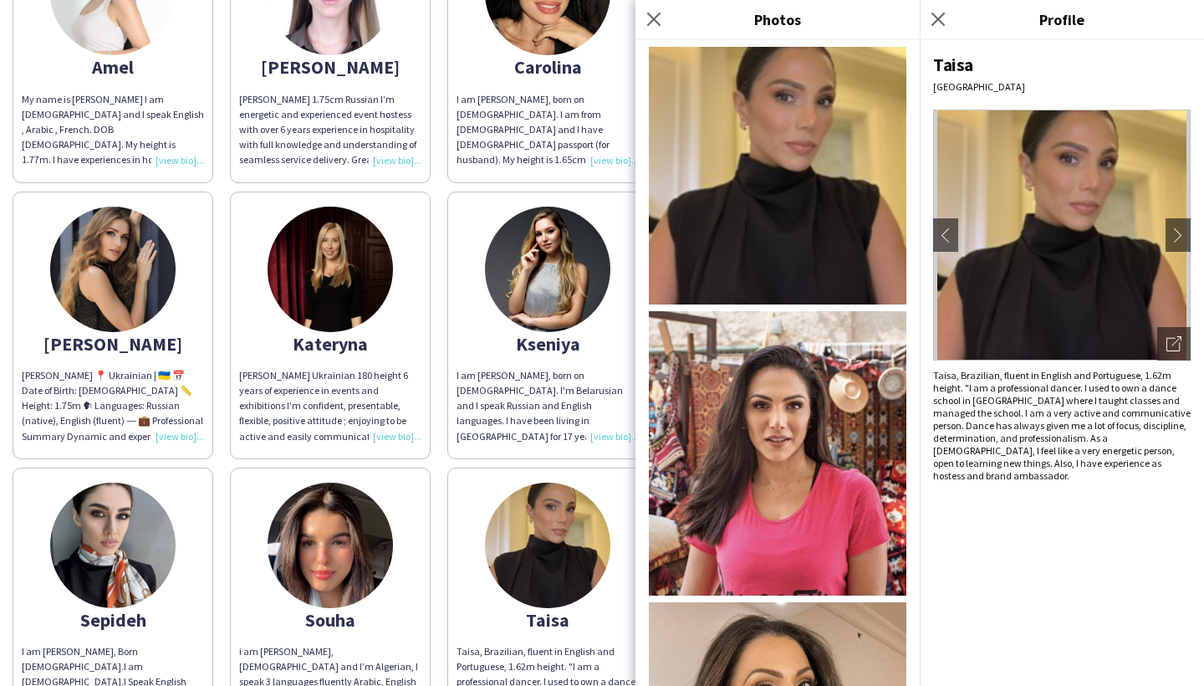
scroll to position [-1, 0]
click at [769, 193] on img at bounding box center [778, 176] width 258 height 258
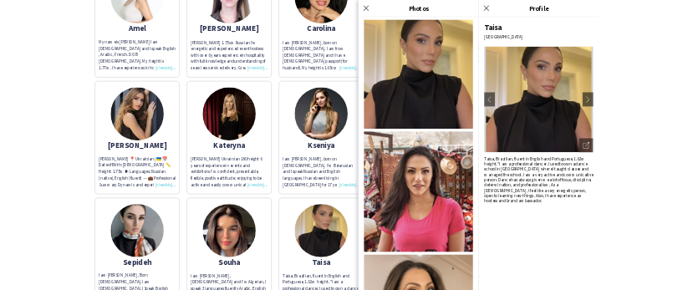
scroll to position [223, 0]
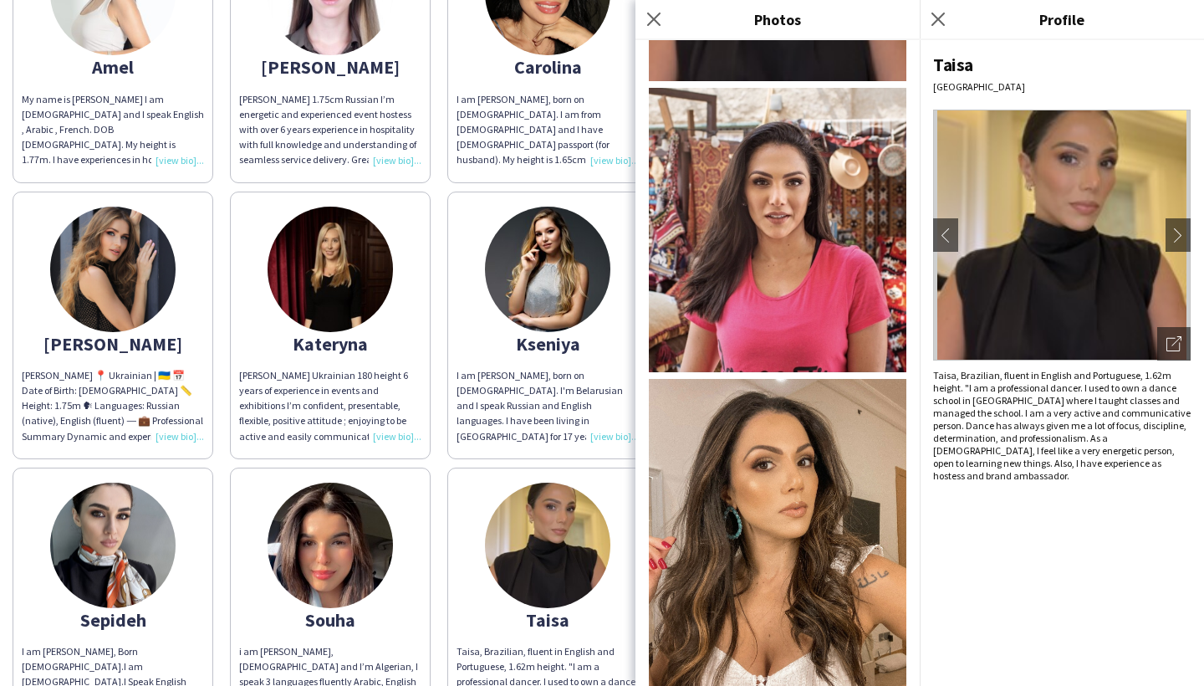
click at [782, 521] on img at bounding box center [778, 553] width 258 height 348
click at [722, 282] on img at bounding box center [778, 230] width 258 height 284
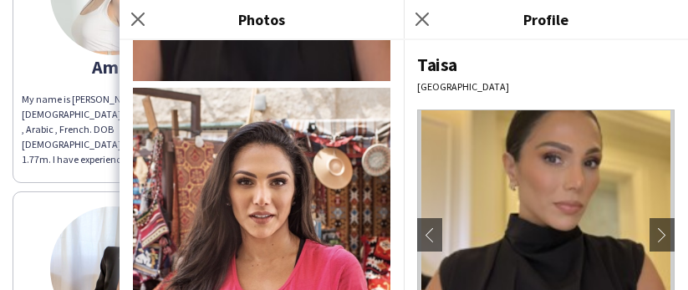
click at [408, 18] on div "Close pop-in" at bounding box center [425, 19] width 42 height 38
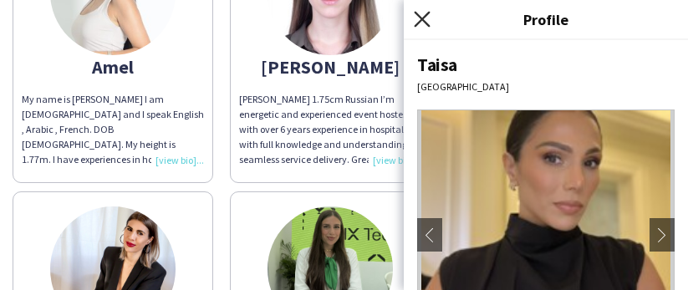
click at [421, 16] on icon "Close pop-in" at bounding box center [422, 19] width 16 height 16
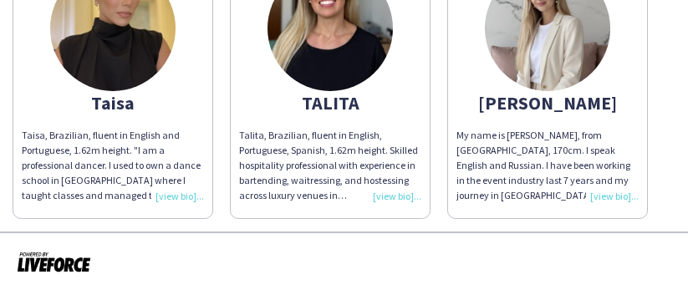
scroll to position [1685, 0]
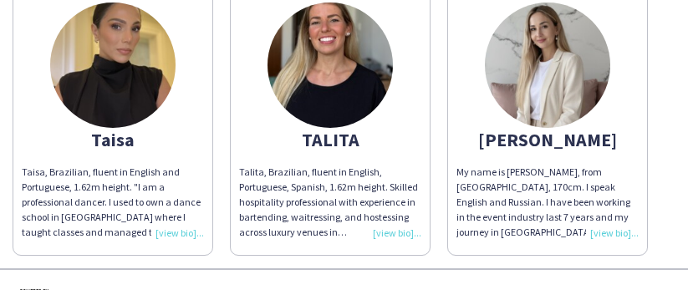
click at [325, 63] on img at bounding box center [330, 65] width 125 height 125
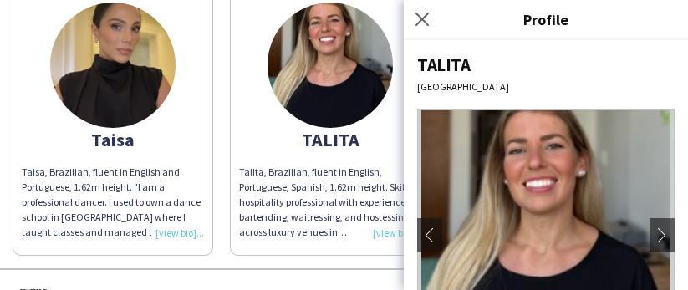
scroll to position [242, 0]
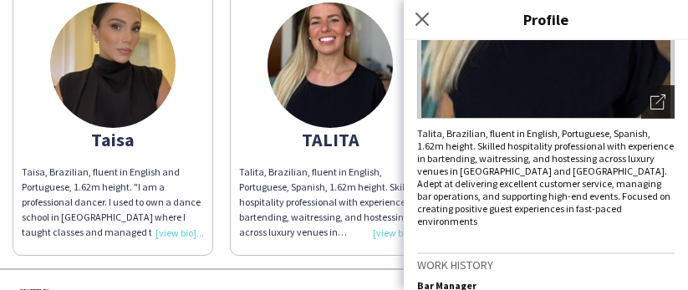
click at [662, 103] on icon "Open photos pop-in" at bounding box center [658, 102] width 15 height 15
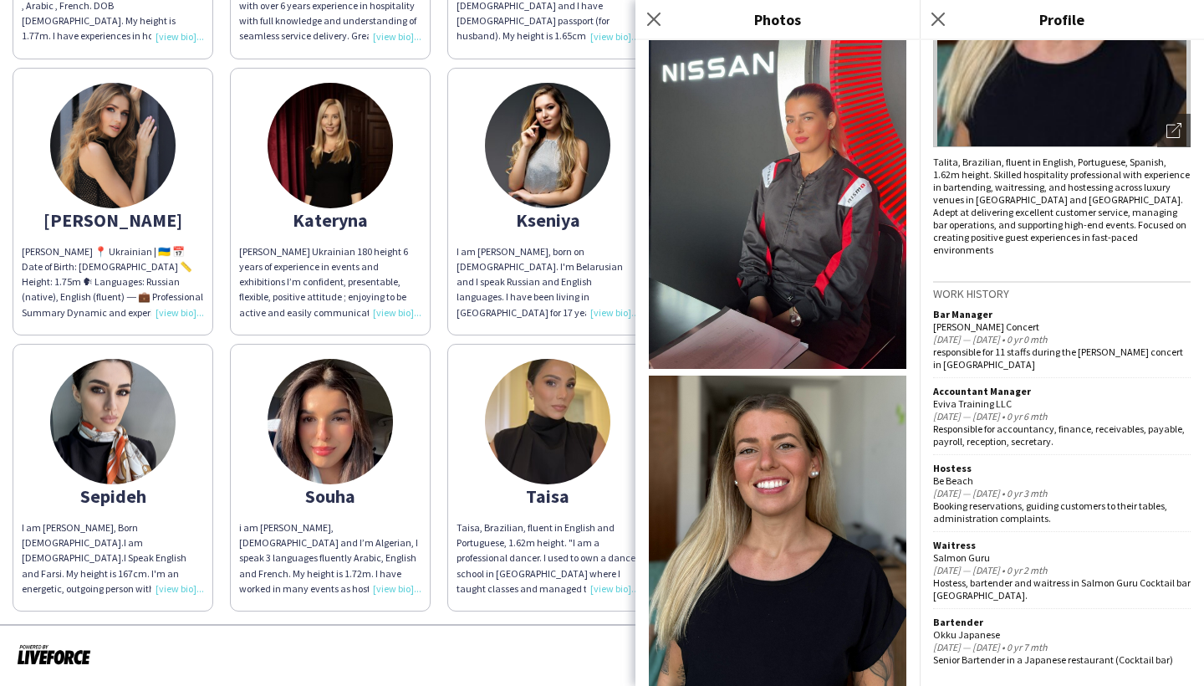
scroll to position [201, 0]
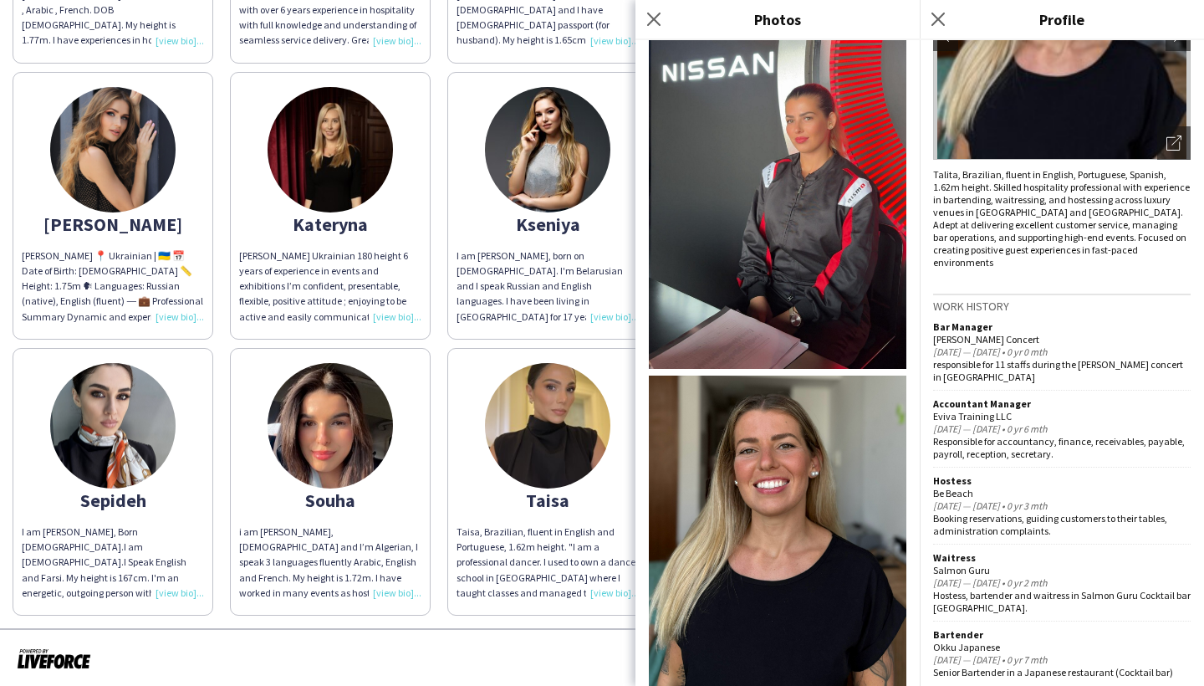
click at [664, 18] on div "Close pop-in" at bounding box center [657, 19] width 42 height 38
click at [652, 16] on icon "Close pop-in" at bounding box center [654, 19] width 16 height 16
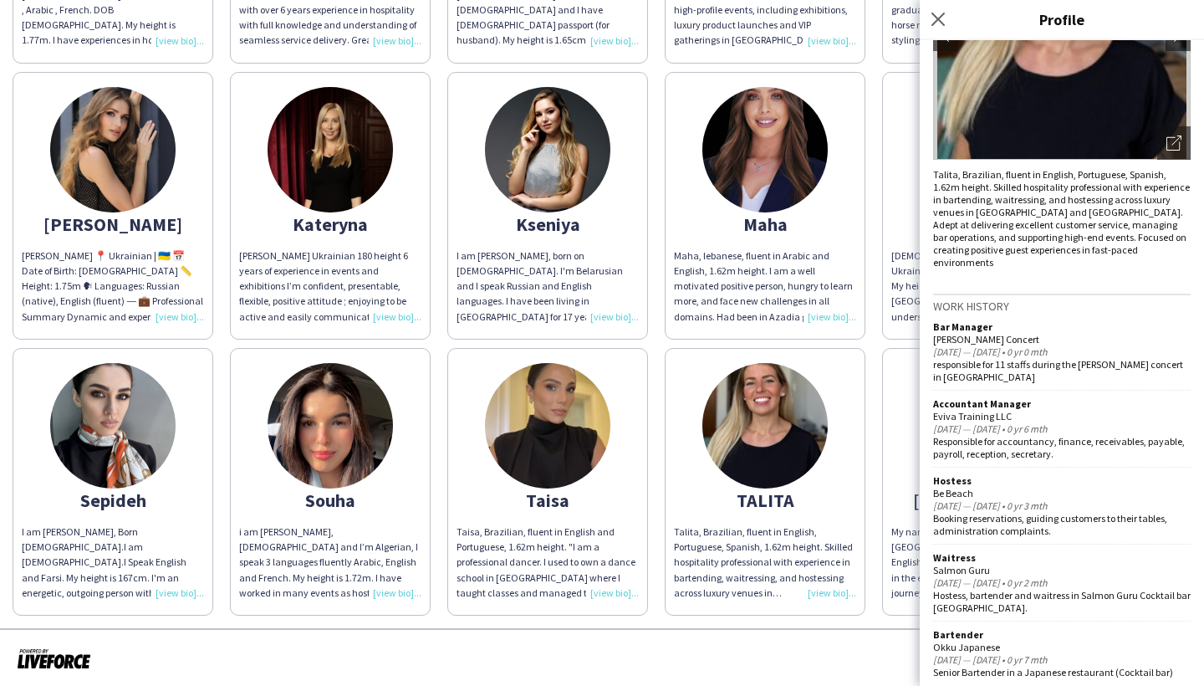
scroll to position [0, 0]
click at [943, 17] on icon "Close pop-in" at bounding box center [938, 19] width 16 height 16
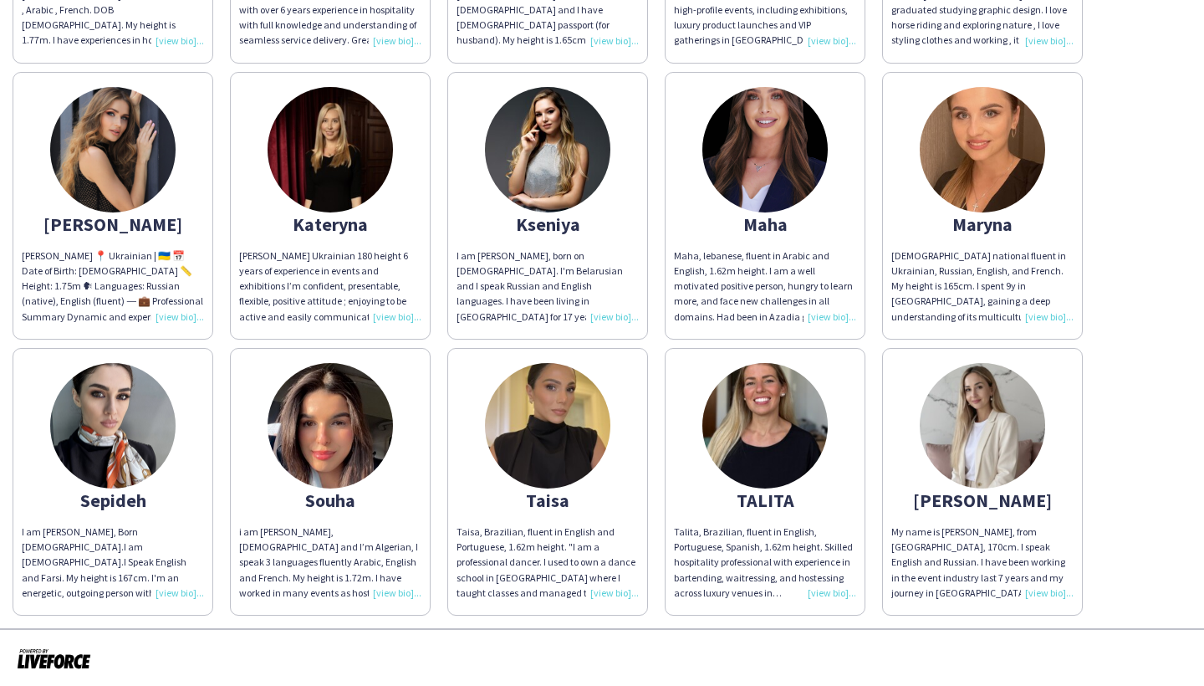
click at [991, 444] on img at bounding box center [982, 425] width 125 height 125
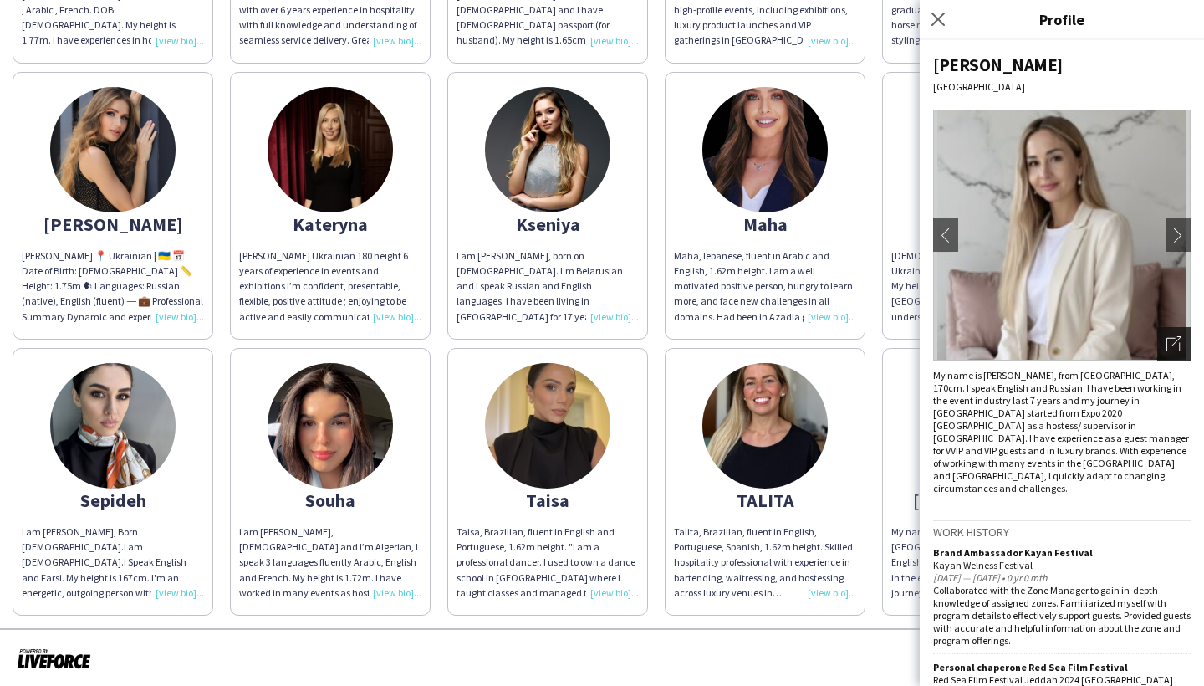
click at [1179, 340] on icon "Open photos pop-in" at bounding box center [1174, 343] width 15 height 15
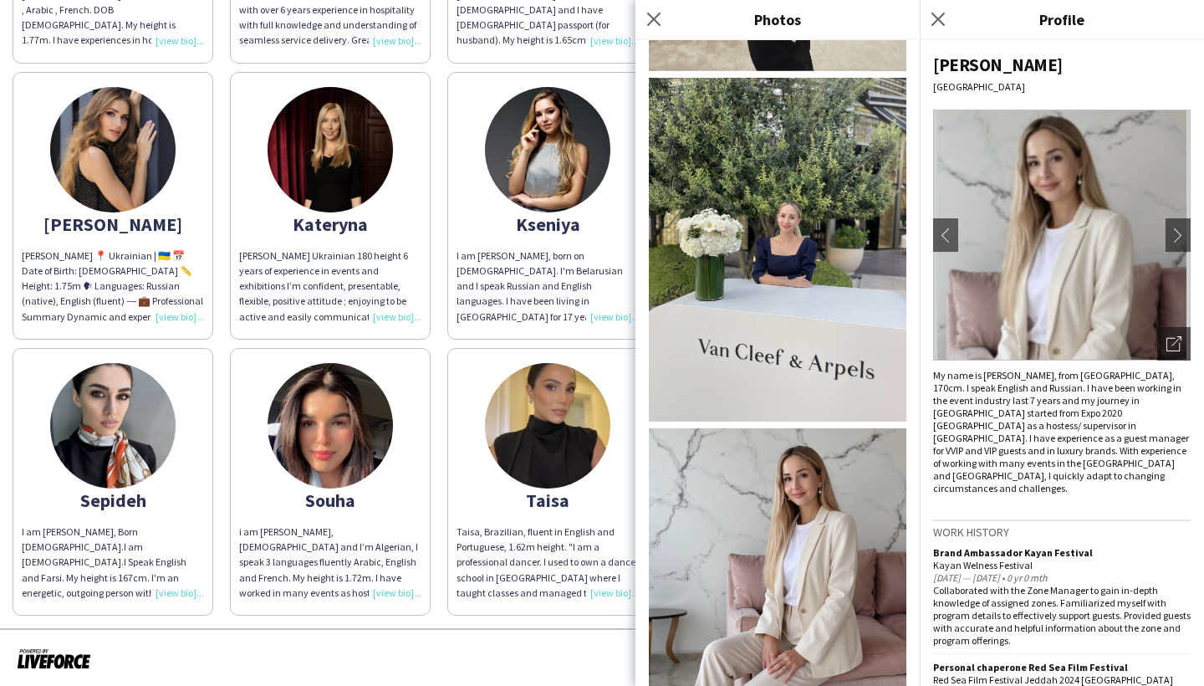
scroll to position [973, 0]
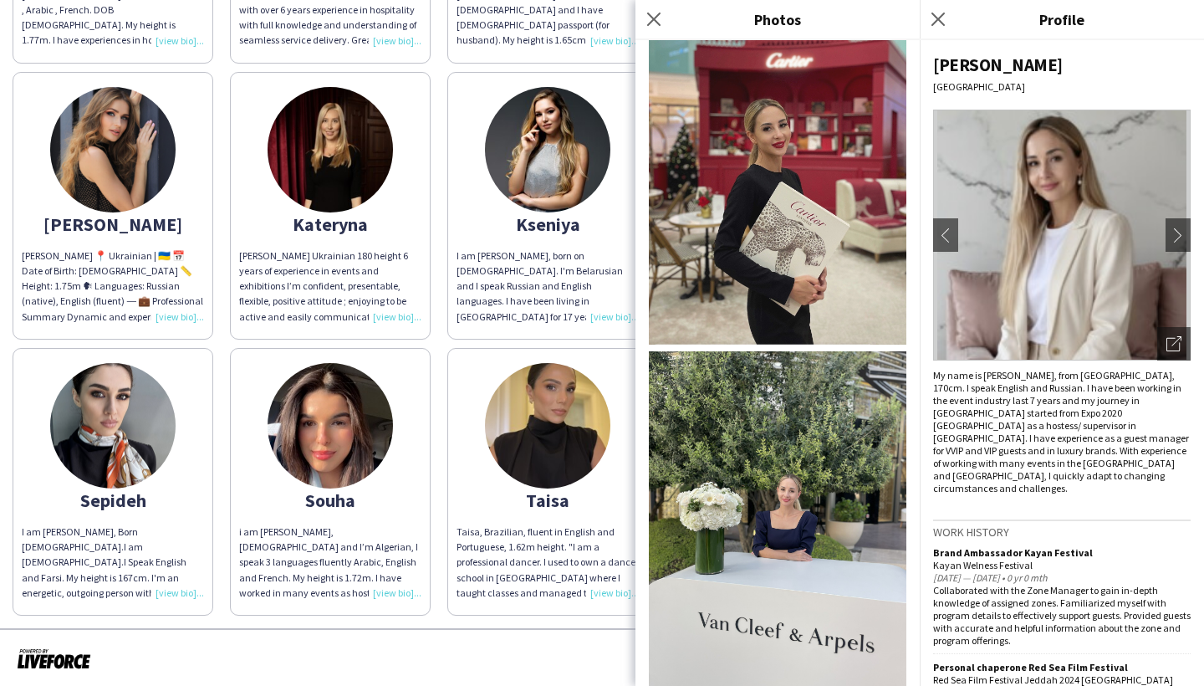
click at [827, 132] on img at bounding box center [778, 140] width 258 height 408
click at [937, 7] on div "Close pop-in" at bounding box center [941, 19] width 42 height 38
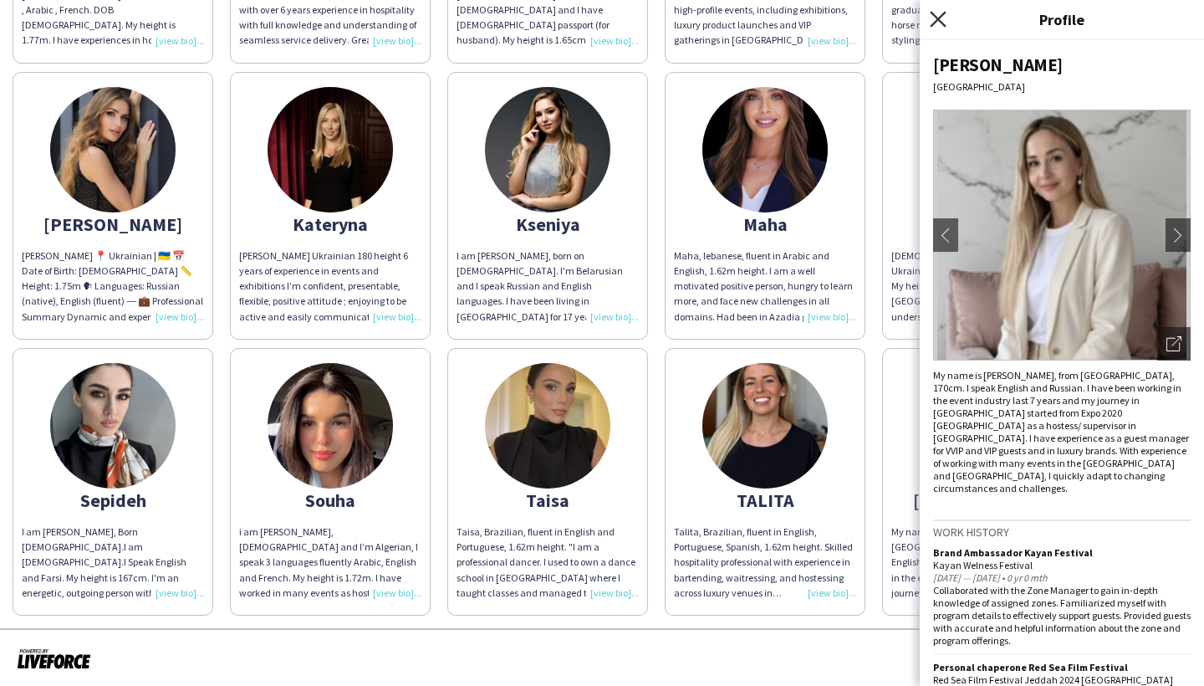
click at [945, 26] on icon at bounding box center [938, 19] width 16 height 16
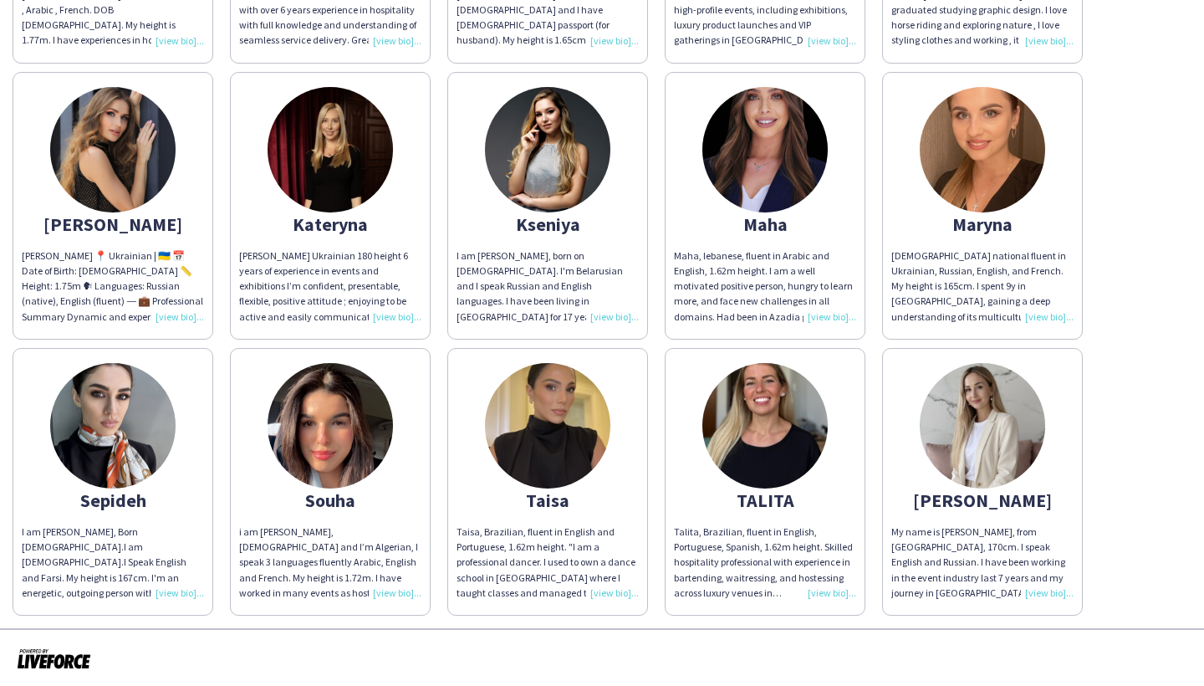
click at [986, 422] on img at bounding box center [982, 425] width 125 height 125
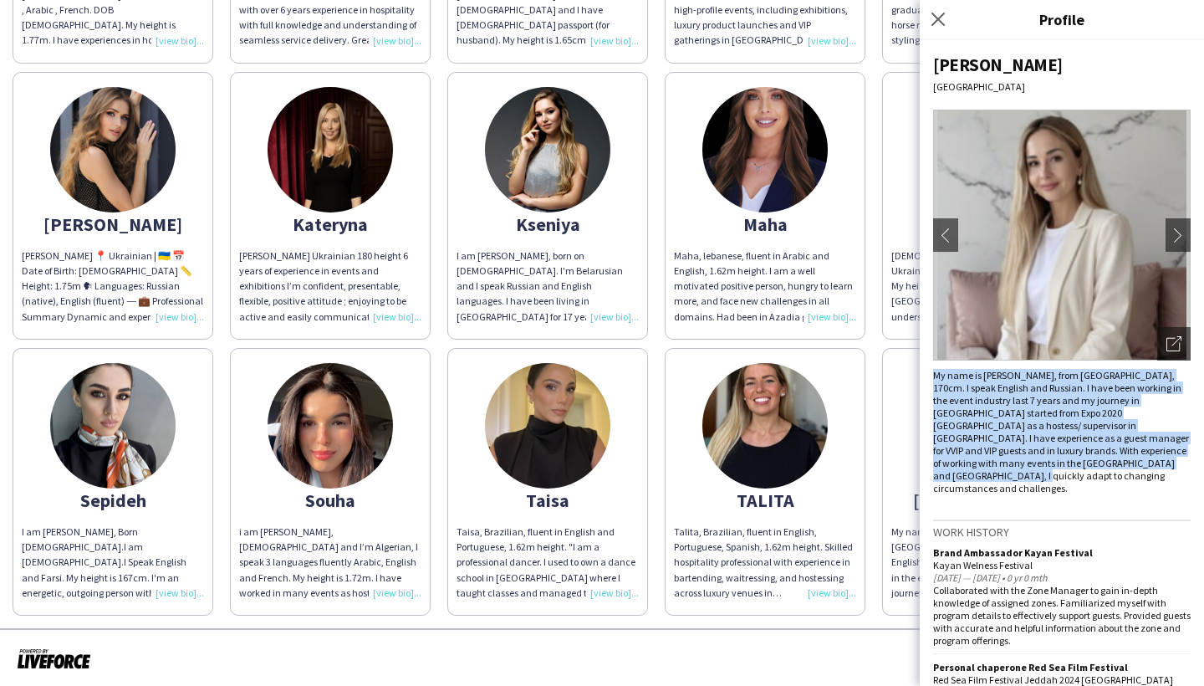
drag, startPoint x: 1093, startPoint y: 466, endPoint x: 936, endPoint y: 375, distance: 181.8
click at [936, 375] on div "My name is [PERSON_NAME], from [GEOGRAPHIC_DATA], 170cm. I speak English and Ru…" at bounding box center [1062, 431] width 258 height 125
copy div "My name is [PERSON_NAME], from [GEOGRAPHIC_DATA], 170cm. I speak English and Ru…"
click at [1062, 429] on div "My name is [PERSON_NAME], from [GEOGRAPHIC_DATA], 170cm. I speak English and Ru…" at bounding box center [1062, 431] width 258 height 125
drag, startPoint x: 1062, startPoint y: 468, endPoint x: 932, endPoint y: 373, distance: 161.6
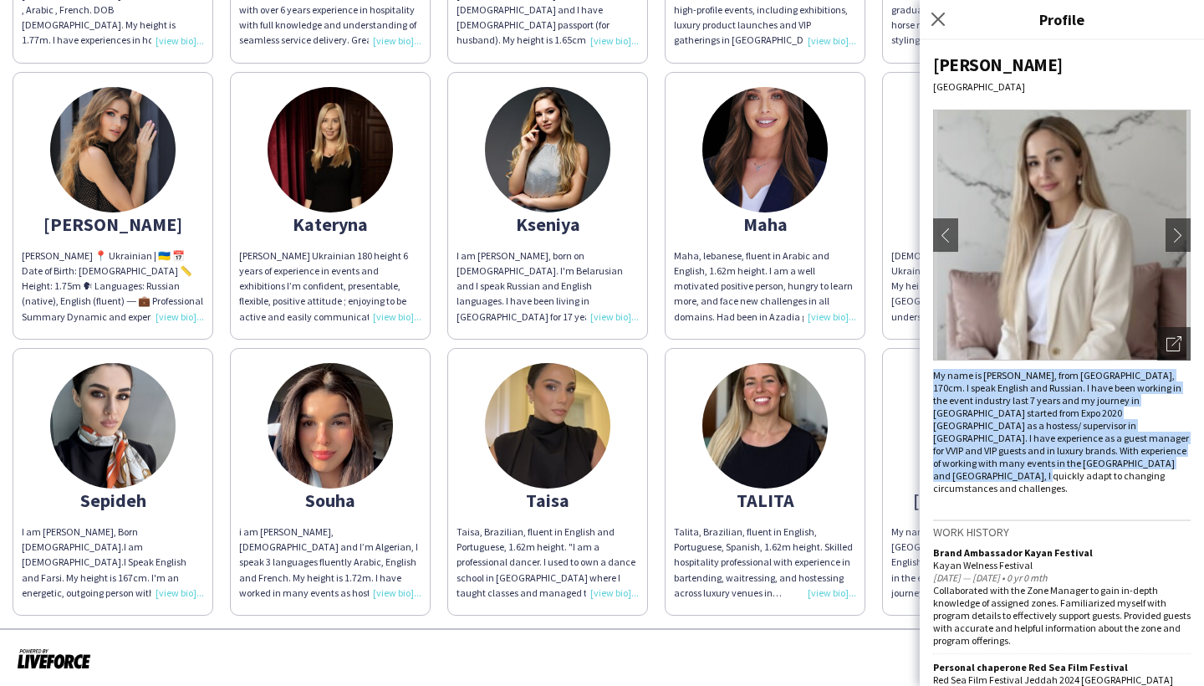
click at [932, 373] on div "[PERSON_NAME] [GEOGRAPHIC_DATA] chevron-left chevron-right Open photos pop-in M…" at bounding box center [1062, 363] width 284 height 646
copy div "My name is [PERSON_NAME], from [GEOGRAPHIC_DATA], 170cm. I speak English and Ru…"
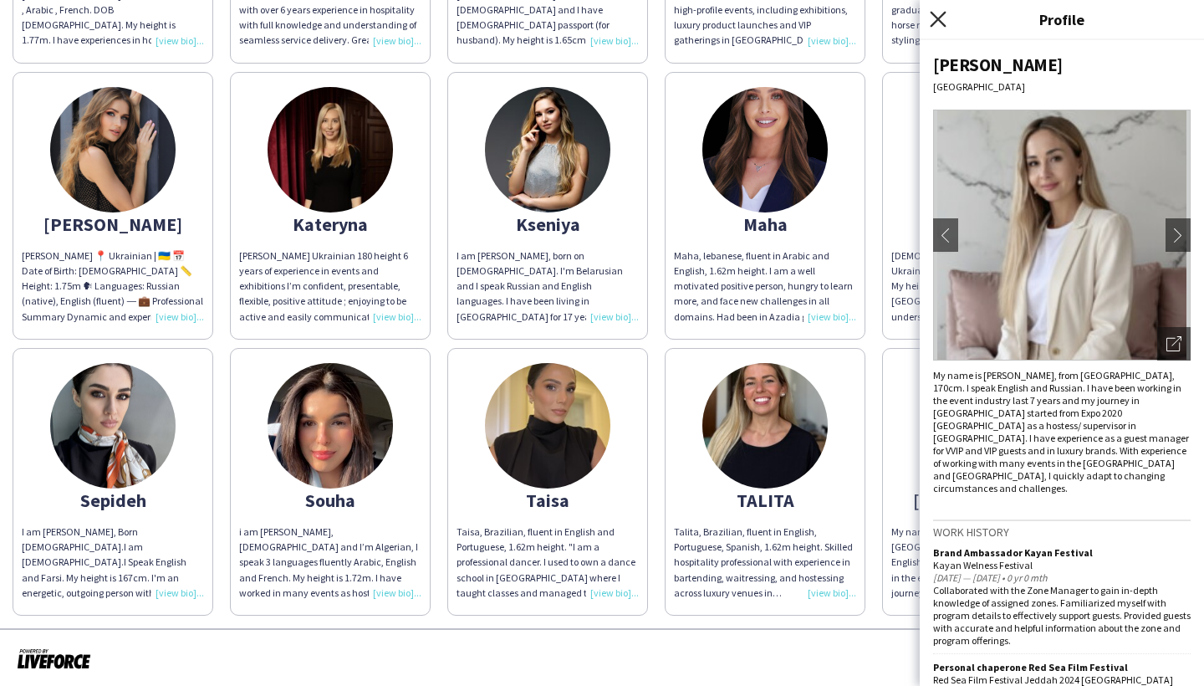
click at [937, 14] on icon "Close pop-in" at bounding box center [938, 19] width 16 height 16
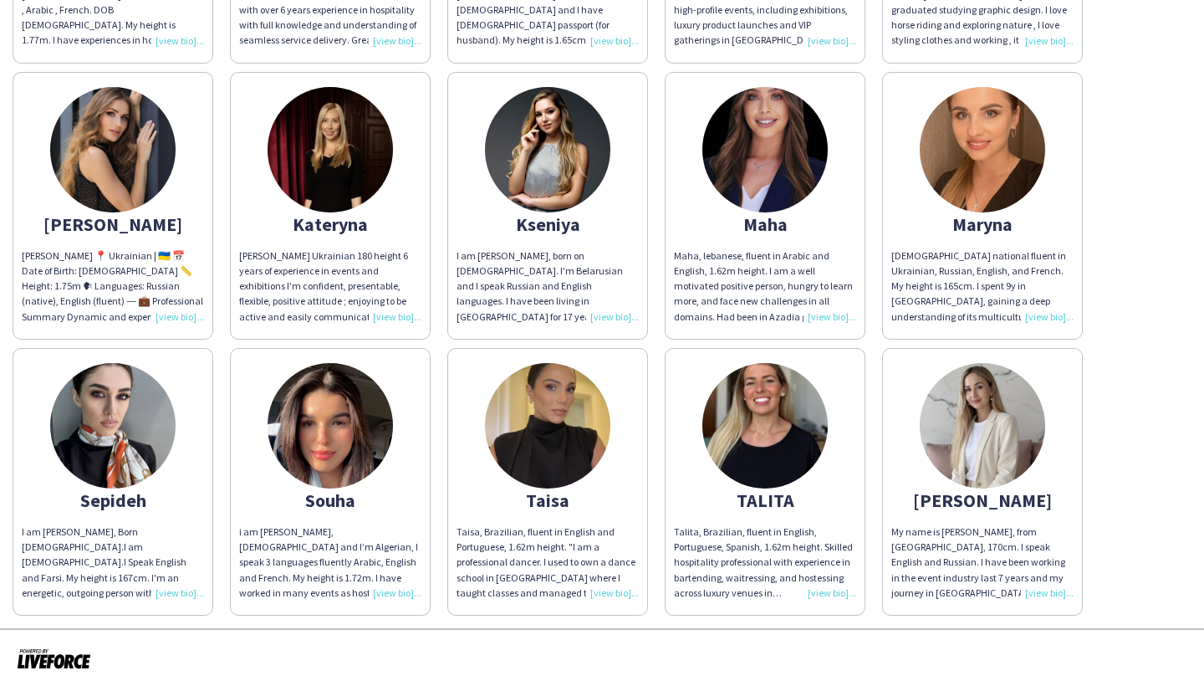
click at [771, 440] on img at bounding box center [765, 425] width 125 height 125
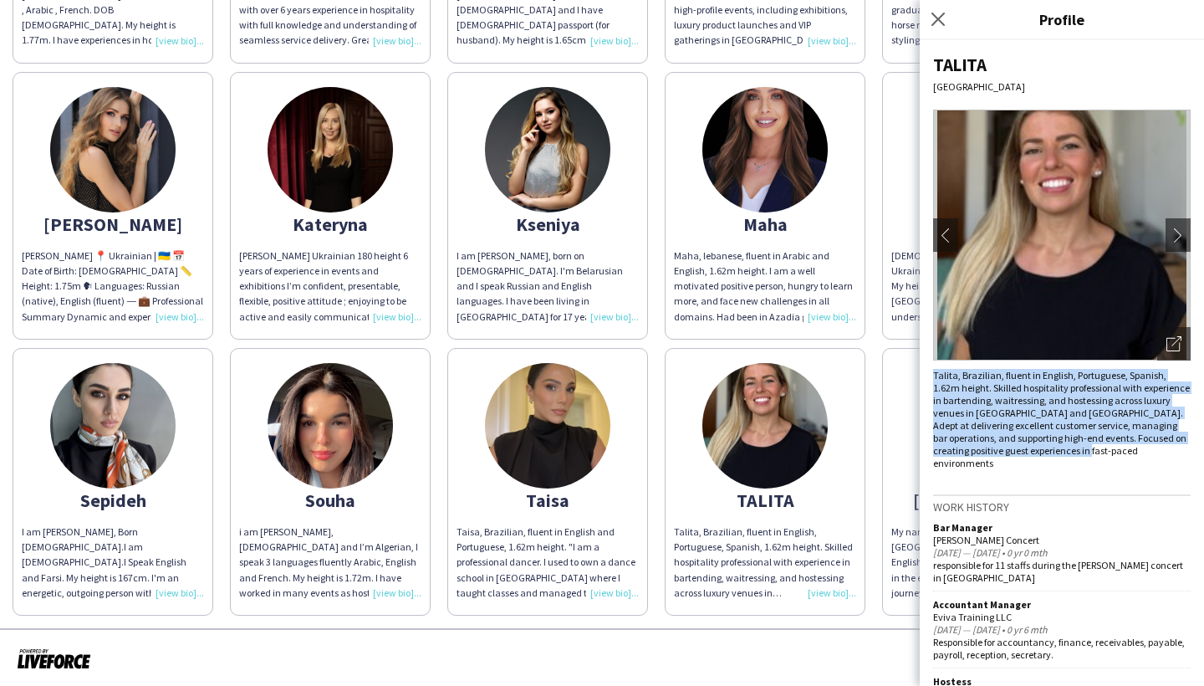
drag, startPoint x: 1045, startPoint y: 451, endPoint x: 935, endPoint y: 374, distance: 133.9
click at [935, 374] on div "Talita, Brazilian, fluent in English, Portuguese, Spanish, 1.62m height. Skille…" at bounding box center [1062, 419] width 258 height 100
copy div "Talita, Brazilian, fluent in English, Portuguese, Spanish, 1.62m height. Skille…"
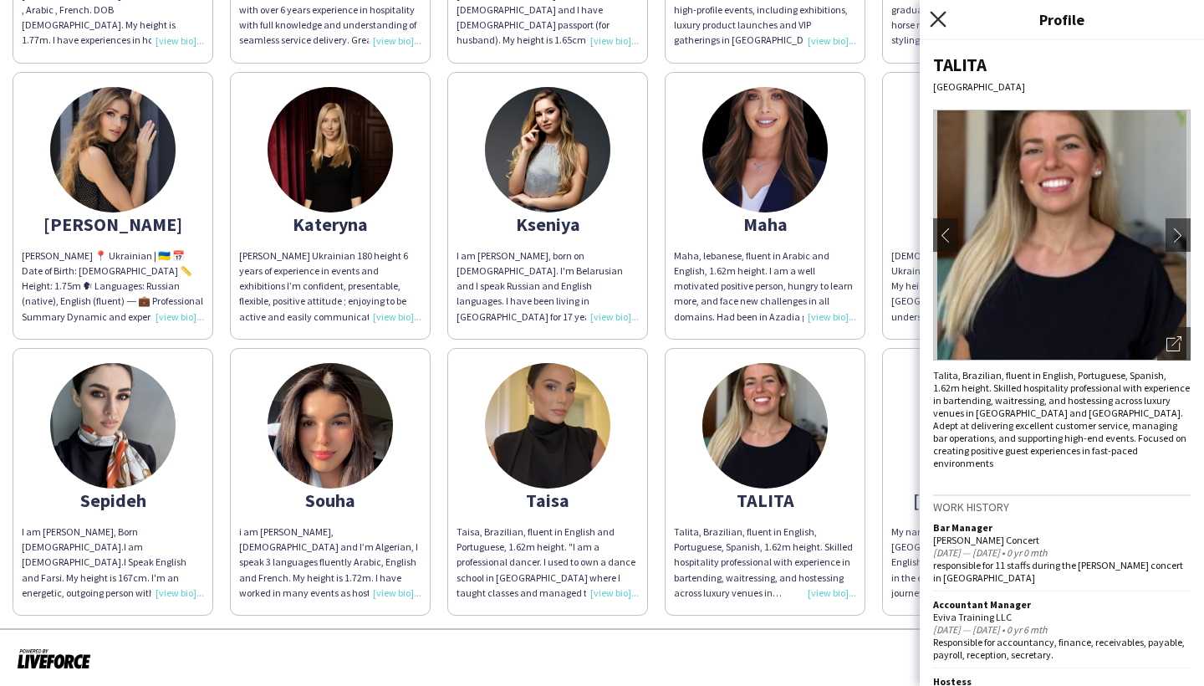
click at [938, 21] on icon at bounding box center [938, 19] width 16 height 16
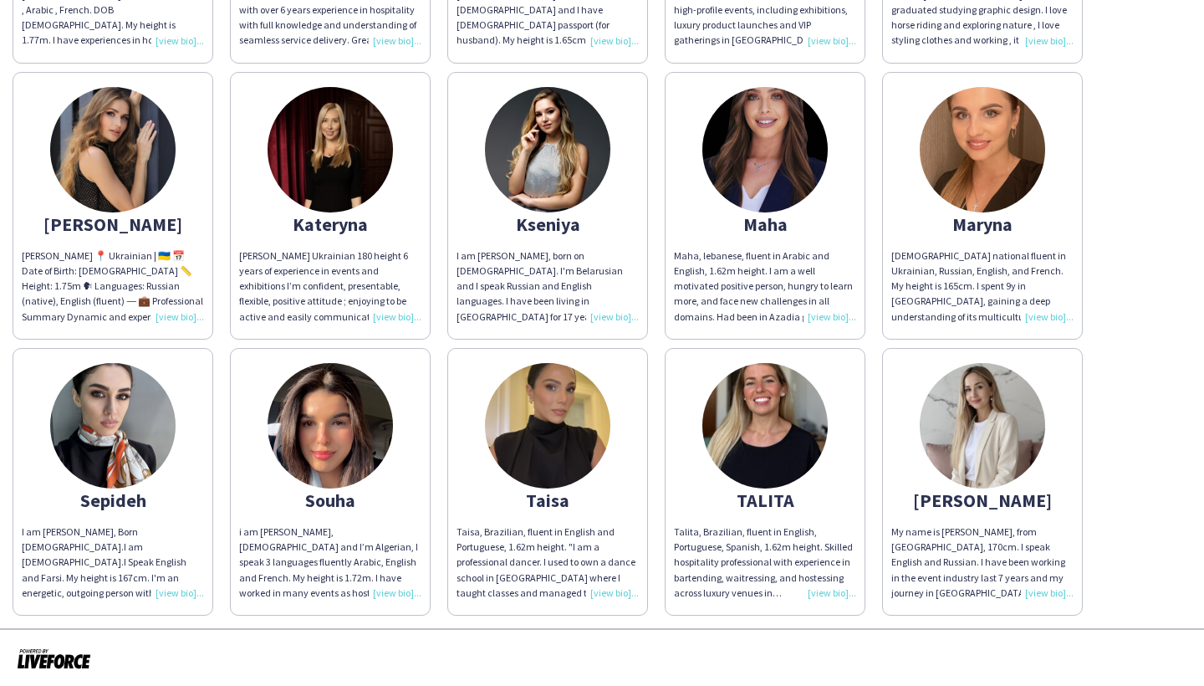
click at [519, 425] on img at bounding box center [547, 425] width 125 height 125
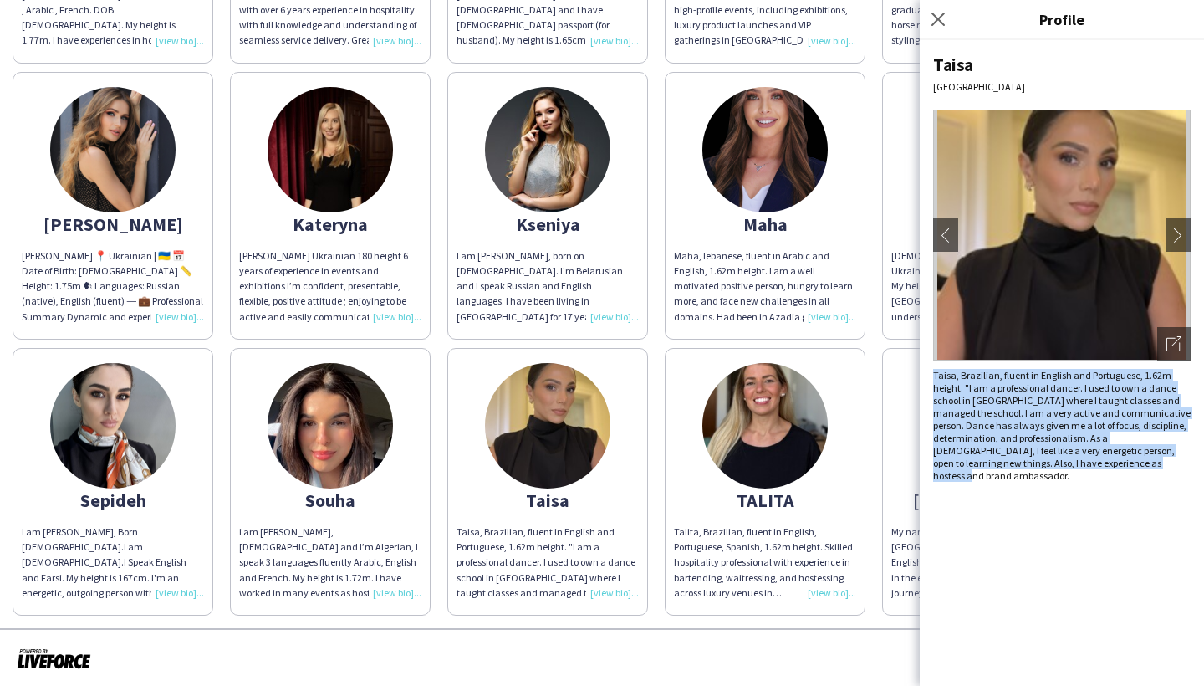
drag, startPoint x: 1112, startPoint y: 463, endPoint x: 924, endPoint y: 365, distance: 211.7
click at [925, 365] on div "Taisa [GEOGRAPHIC_DATA] chevron-left chevron-right Open photos pop-in Taisa, Br…" at bounding box center [1062, 363] width 284 height 646
copy div "Taisa, Brazilian, fluent in English and Portuguese, 1.62m height. "I am a profe…"
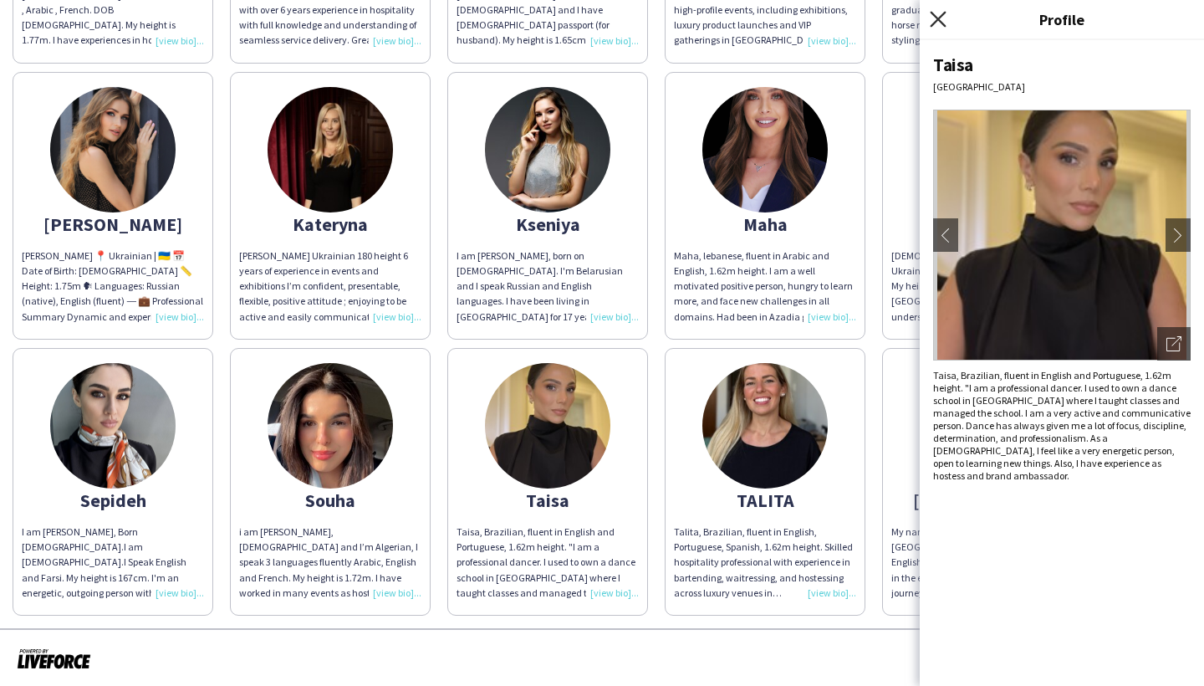
click at [940, 16] on icon "Close pop-in" at bounding box center [938, 19] width 16 height 16
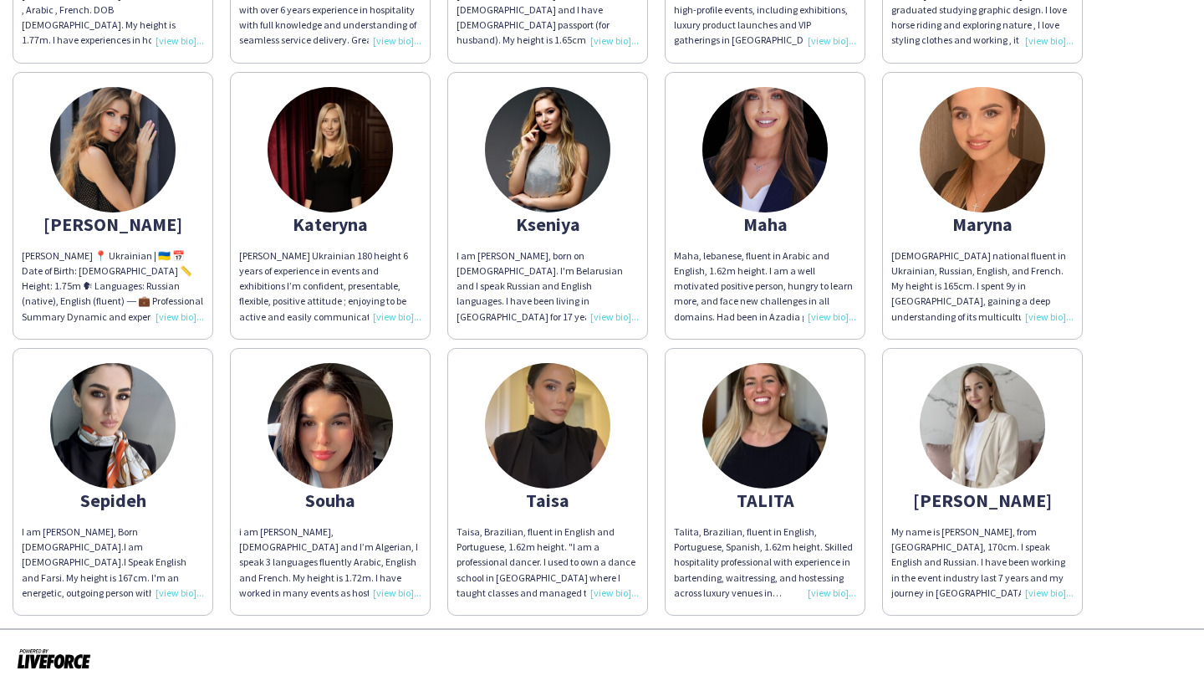
click at [575, 434] on img at bounding box center [547, 425] width 125 height 125
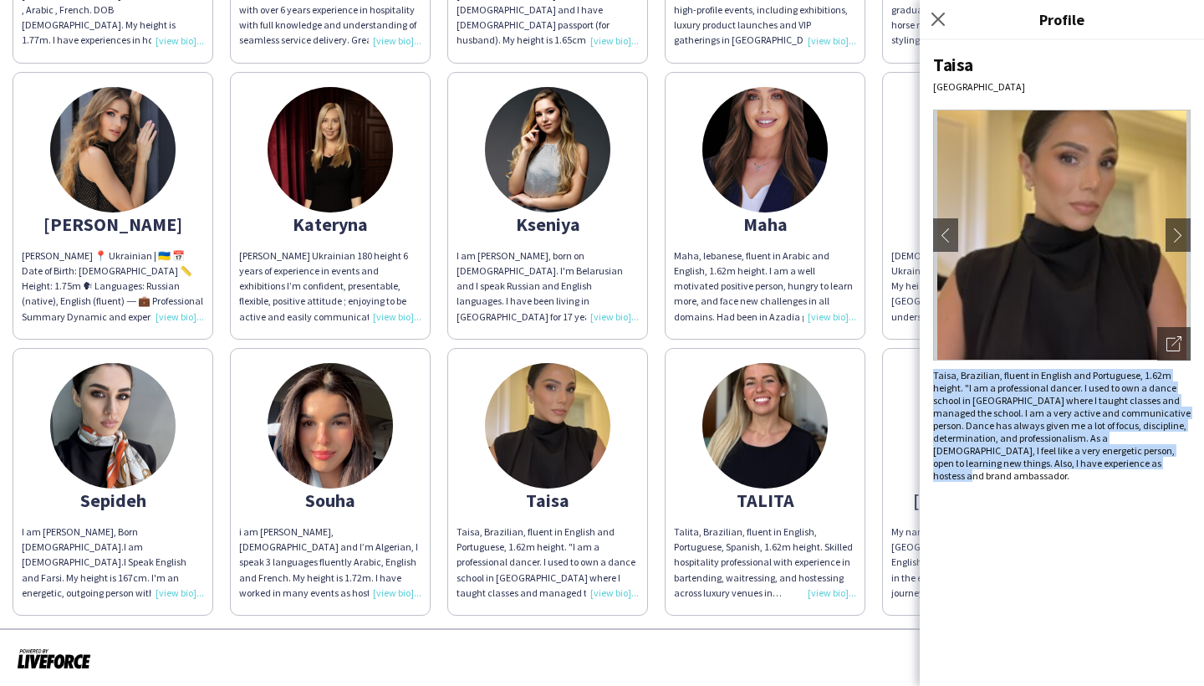
drag, startPoint x: 1091, startPoint y: 463, endPoint x: 931, endPoint y: 369, distance: 186.3
click at [931, 369] on div "Taisa [GEOGRAPHIC_DATA] chevron-left chevron-right Open photos pop-in Taisa, Br…" at bounding box center [1062, 363] width 284 height 646
copy div "Taisa, Brazilian, fluent in English and Portuguese, 1.62m height. "I am a profe…"
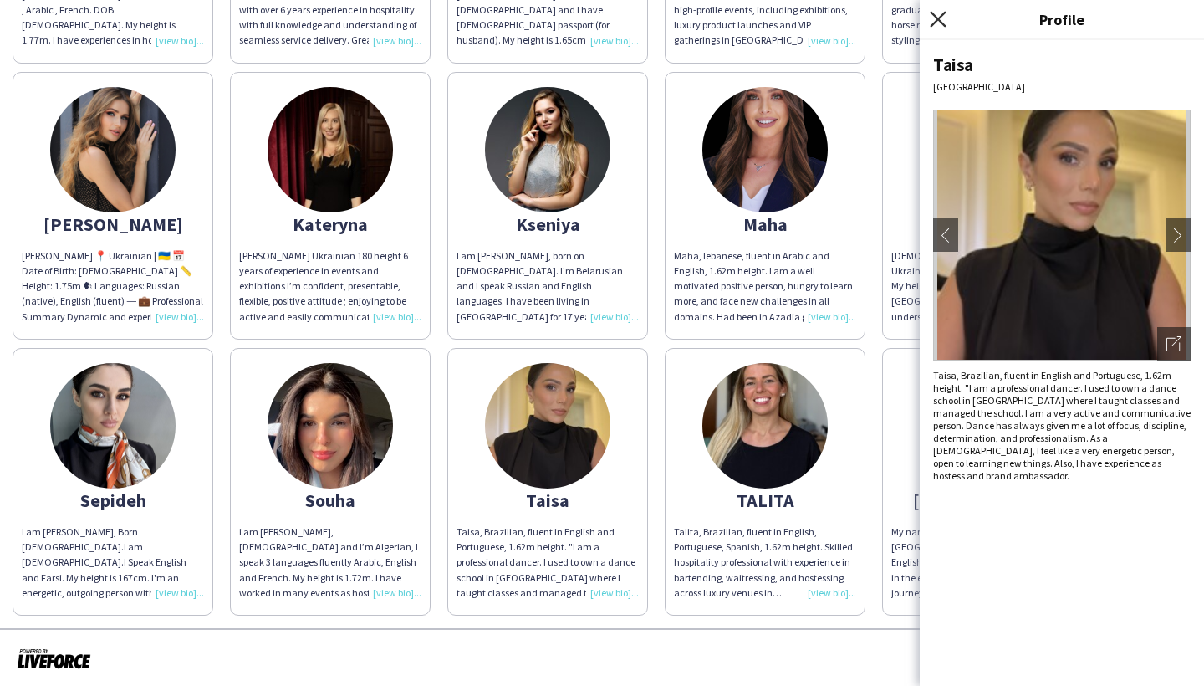
click at [945, 17] on icon "Close pop-in" at bounding box center [938, 19] width 16 height 16
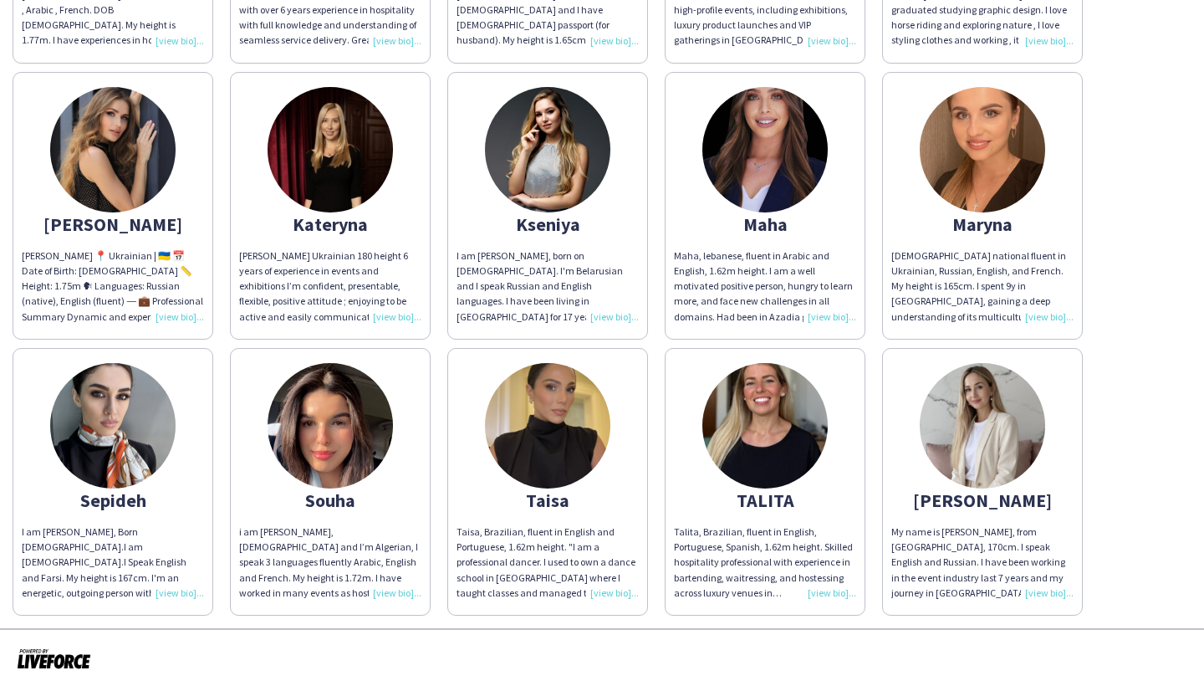
click at [315, 417] on img at bounding box center [330, 425] width 125 height 125
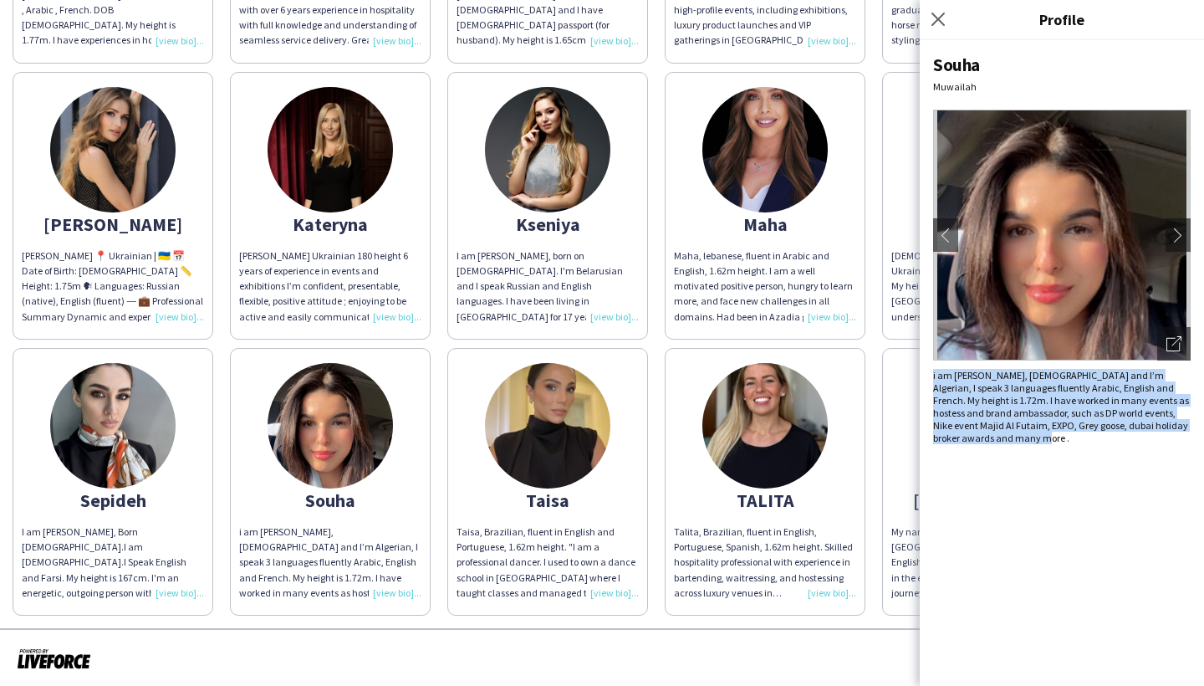
drag, startPoint x: 1007, startPoint y: 441, endPoint x: 928, endPoint y: 376, distance: 102.8
click at [928, 376] on div "[PERSON_NAME] chevron-left chevron-right Open photos pop-in i am [PERSON_NAME],…" at bounding box center [1062, 363] width 284 height 646
copy div "i am [PERSON_NAME], [DEMOGRAPHIC_DATA] and I’m Algerian, I speak 3 languages fl…"
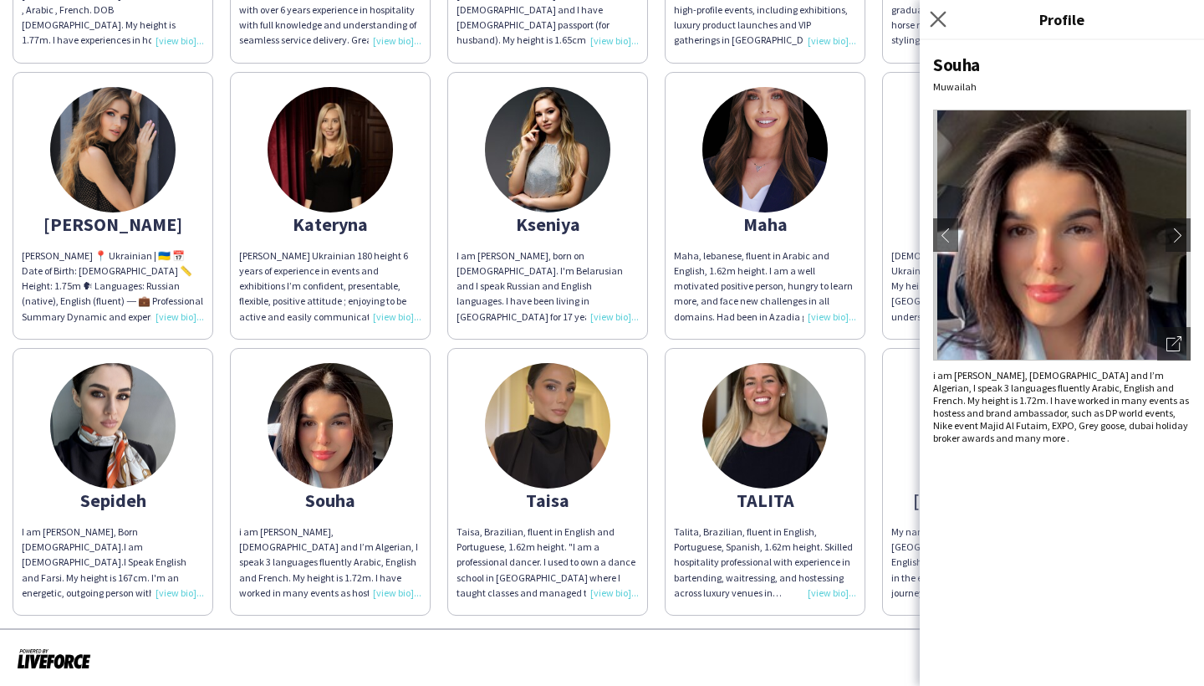
click at [946, 18] on icon "Close pop-in" at bounding box center [938, 19] width 16 height 16
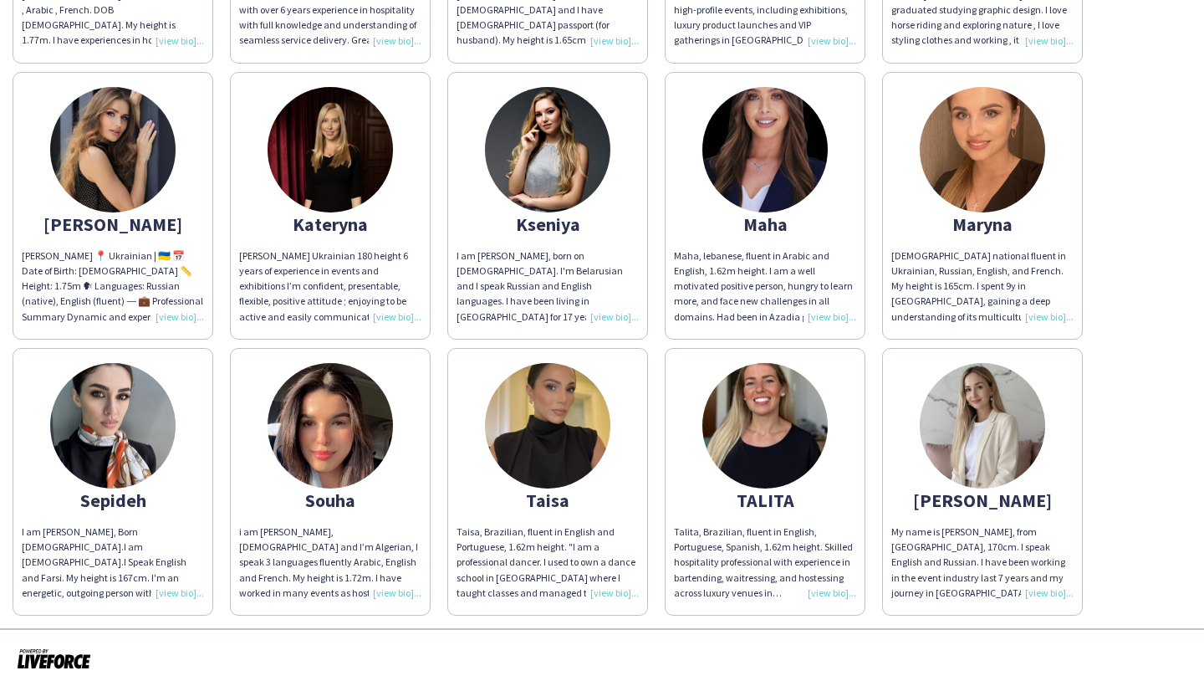
click at [114, 408] on img at bounding box center [112, 425] width 125 height 125
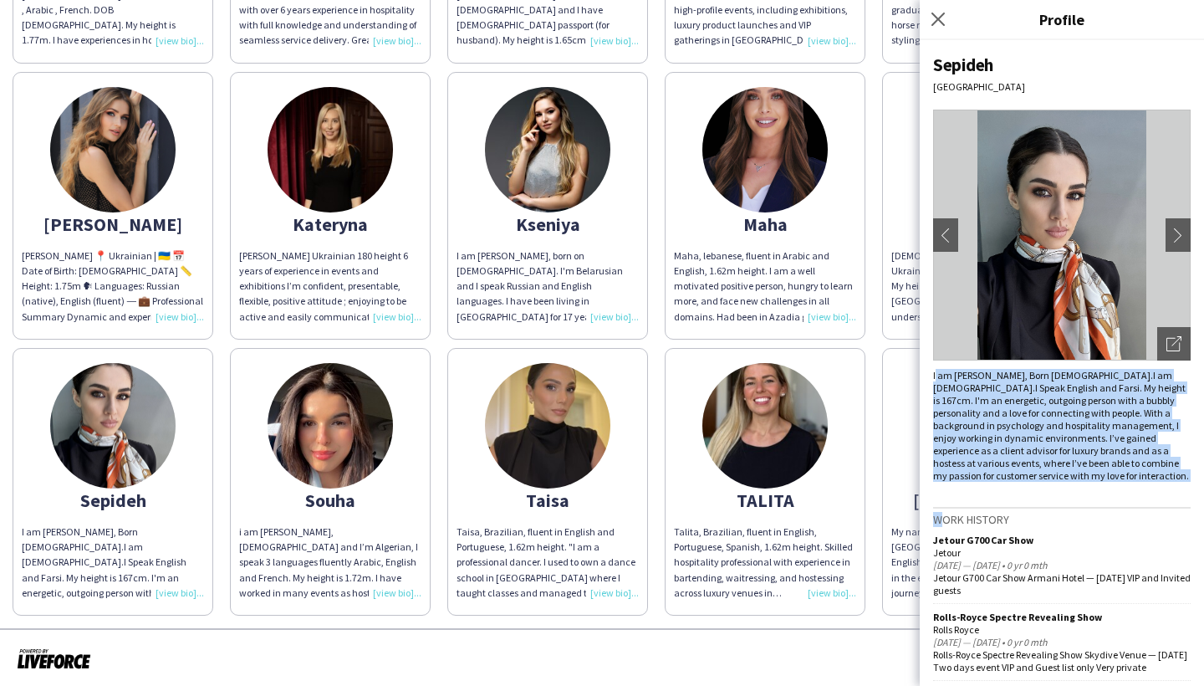
drag, startPoint x: 1050, startPoint y: 484, endPoint x: 920, endPoint y: 374, distance: 170.9
click at [920, 374] on app-popin "Close pop-in Profile Sepideh [GEOGRAPHIC_DATA] chevron-left chevron-right Open …" at bounding box center [1062, 343] width 284 height 686
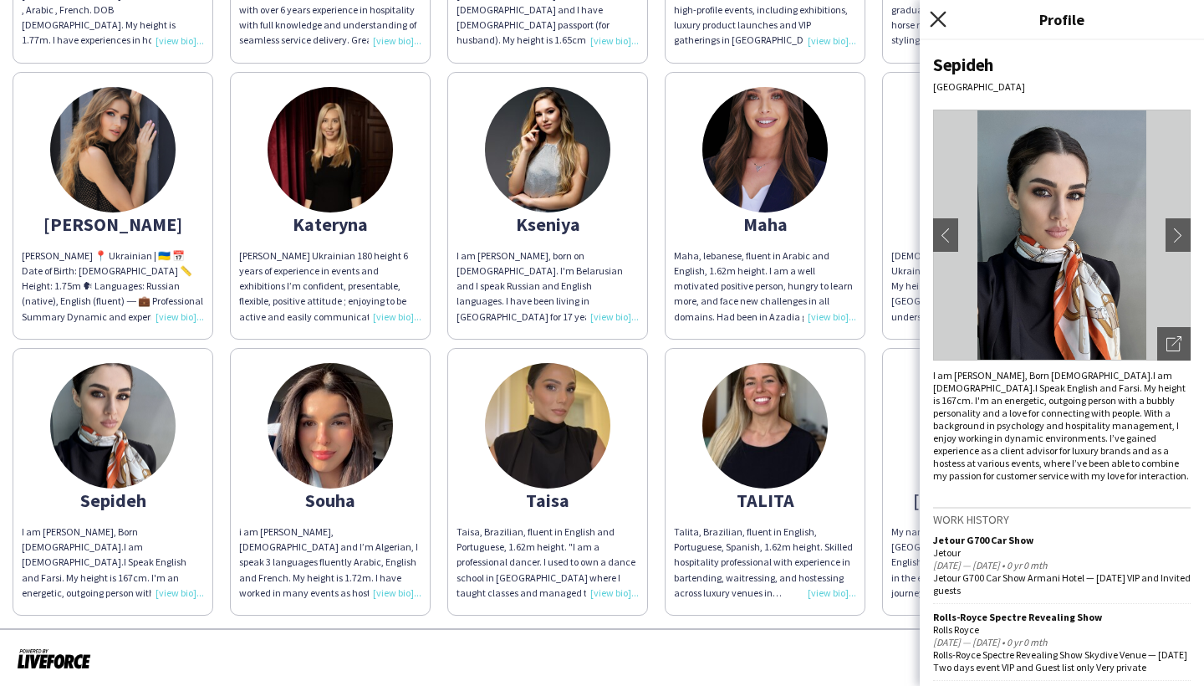
click at [942, 17] on icon at bounding box center [938, 19] width 16 height 16
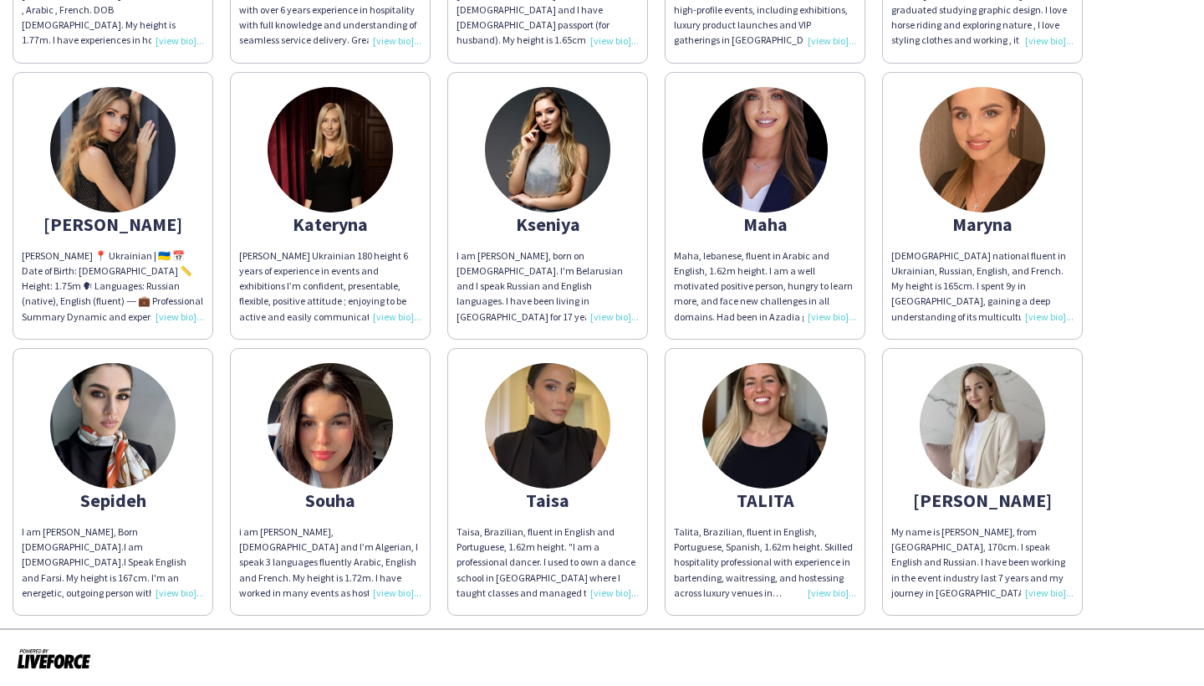
click at [1010, 161] on img at bounding box center [982, 149] width 125 height 125
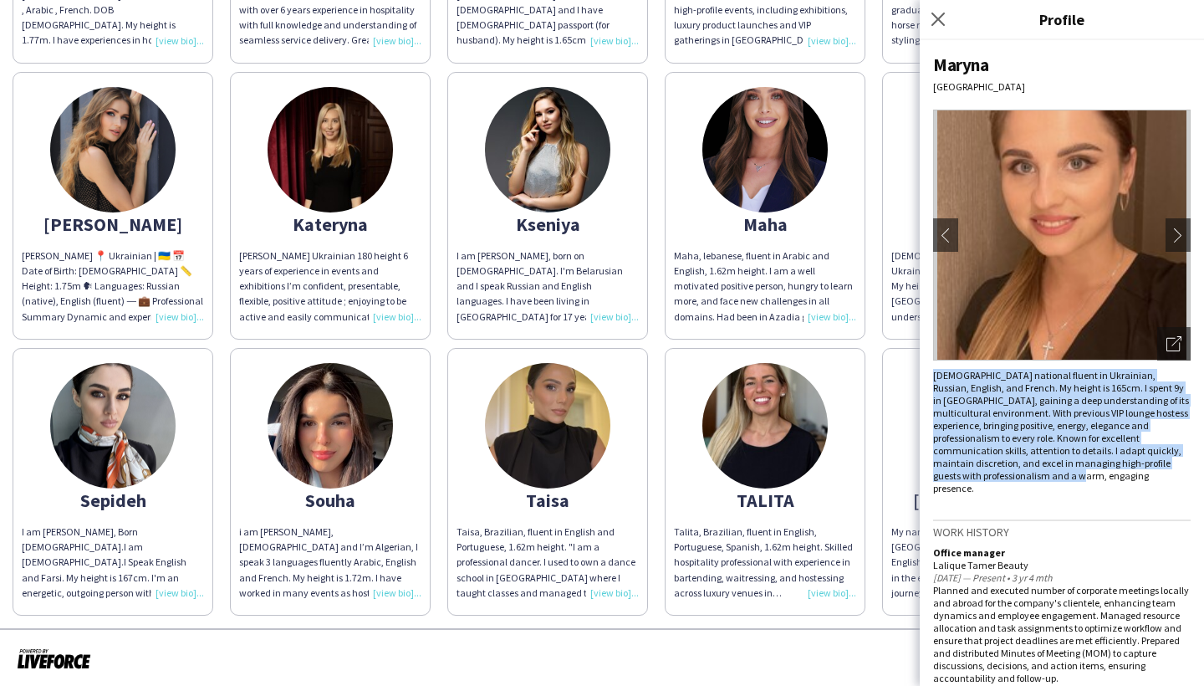
drag, startPoint x: 1025, startPoint y: 470, endPoint x: 929, endPoint y: 371, distance: 137.8
click at [929, 371] on div "Maryna [GEOGRAPHIC_DATA] chevron-left chevron-right Open photos pop-in [DEMOGRA…" at bounding box center [1062, 363] width 284 height 646
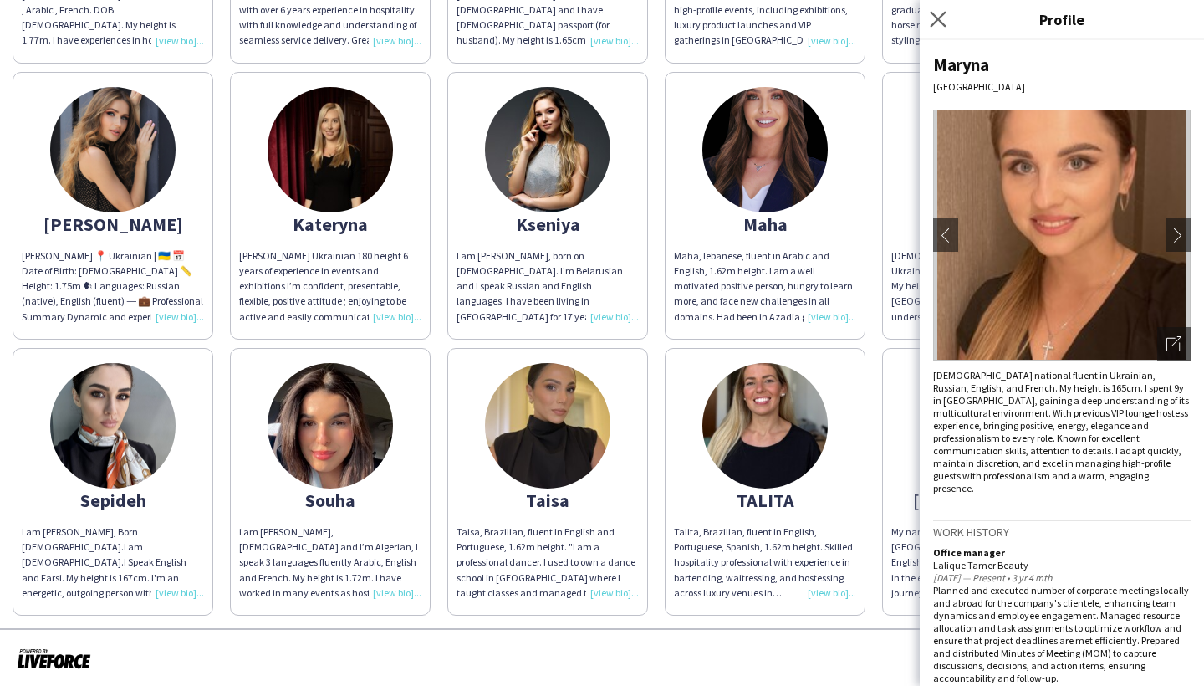
click at [934, 11] on icon "Close pop-in" at bounding box center [938, 19] width 16 height 16
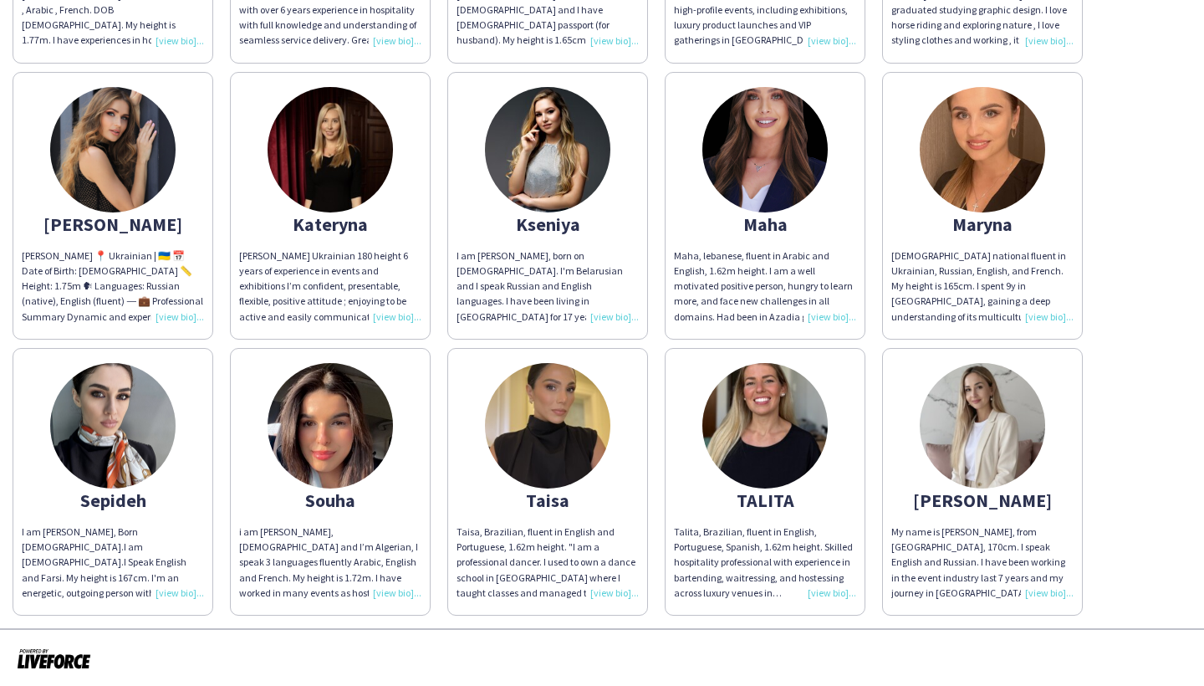
click at [774, 162] on img at bounding box center [765, 149] width 125 height 125
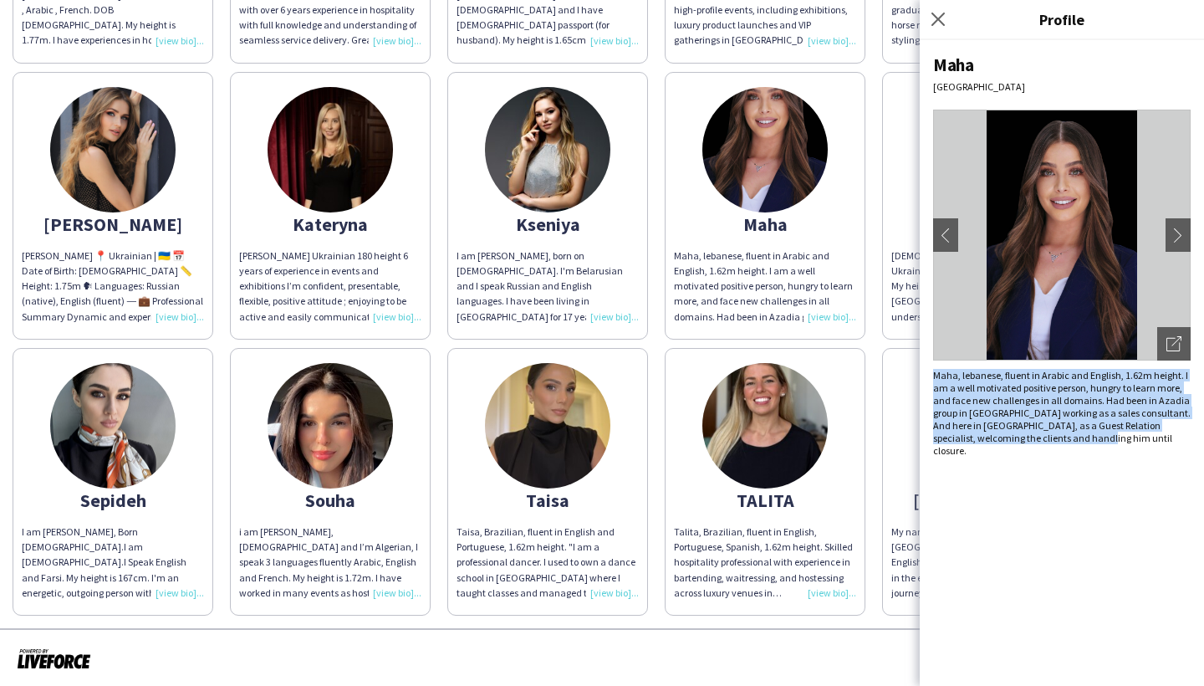
drag, startPoint x: 1082, startPoint y: 437, endPoint x: 928, endPoint y: 374, distance: 166.5
click at [929, 374] on div "Maha Dubai chevron-left chevron-right Open photos pop-in Maha, [DEMOGRAPHIC_DAT…" at bounding box center [1062, 363] width 284 height 646
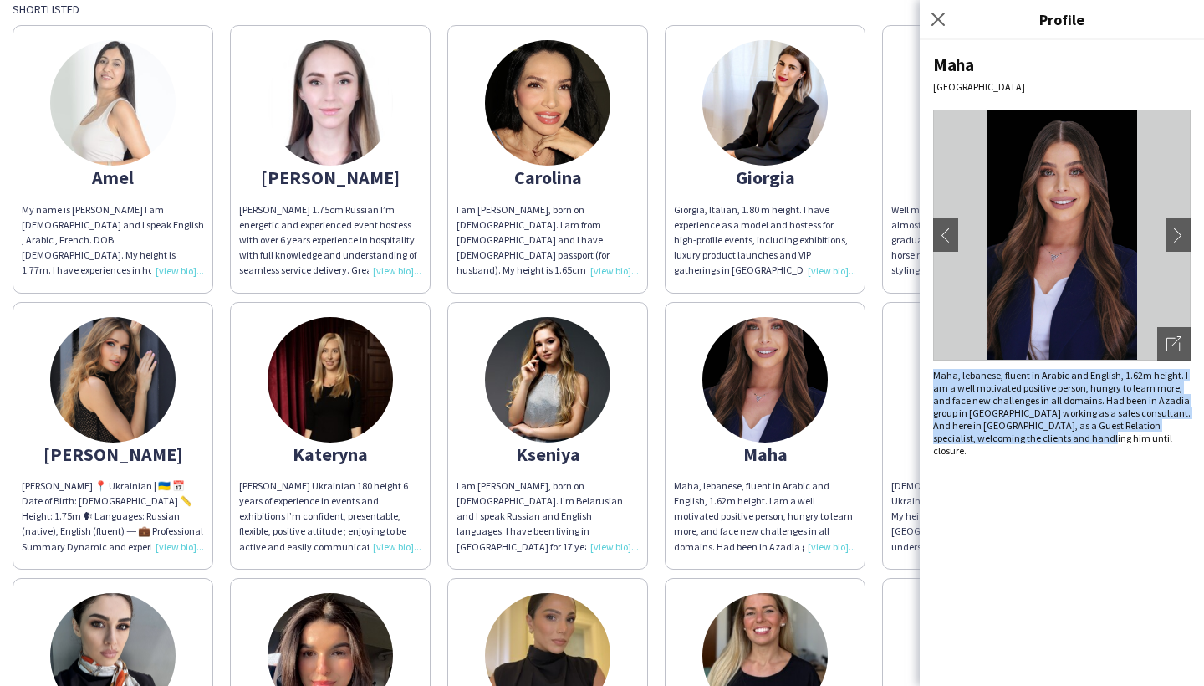
scroll to position [486, 0]
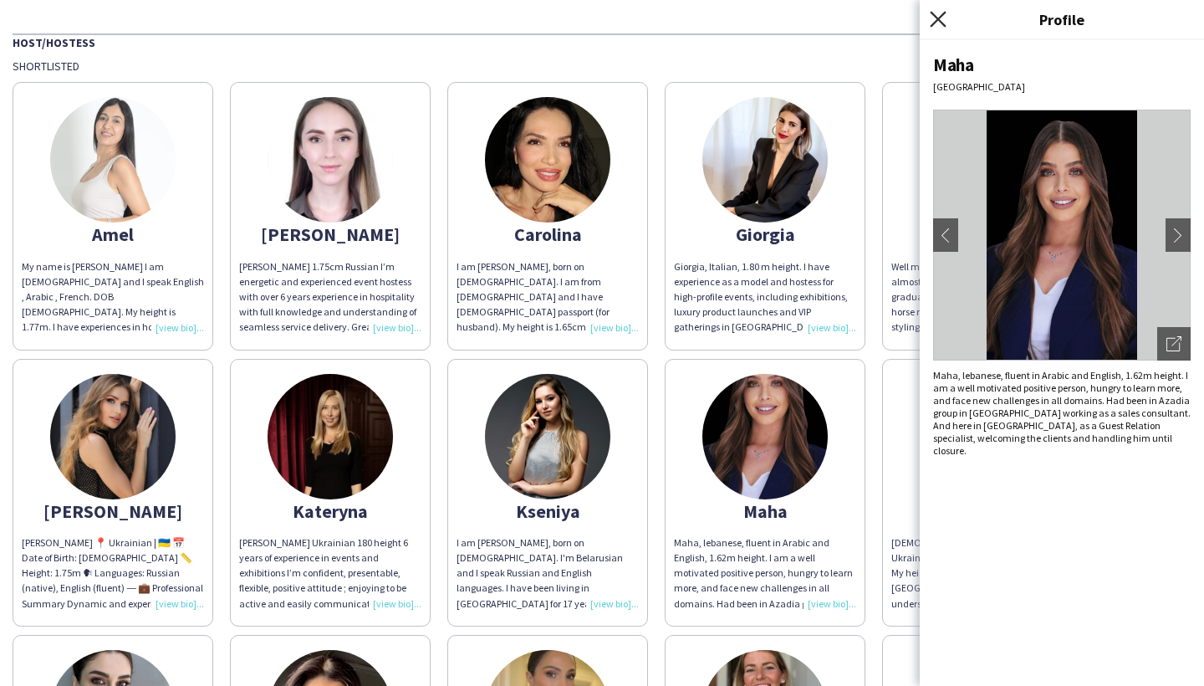
click at [930, 23] on icon "Close pop-in" at bounding box center [938, 19] width 16 height 16
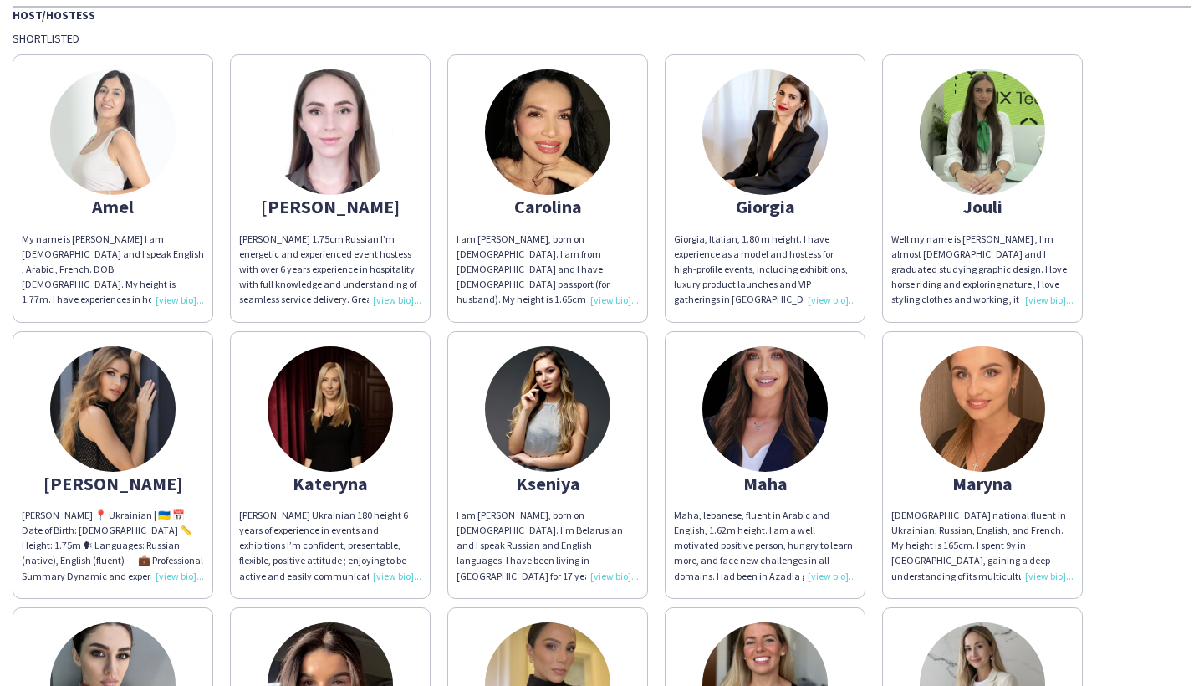
scroll to position [524, 0]
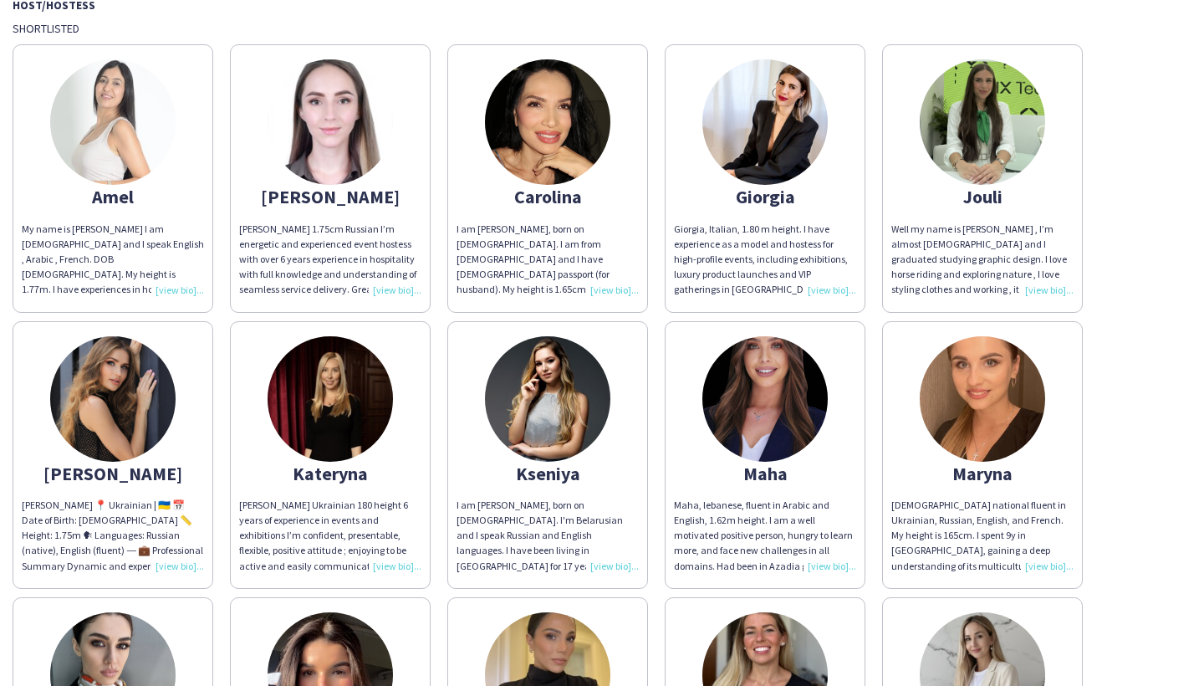
click at [342, 402] on img at bounding box center [330, 398] width 125 height 125
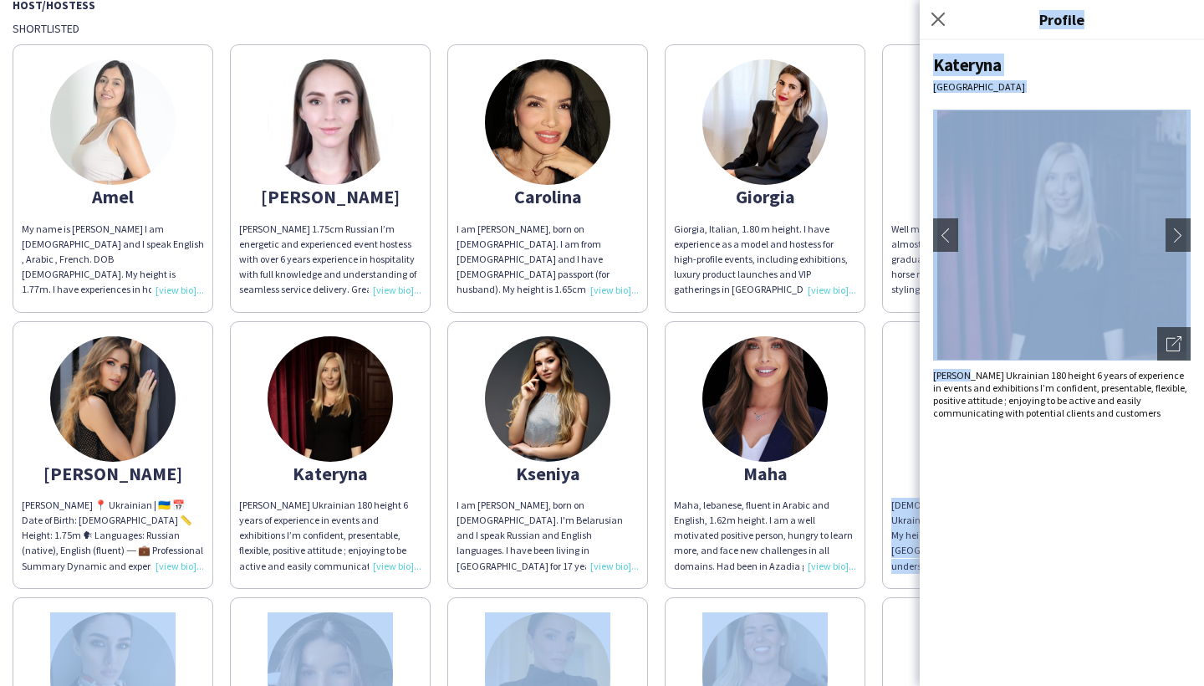
drag, startPoint x: 969, startPoint y: 371, endPoint x: 918, endPoint y: 372, distance: 51.0
click at [918, 372] on body "MCH GLOBAL THA Staffing Gala Dinner @ [PERSON_NAME] Restaurant [DATE] Coordinat…" at bounding box center [602, 343] width 1204 height 686
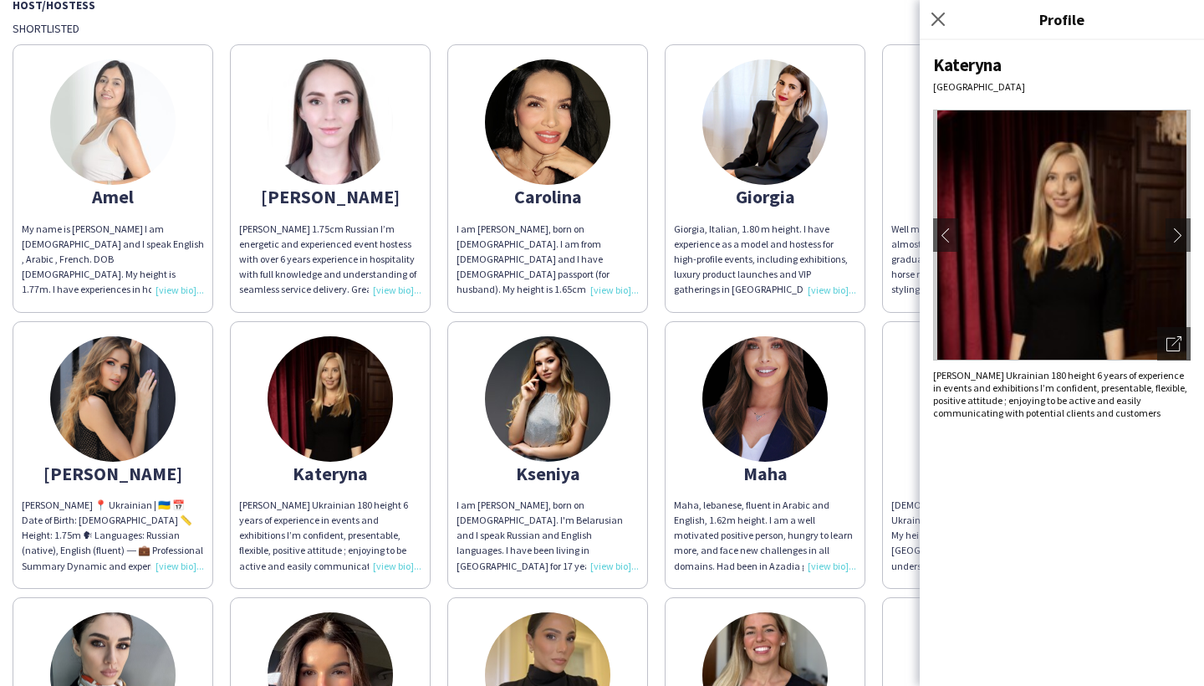
click at [986, 390] on span "[PERSON_NAME] Ukrainian 180 height 6 years of experience in events and exhibiti…" at bounding box center [1060, 394] width 254 height 50
click at [942, 22] on icon at bounding box center [938, 19] width 16 height 16
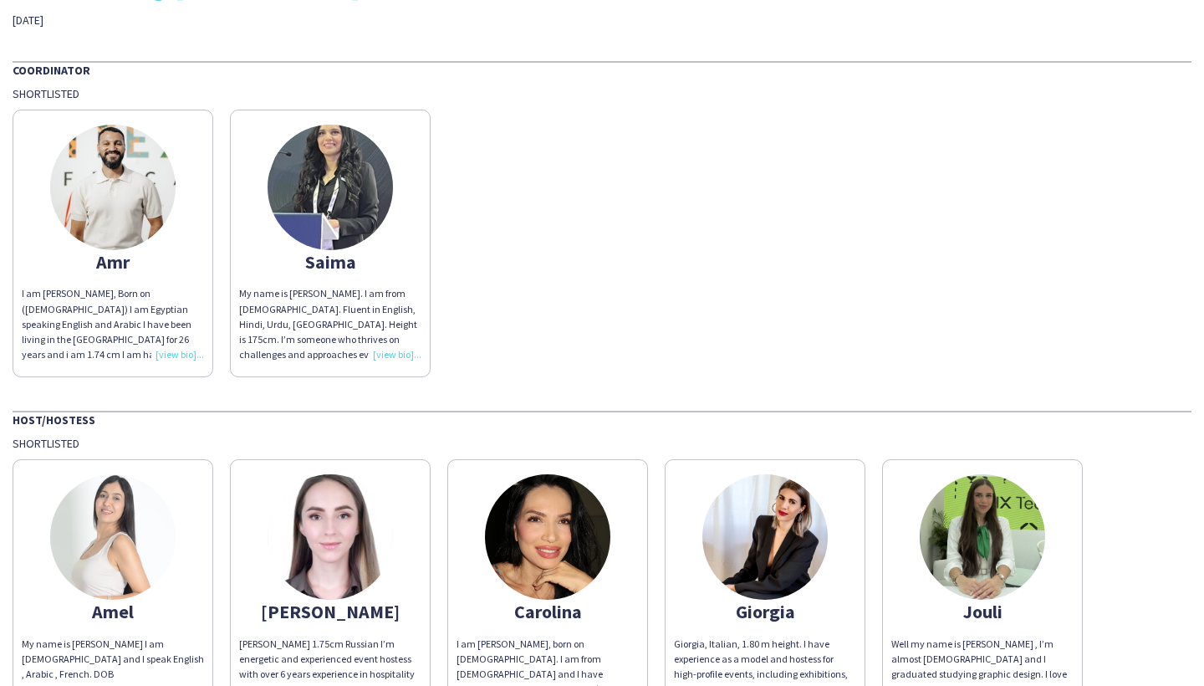
scroll to position [76, 0]
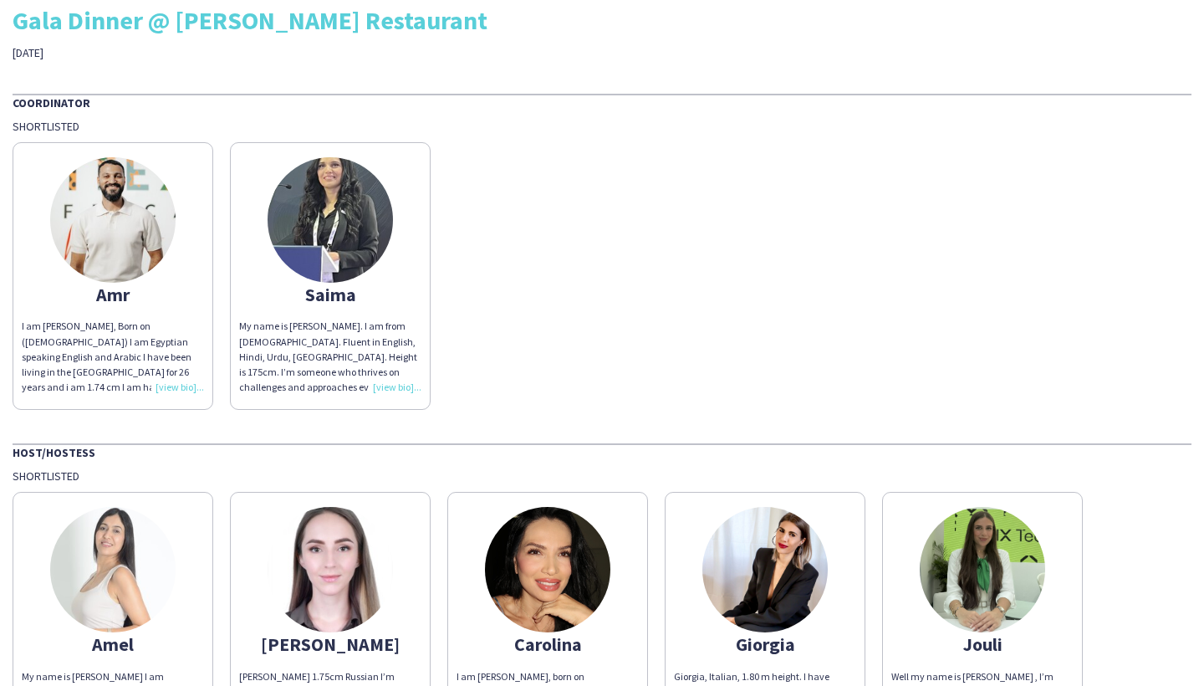
click at [146, 542] on img at bounding box center [112, 569] width 125 height 125
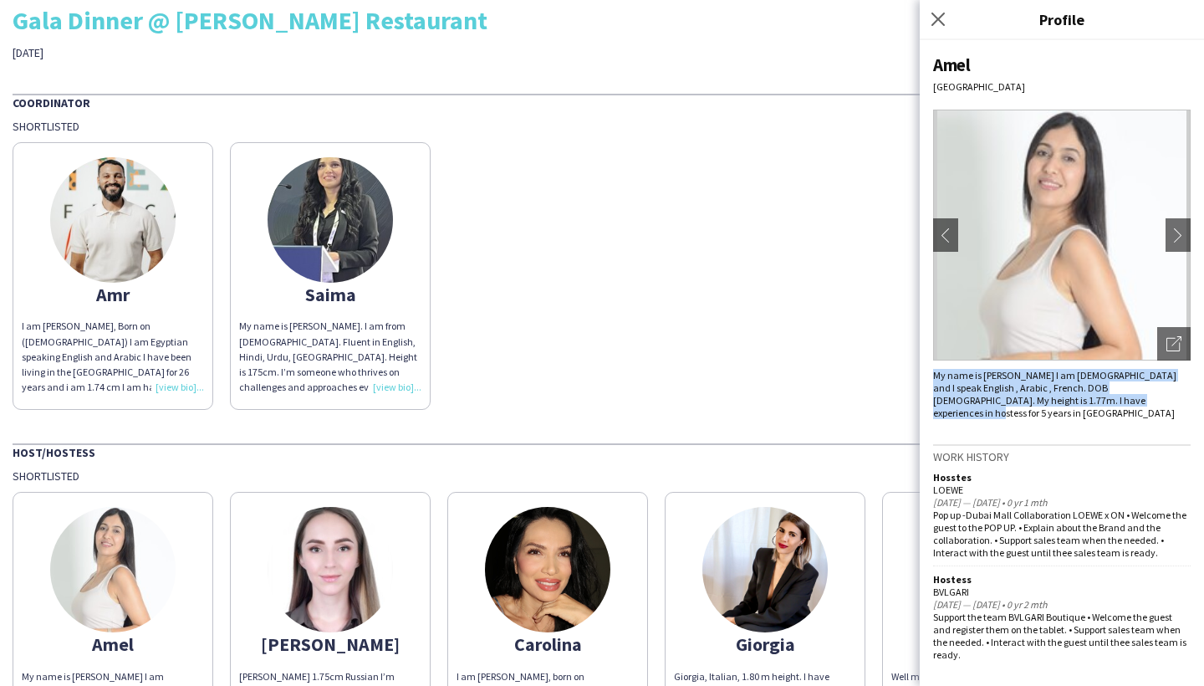
drag, startPoint x: 1153, startPoint y: 394, endPoint x: 923, endPoint y: 376, distance: 231.6
click at [923, 376] on div "Amel [GEOGRAPHIC_DATA] chevron-left chevron-right Open photos pop-in My name is…" at bounding box center [1062, 363] width 284 height 646
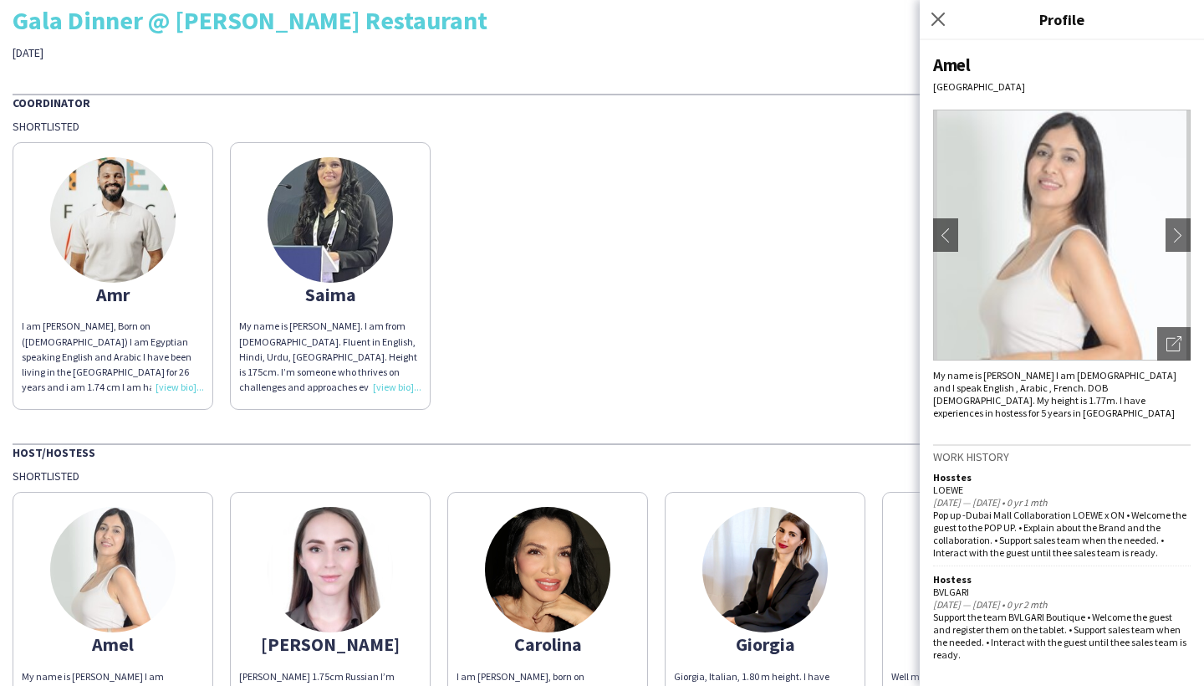
click at [1049, 422] on div "Amel [GEOGRAPHIC_DATA] chevron-left chevron-right Open photos pop-in My name is…" at bounding box center [1062, 363] width 284 height 646
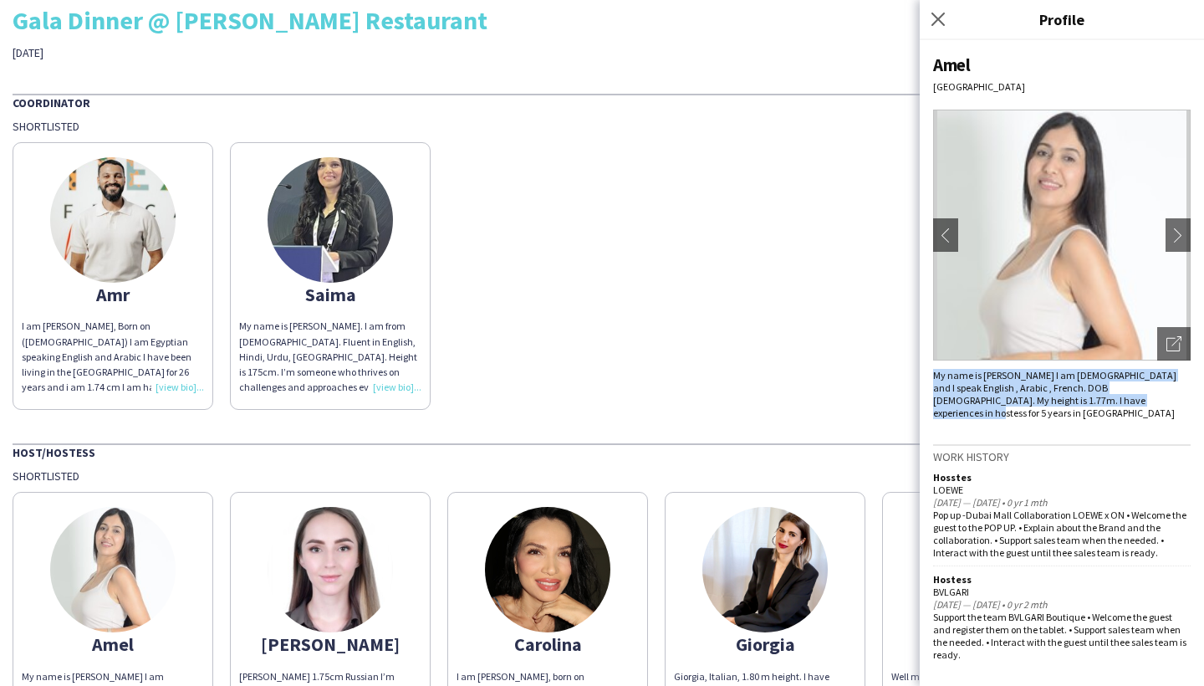
drag, startPoint x: 1109, startPoint y: 406, endPoint x: 935, endPoint y: 373, distance: 177.0
click at [935, 373] on div "My name is [PERSON_NAME] I am [DEMOGRAPHIC_DATA] and I speak English , Arabic ,…" at bounding box center [1062, 394] width 258 height 50
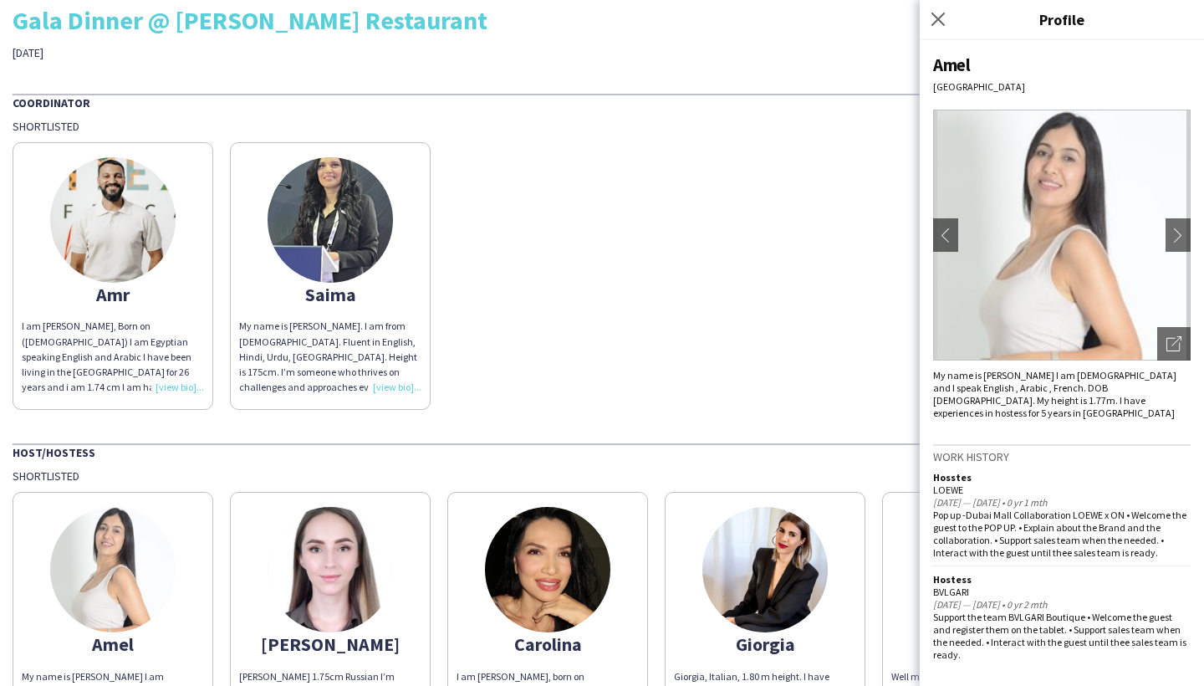
click at [952, 19] on div "Close pop-in" at bounding box center [941, 19] width 42 height 38
click at [931, 19] on icon "Close pop-in" at bounding box center [938, 19] width 16 height 16
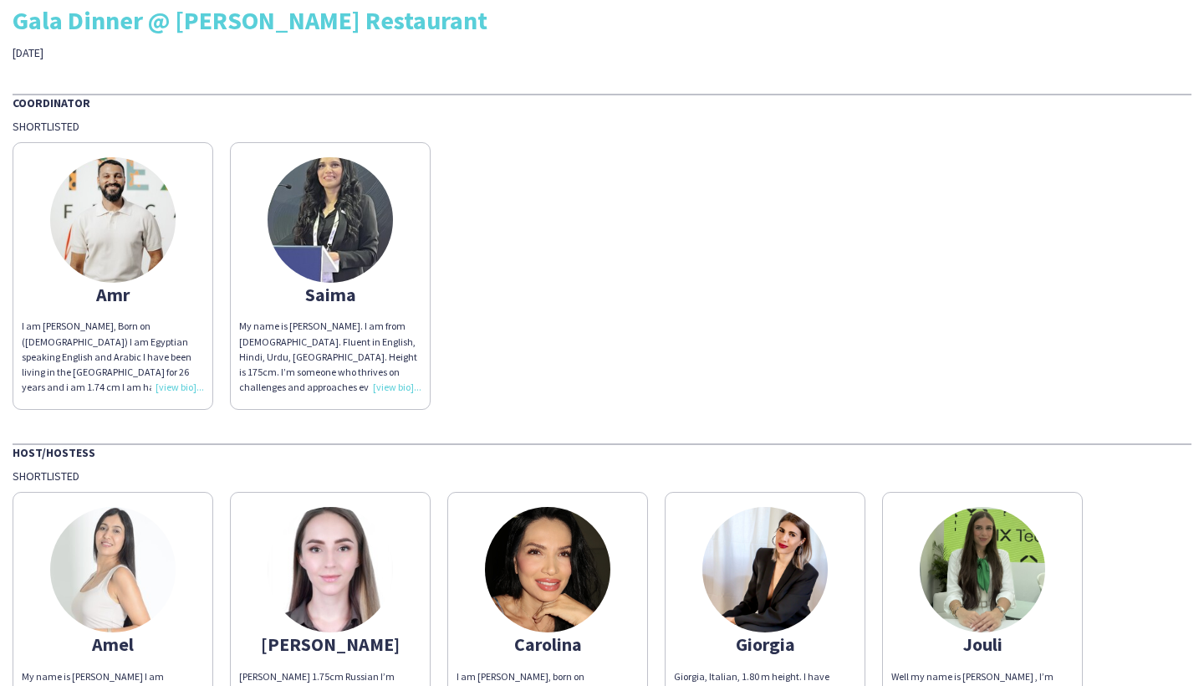
click at [343, 598] on img at bounding box center [330, 569] width 125 height 125
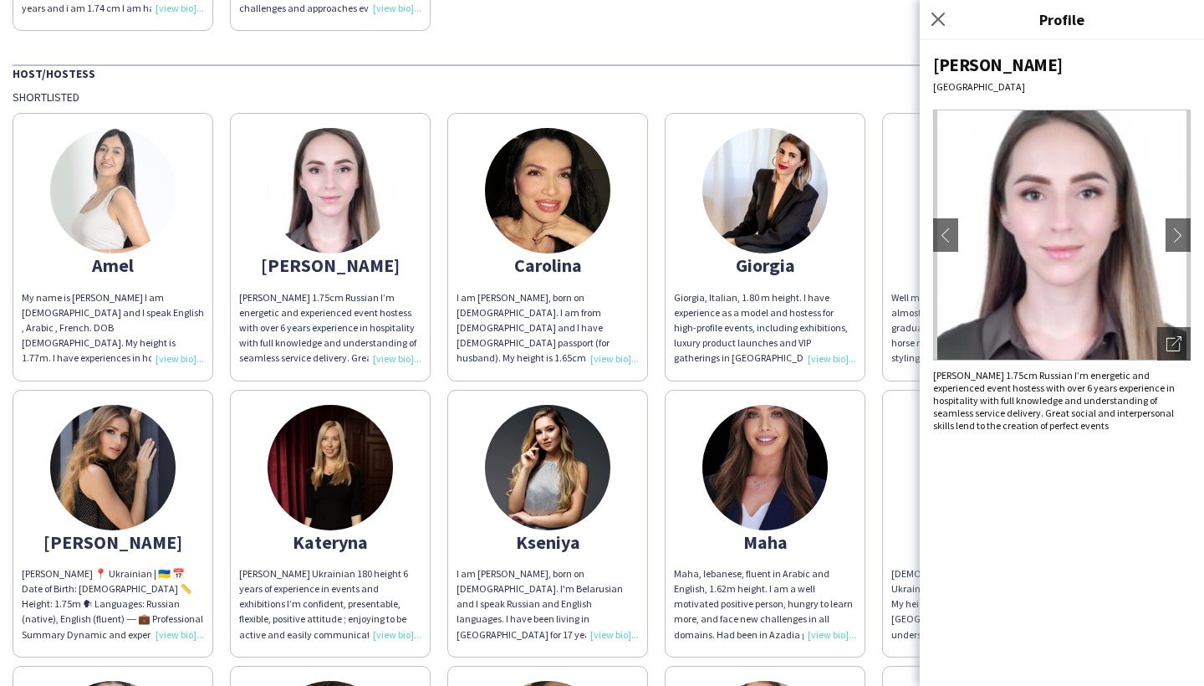
scroll to position [596, 0]
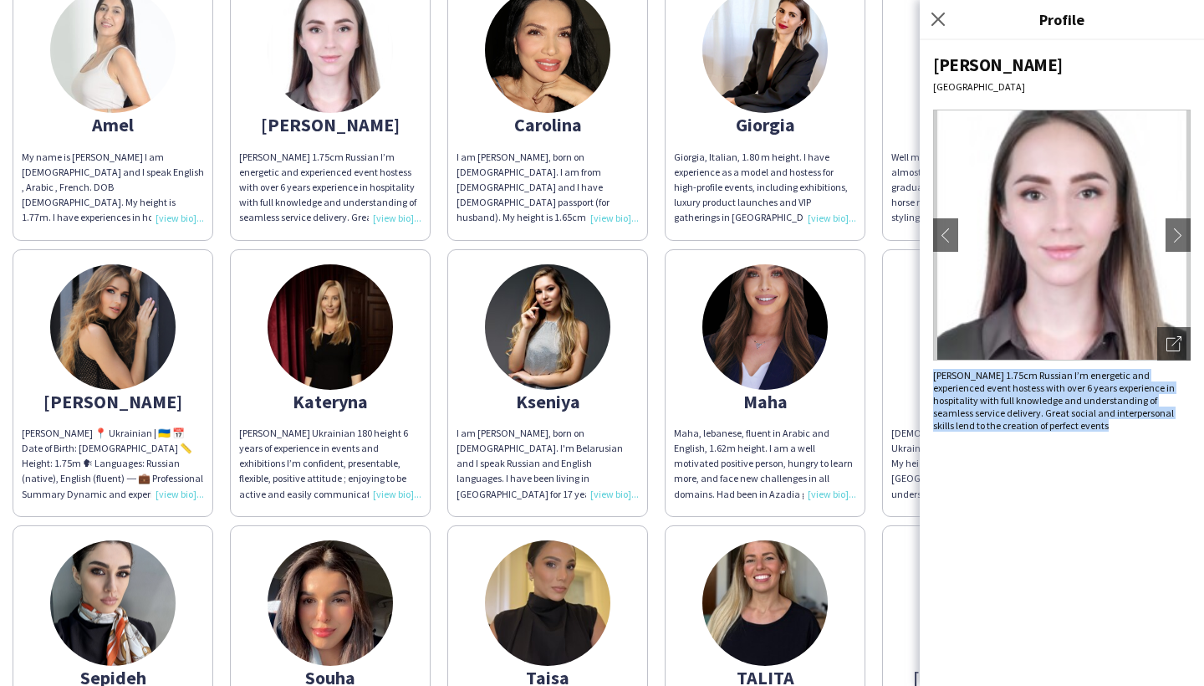
drag, startPoint x: 1055, startPoint y: 425, endPoint x: 933, endPoint y: 373, distance: 132.7
click at [933, 373] on div "[PERSON_NAME] chevron-left chevron-right Open photos pop-in [PERSON_NAME] 1.75c…" at bounding box center [1062, 363] width 284 height 646
click at [557, 86] on img at bounding box center [547, 49] width 125 height 125
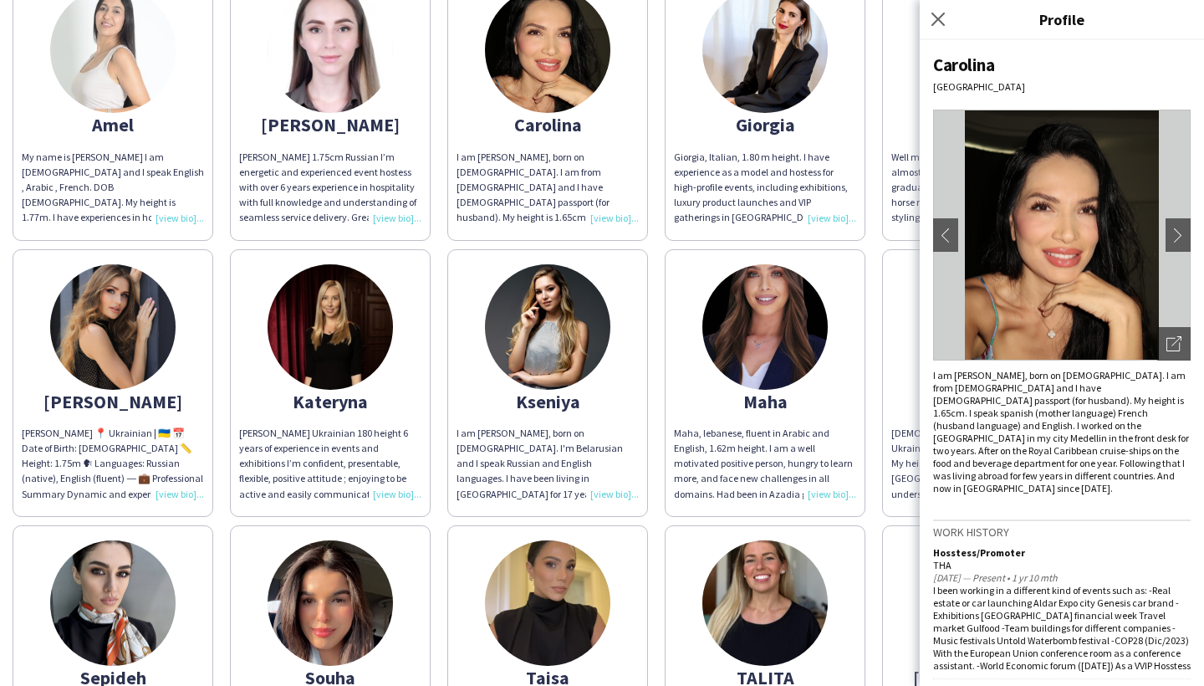
click at [1052, 469] on div "I am [PERSON_NAME], born on [DEMOGRAPHIC_DATA]. I am from [DEMOGRAPHIC_DATA] an…" at bounding box center [1062, 431] width 258 height 125
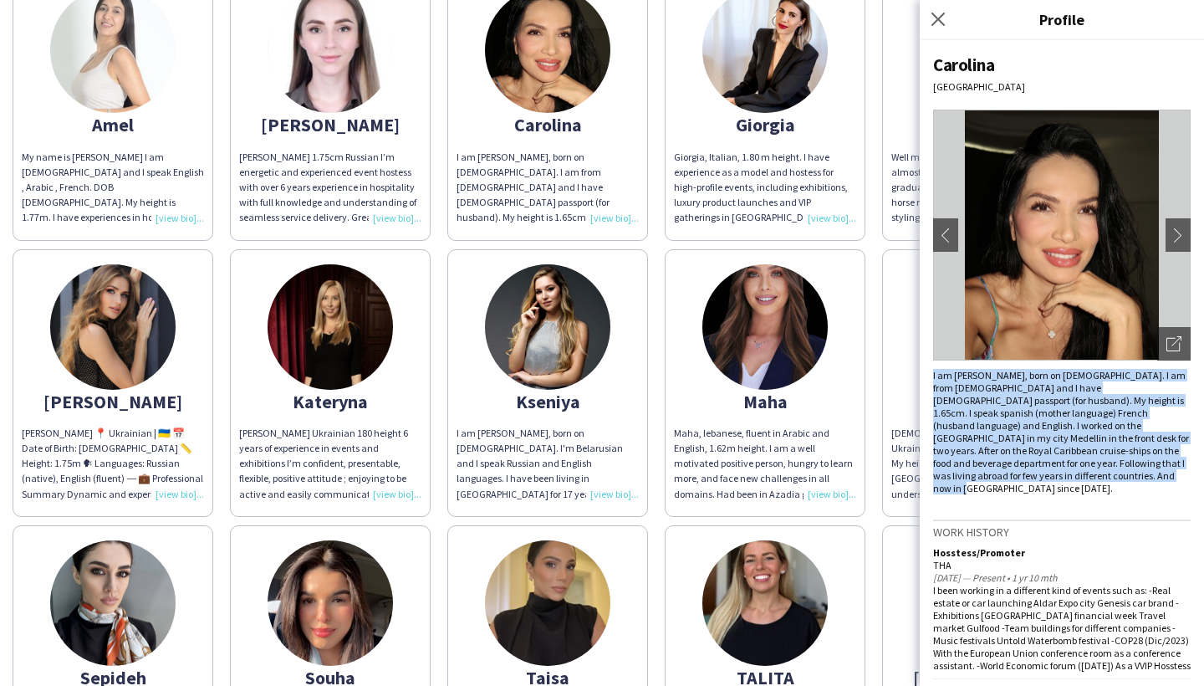
drag, startPoint x: 1044, startPoint y: 475, endPoint x: 928, endPoint y: 374, distance: 153.5
click at [928, 374] on div "Carolina [GEOGRAPHIC_DATA] chevron-left chevron-right Open photos pop-in I am […" at bounding box center [1062, 363] width 284 height 646
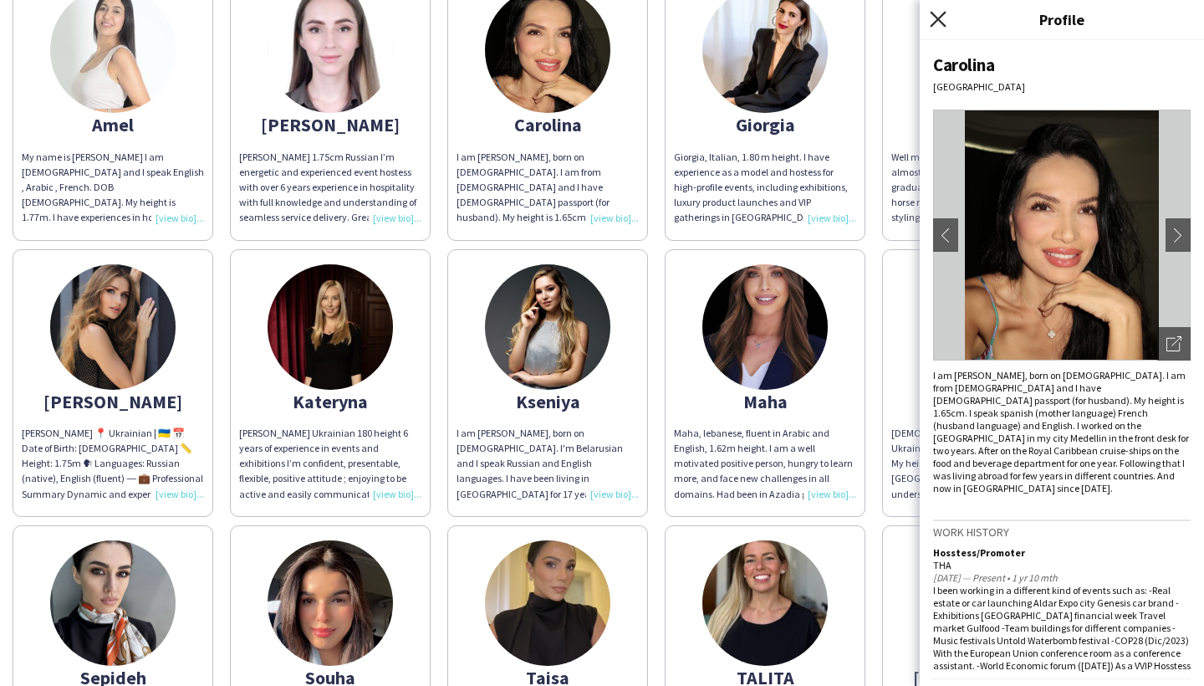
click at [941, 26] on icon "Close pop-in" at bounding box center [938, 19] width 16 height 16
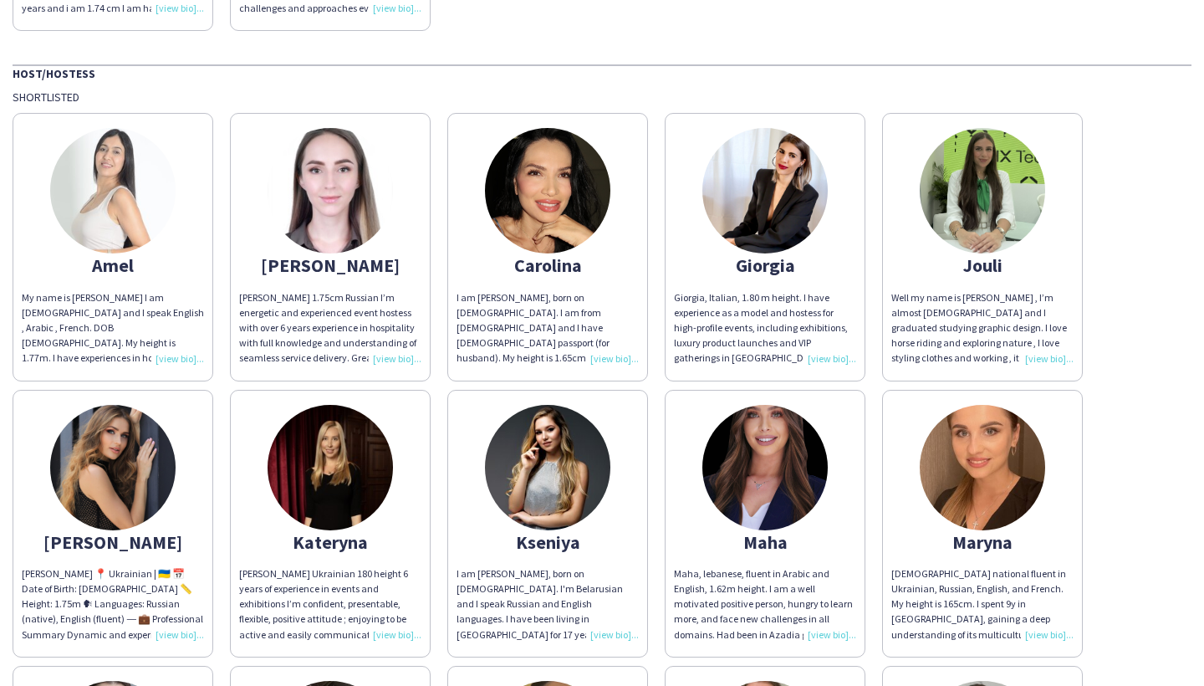
scroll to position [415, 0]
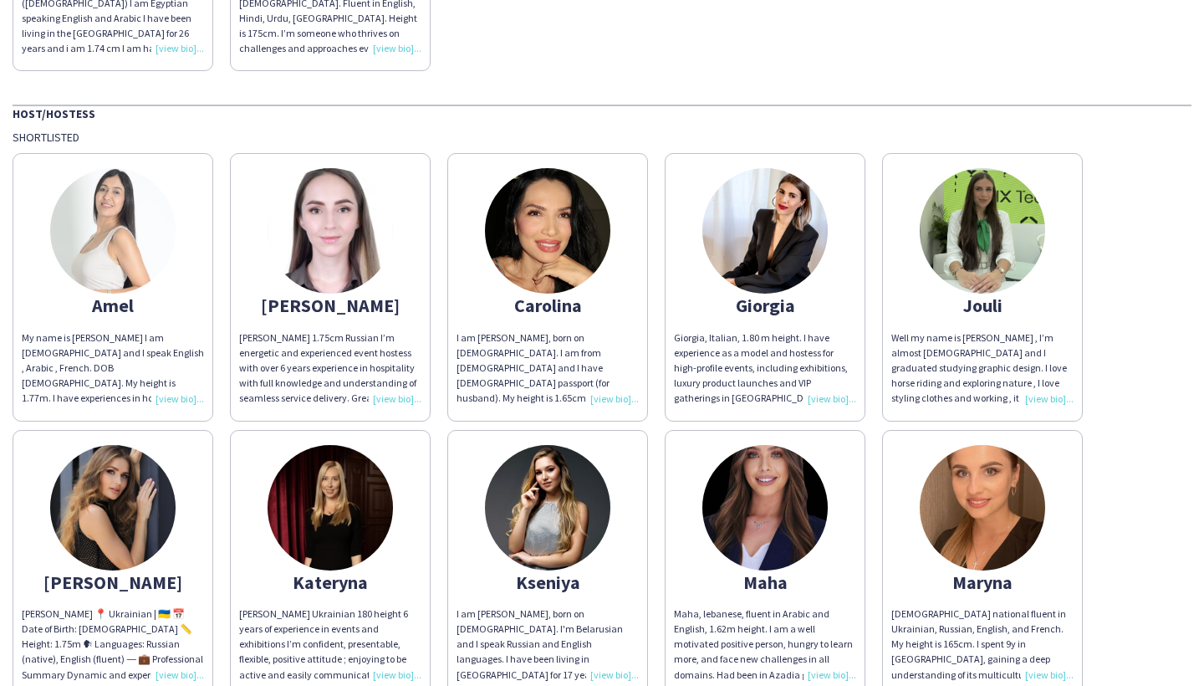
click at [782, 230] on img at bounding box center [765, 230] width 125 height 125
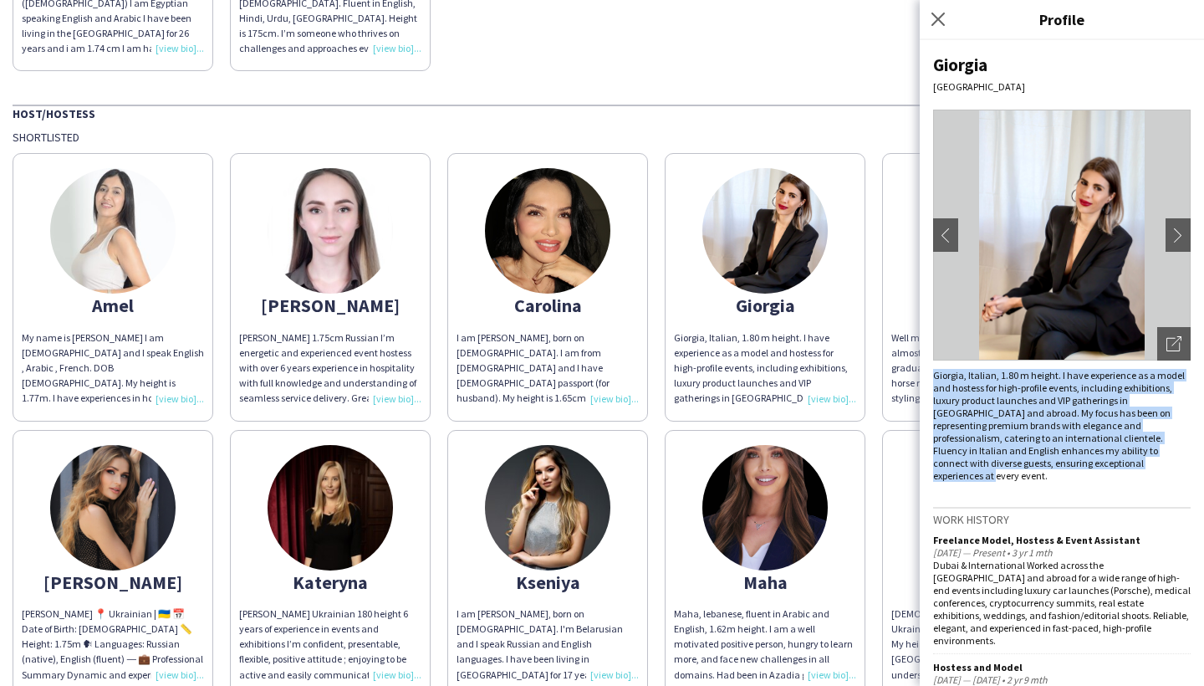
drag, startPoint x: 1106, startPoint y: 467, endPoint x: 933, endPoint y: 373, distance: 196.8
click at [933, 373] on div "Giorgia [GEOGRAPHIC_DATA] chevron-left chevron-right Open photos pop-in Giorgia…" at bounding box center [1062, 363] width 284 height 646
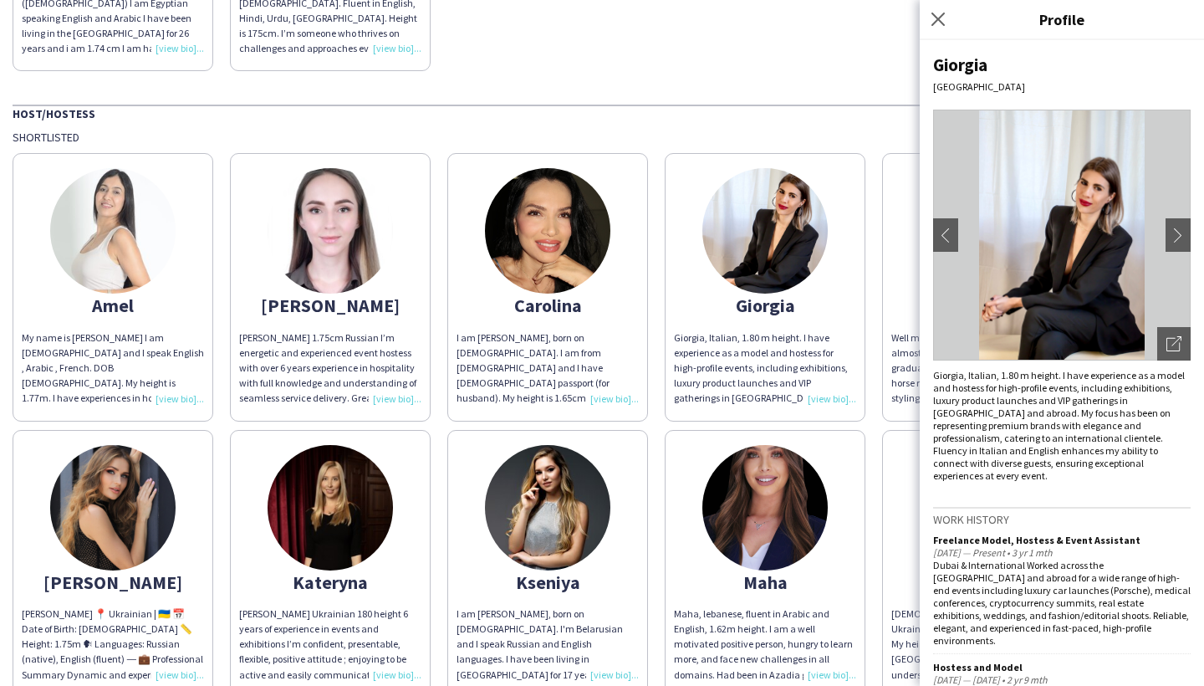
click at [948, 15] on div "Close pop-in" at bounding box center [941, 19] width 42 height 38
click at [941, 18] on icon "Close pop-in" at bounding box center [938, 19] width 16 height 16
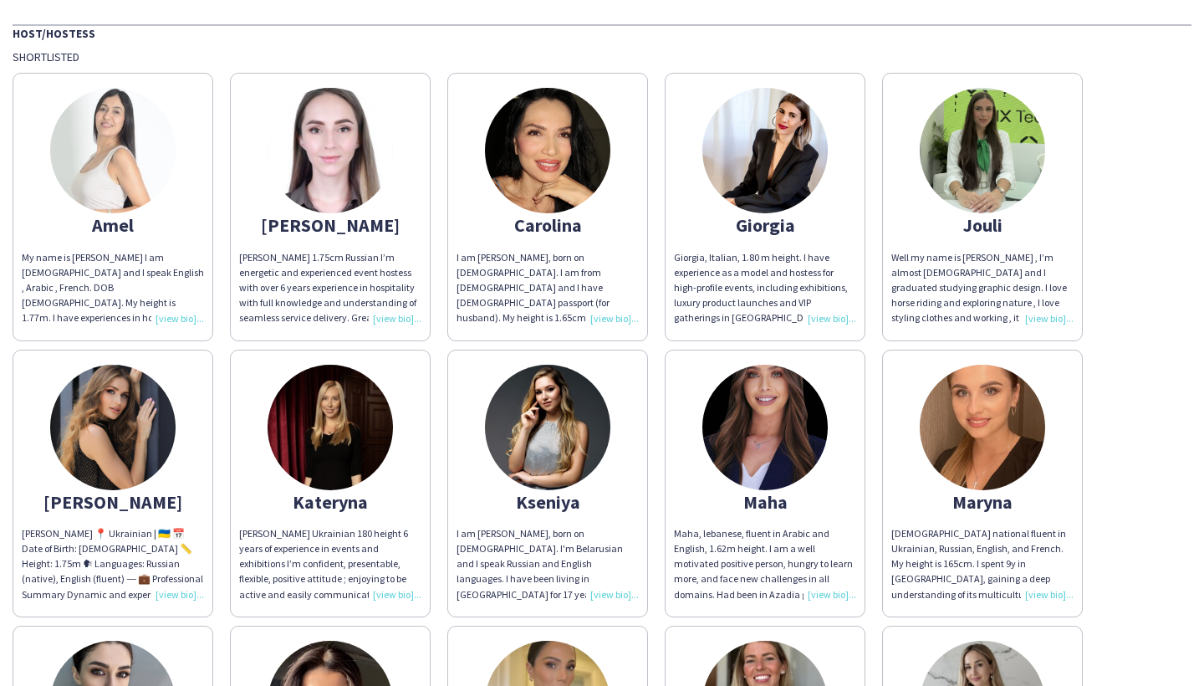
scroll to position [496, 0]
click at [999, 130] on img at bounding box center [982, 149] width 125 height 125
